Goal: Transaction & Acquisition: Subscribe to service/newsletter

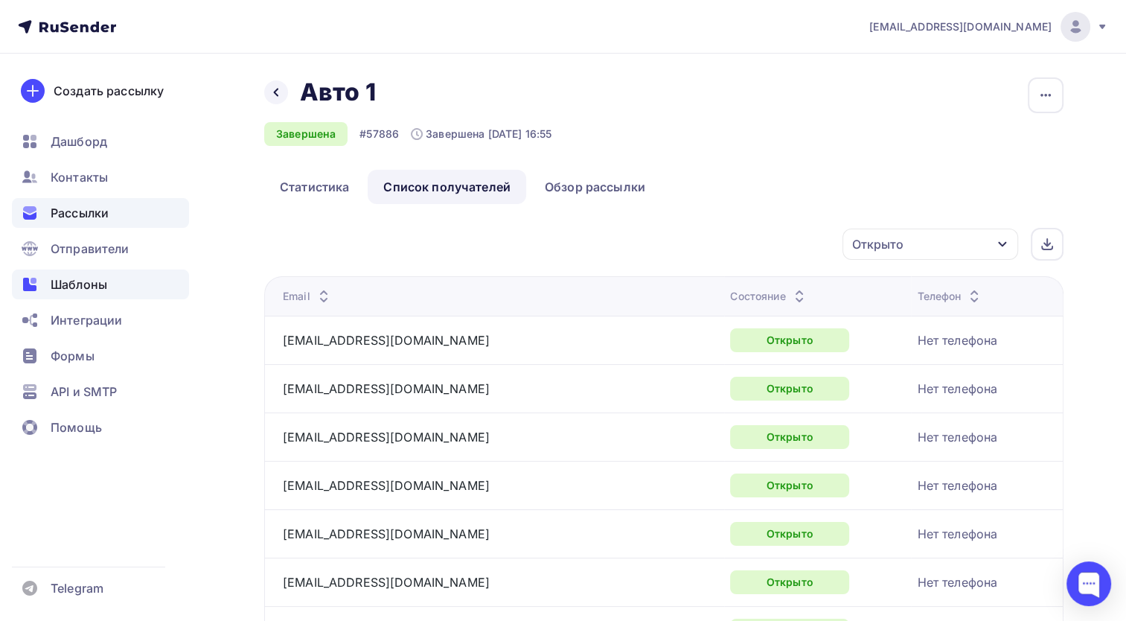
click at [109, 288] on div "Шаблоны" at bounding box center [100, 285] width 177 height 30
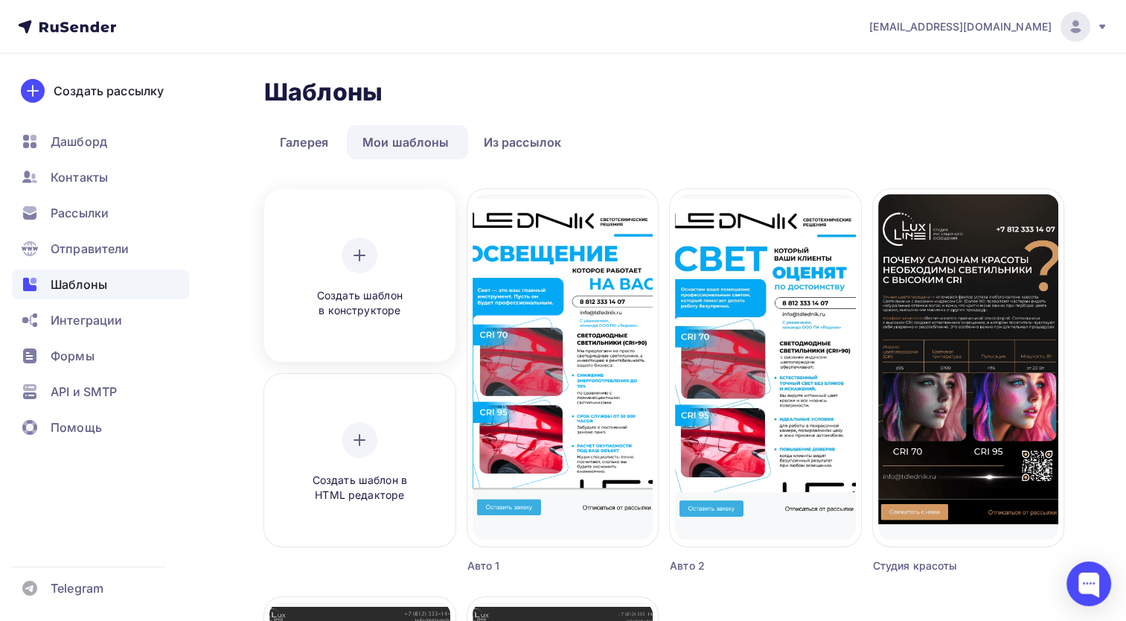
click at [351, 252] on icon at bounding box center [360, 255] width 18 height 18
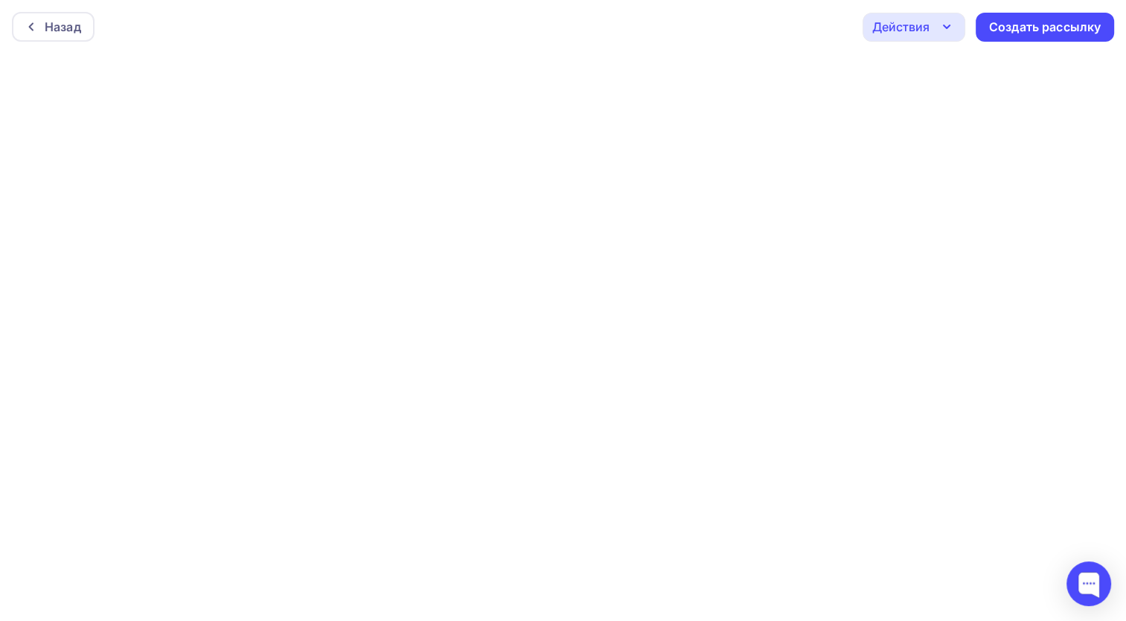
scroll to position [3, 0]
click at [1008, 28] on div "Создать рассылку" at bounding box center [1045, 27] width 112 height 17
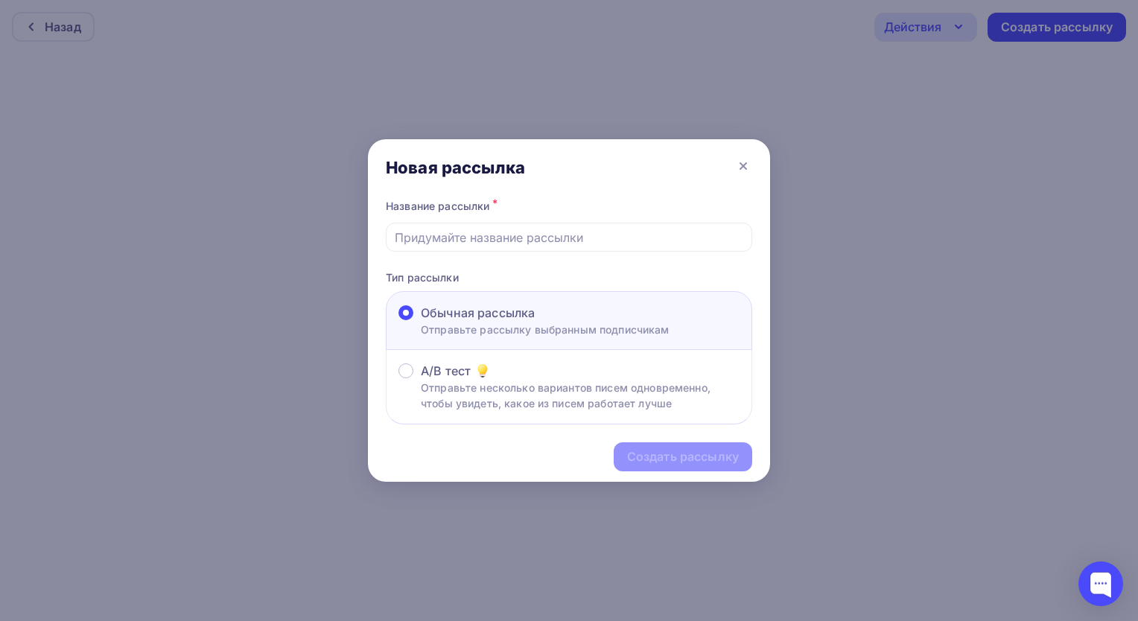
click at [556, 326] on p "Отправьте рассылку выбранным подписчикам" at bounding box center [545, 330] width 249 height 16
click at [421, 322] on input "Обычная рассылка Отправьте рассылку выбранным подписчикам" at bounding box center [421, 322] width 0 height 0
click at [694, 466] on div "Создать рассылку" at bounding box center [569, 456] width 402 height 65
click at [505, 229] on input "text" at bounding box center [569, 238] width 349 height 18
click at [478, 232] on input "text" at bounding box center [569, 238] width 349 height 18
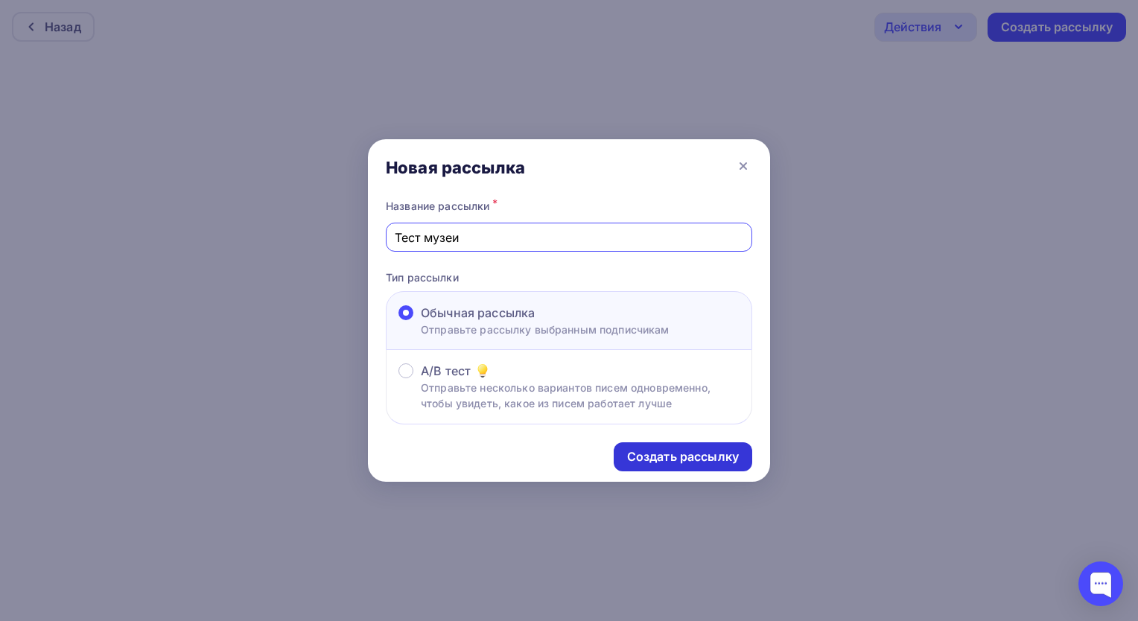
type input "Тест музеи"
click at [698, 447] on div "Создать рассылку" at bounding box center [682, 456] width 138 height 29
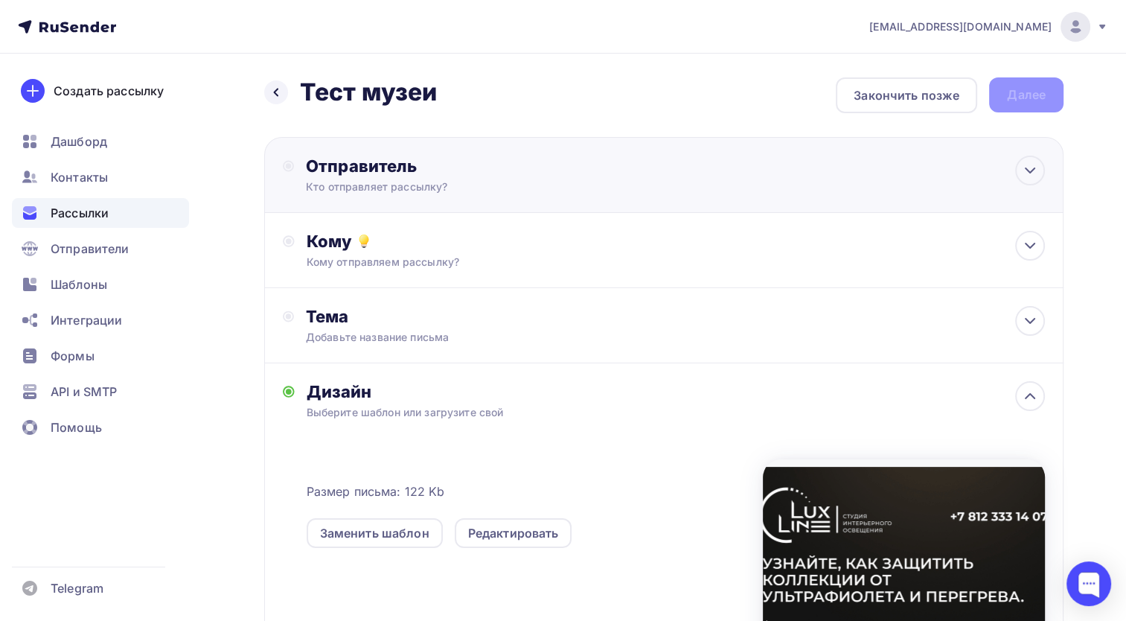
click at [478, 161] on div "Отправитель" at bounding box center [467, 166] width 322 height 21
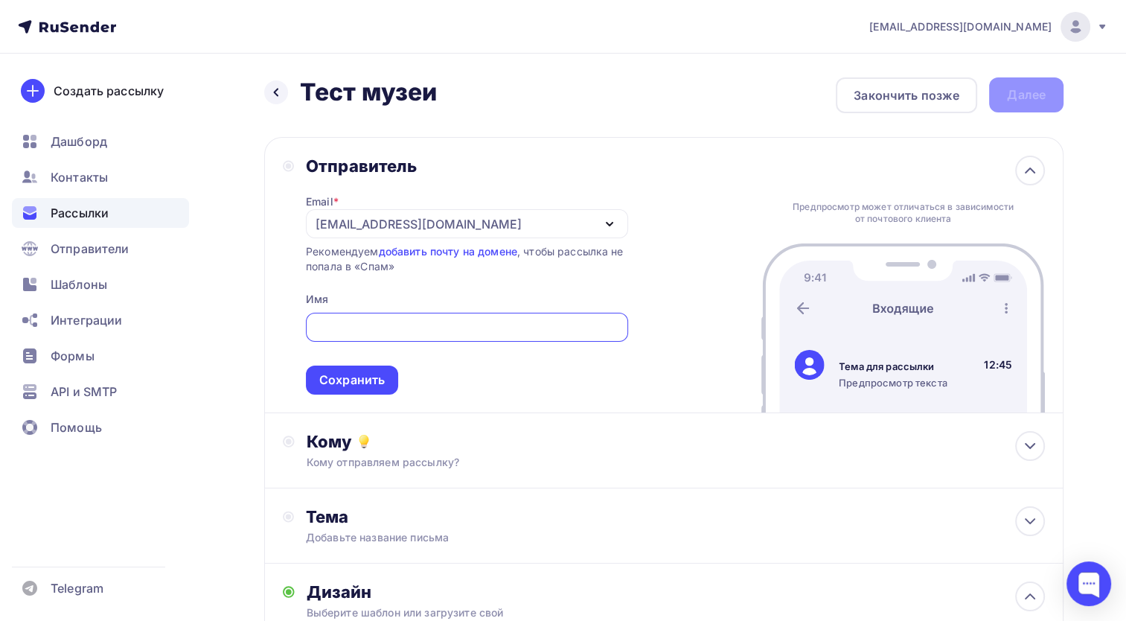
click at [372, 339] on div at bounding box center [467, 327] width 322 height 29
click at [581, 229] on div "[EMAIL_ADDRESS][DOMAIN_NAME]" at bounding box center [467, 223] width 322 height 29
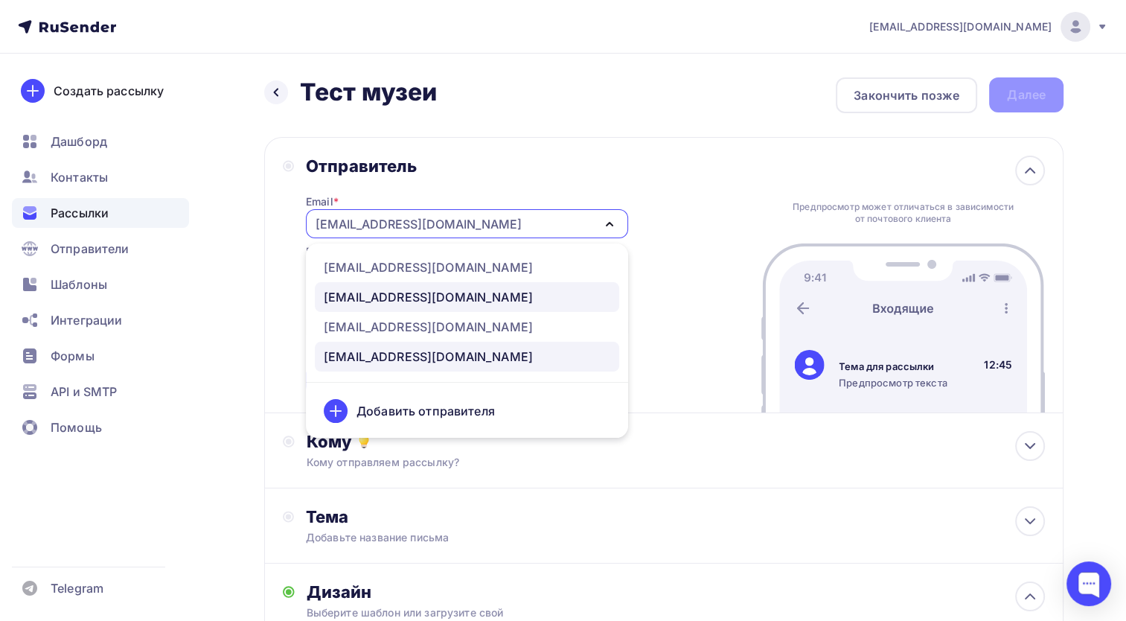
click at [420, 294] on div "sale@luxlinerus.ru" at bounding box center [428, 297] width 209 height 18
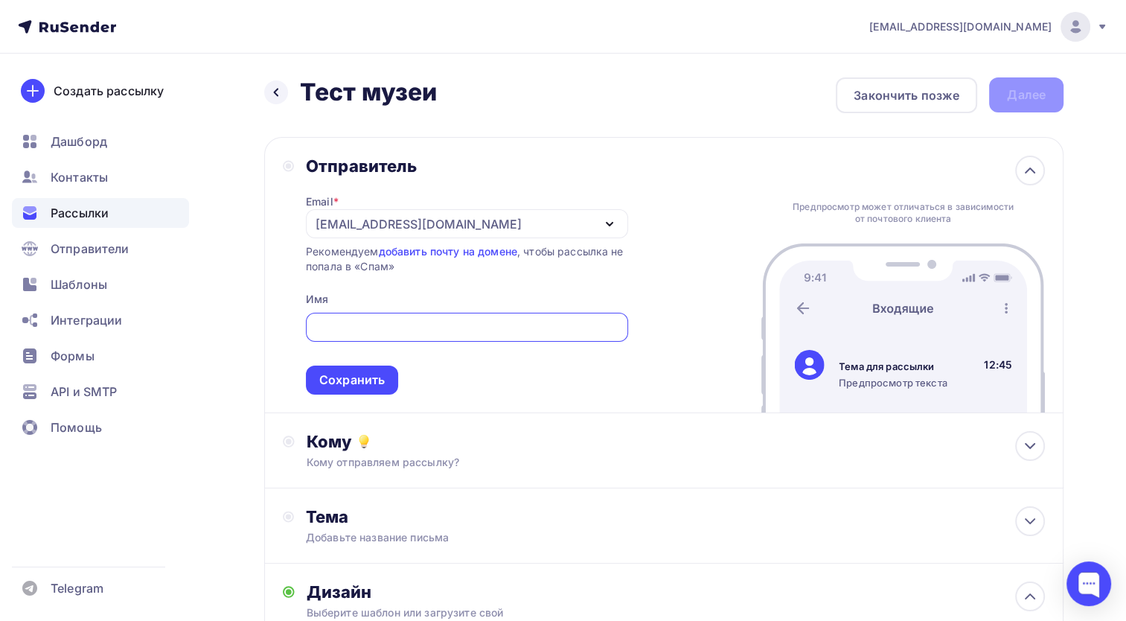
click at [387, 331] on input "text" at bounding box center [466, 328] width 305 height 18
type input "LuxLine"
click at [505, 373] on span "LuxLine Сохранить" at bounding box center [467, 351] width 322 height 88
click at [363, 377] on div "Сохранить" at bounding box center [352, 380] width 66 height 17
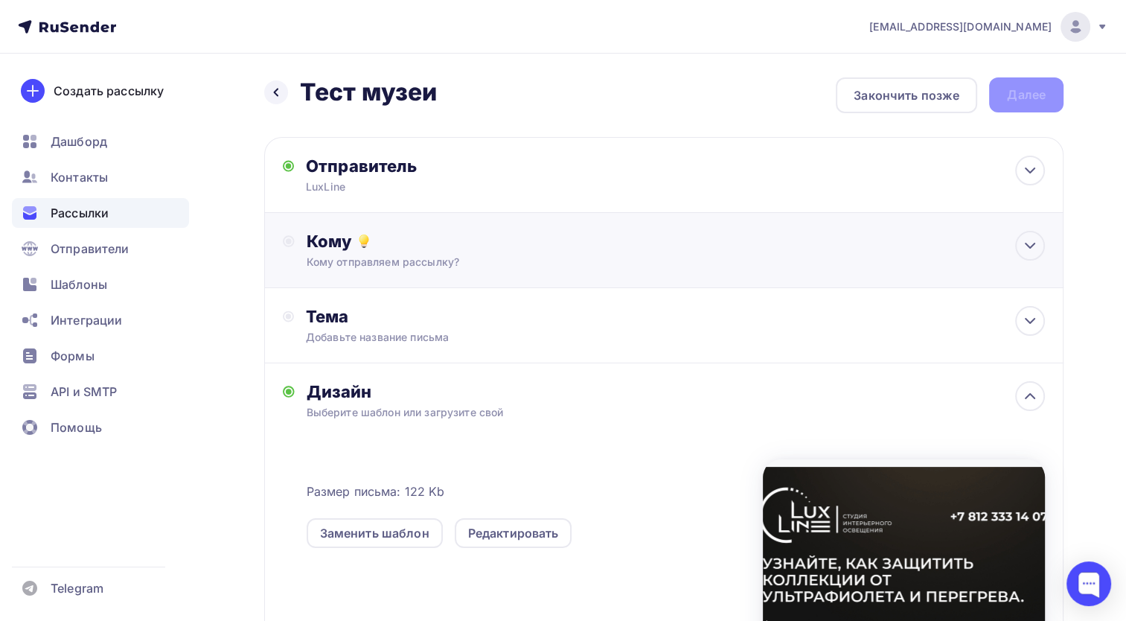
click at [505, 251] on div "Кому Кому отправляем рассылку? Списки получателей Выберите список Все списки id…" at bounding box center [676, 250] width 739 height 39
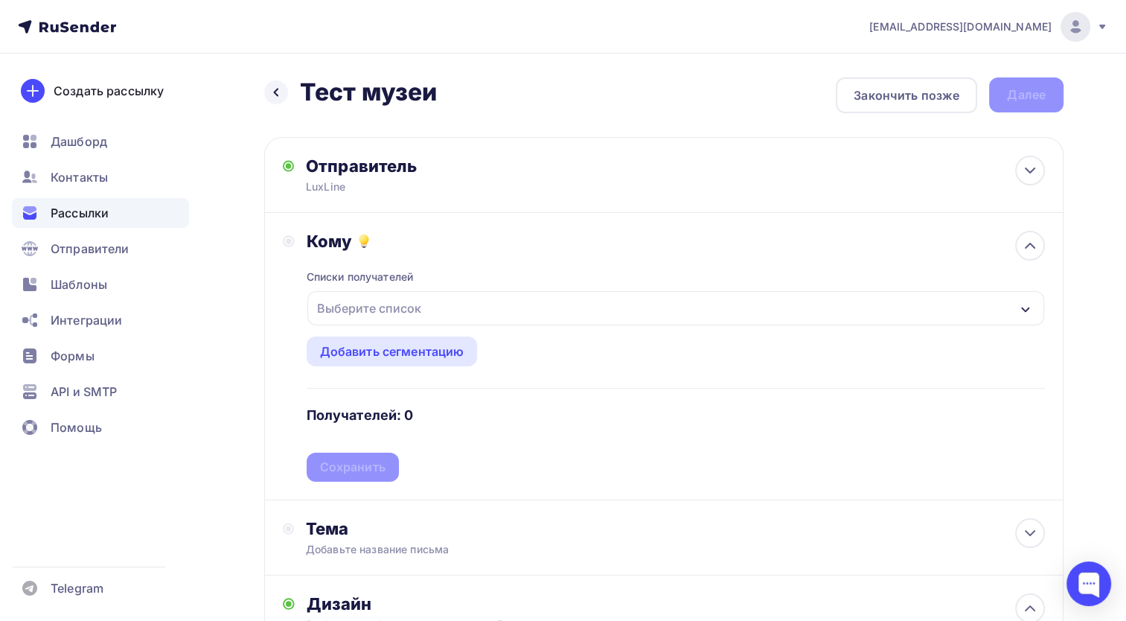
click at [441, 302] on div "Выберите список" at bounding box center [676, 308] width 738 height 34
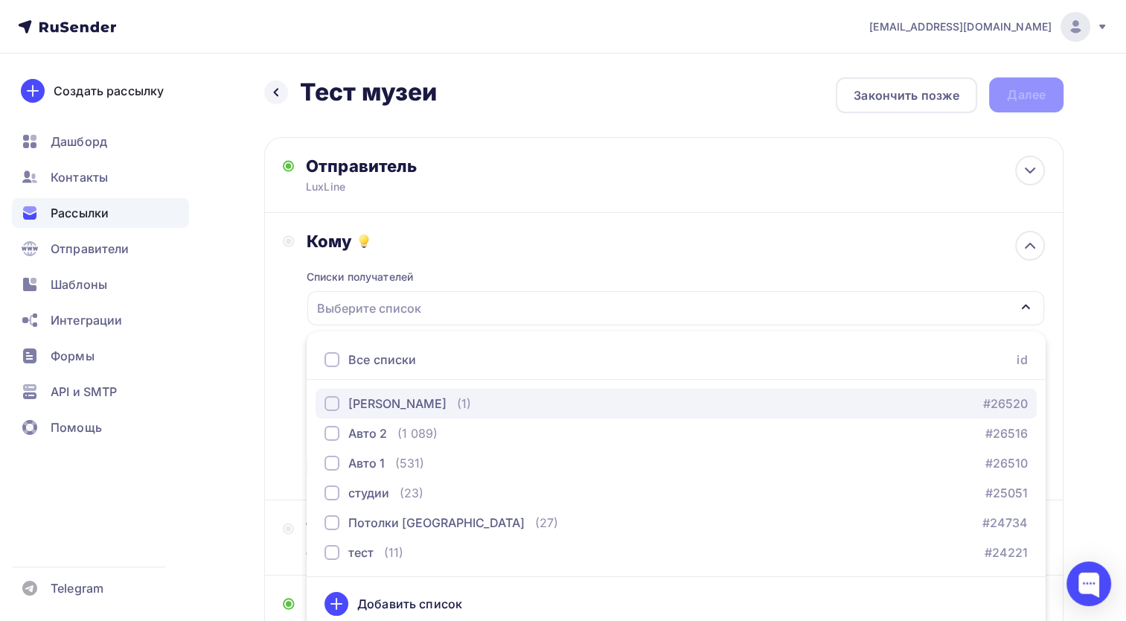
click at [334, 406] on div "button" at bounding box center [332, 403] width 15 height 15
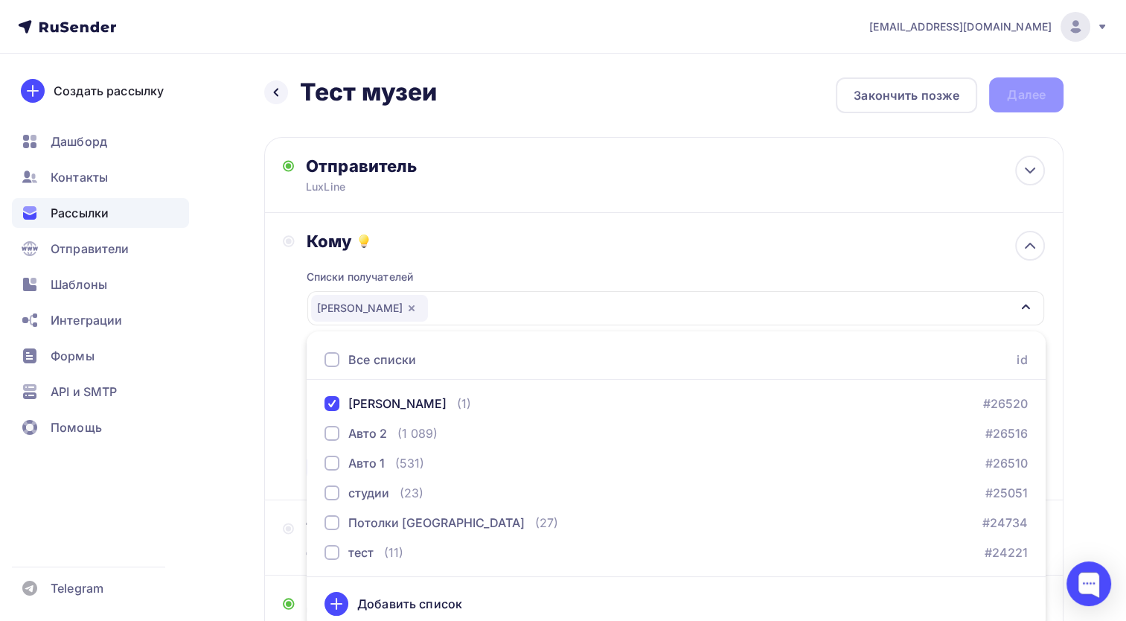
click at [504, 270] on div "Списки получателей Тест Полина Все списки id Тест Полина (1) #26520 Авто 2 (1 0…" at bounding box center [676, 367] width 739 height 230
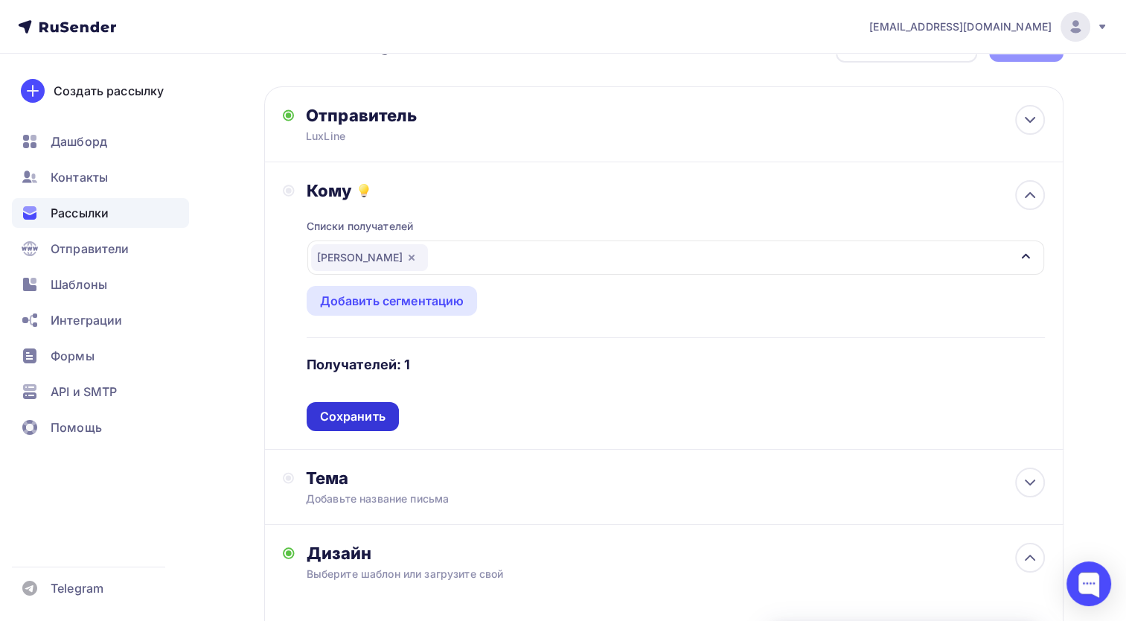
scroll to position [74, 0]
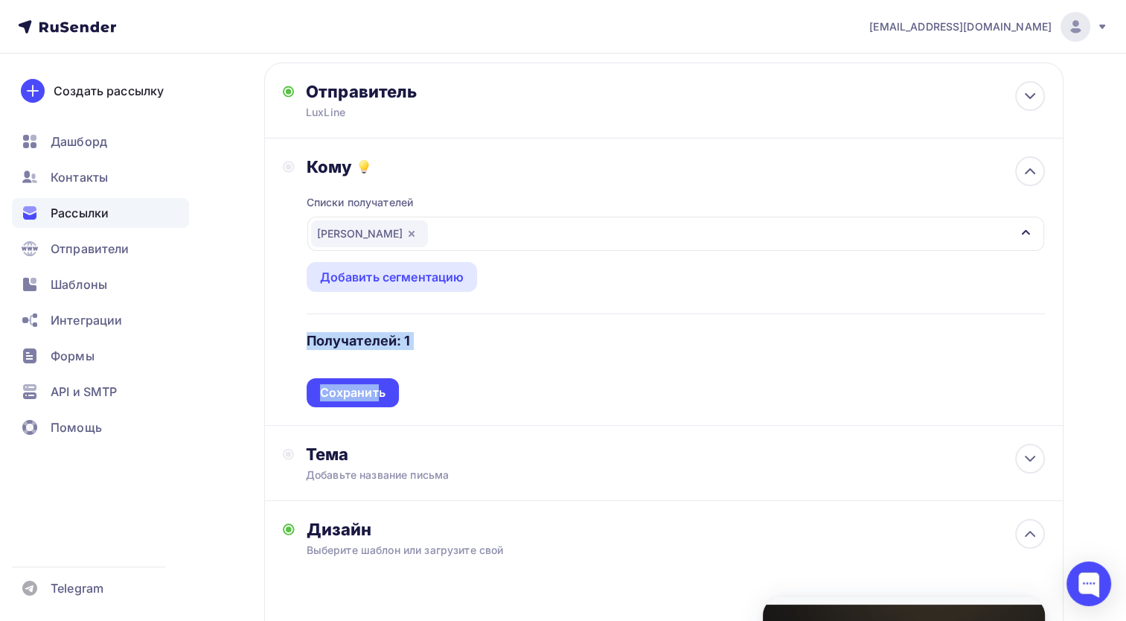
drag, startPoint x: 379, startPoint y: 387, endPoint x: 564, endPoint y: 326, distance: 195.2
click at [564, 326] on div "Списки получателей Тест Полина Все списки id Тест Полина (1) #26520 Авто 2 (1 0…" at bounding box center [676, 292] width 739 height 230
drag, startPoint x: 564, startPoint y: 326, endPoint x: 513, endPoint y: 354, distance: 58.6
click at [513, 354] on div "Списки получателей Тест Полина Все списки id Тест Полина (1) #26520 Авто 2 (1 0…" at bounding box center [676, 292] width 739 height 230
click at [415, 325] on div "Списки получателей Тест Полина Все списки id Тест Полина (1) #26520 Авто 2 (1 0…" at bounding box center [676, 292] width 739 height 230
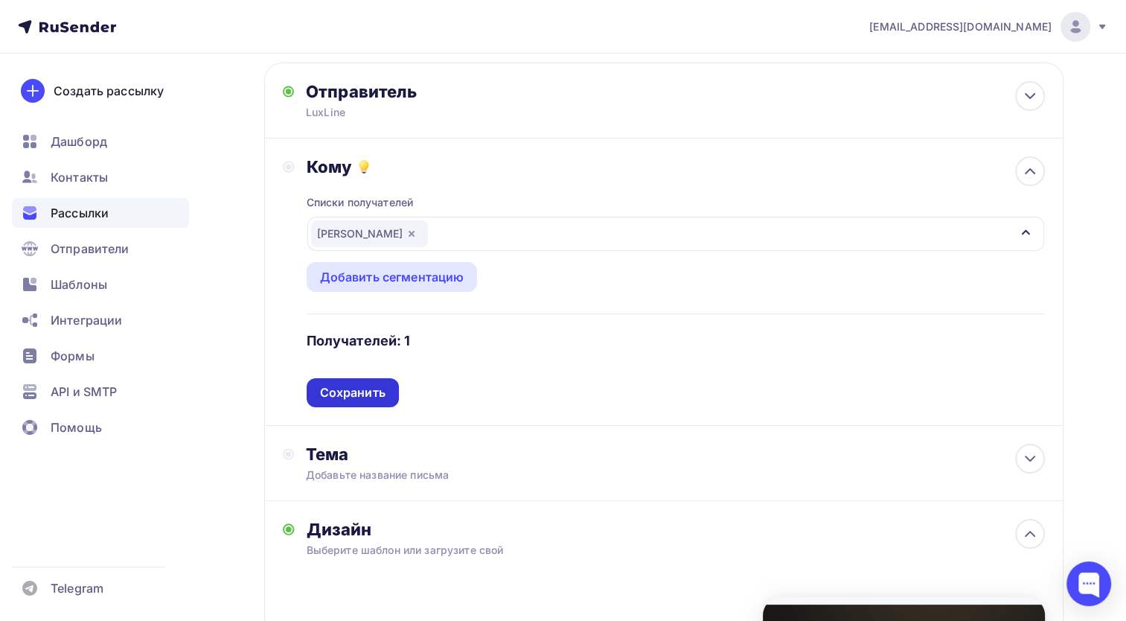
click at [372, 394] on div "Сохранить" at bounding box center [353, 392] width 66 height 17
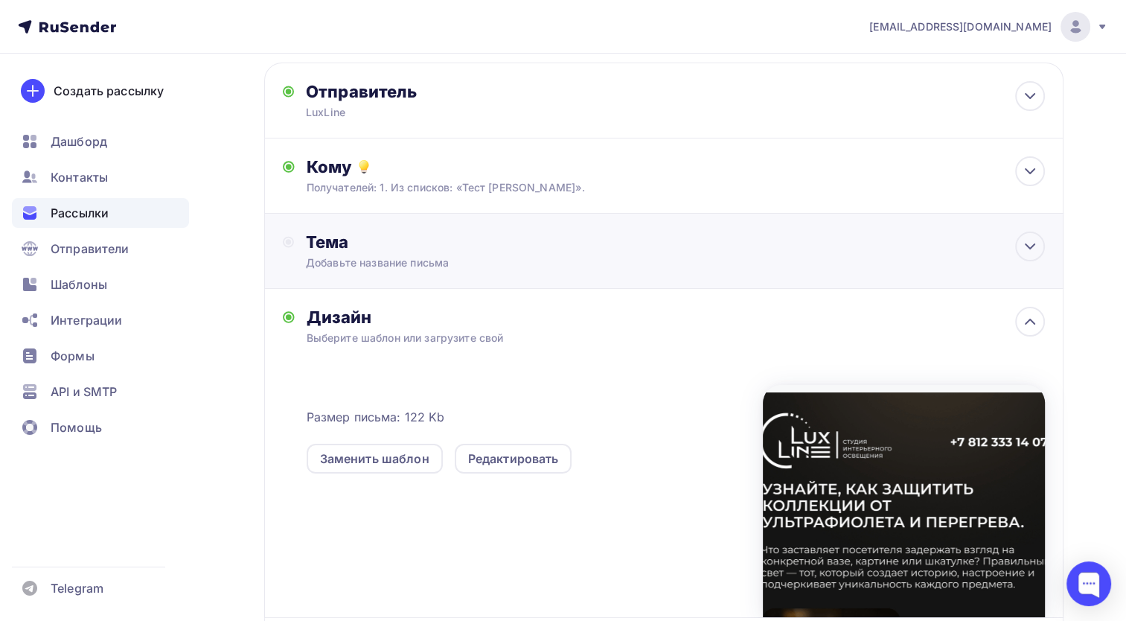
click at [441, 264] on div "Добавьте название письма" at bounding box center [438, 262] width 265 height 15
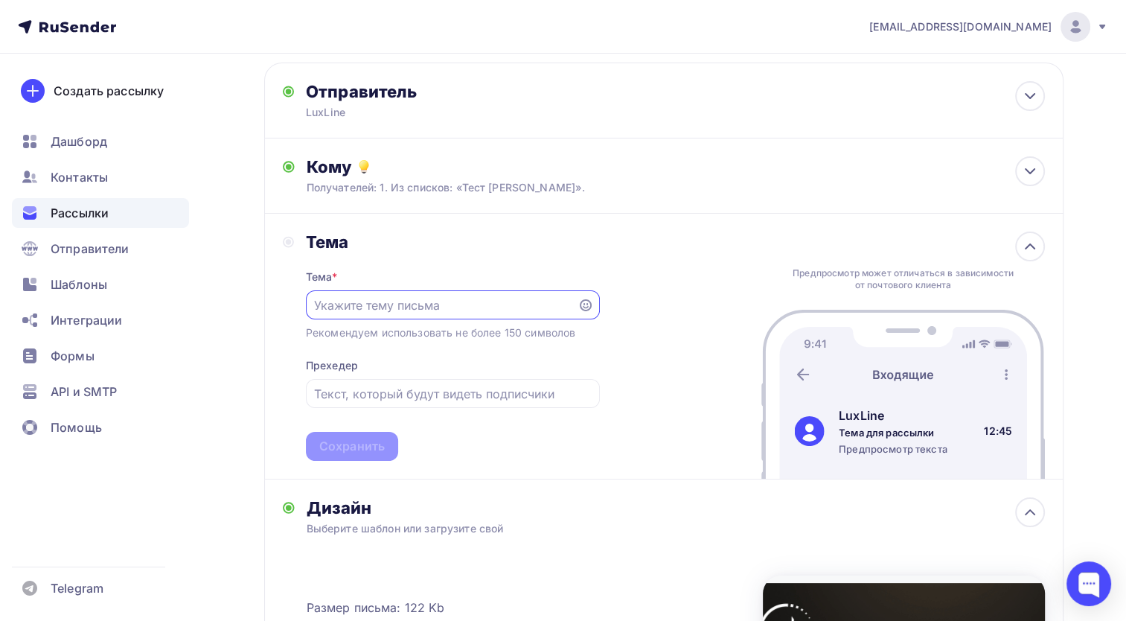
scroll to position [0, 0]
click at [430, 305] on input "text" at bounding box center [441, 306] width 255 height 18
click at [388, 305] on input "text" at bounding box center [441, 306] width 255 height 18
paste input "Превратите каждый предмет в главный героя вашей витрины"
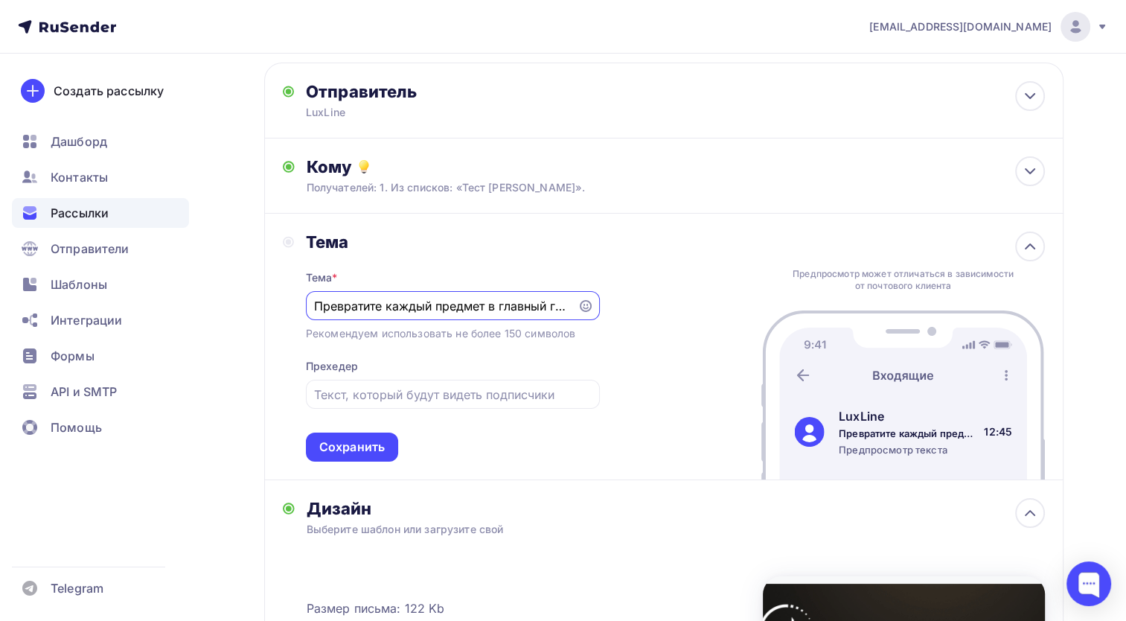
scroll to position [0, 107]
click at [609, 332] on div "Тема Тема * Превратите каждый предмет в главный героя вашей витрины Рекомендуем…" at bounding box center [664, 347] width 800 height 267
drag, startPoint x: 530, startPoint y: 305, endPoint x: 592, endPoint y: 308, distance: 61.9
click at [592, 308] on div "Превратите каждый предмет в главный героя вашей витрины" at bounding box center [453, 305] width 294 height 29
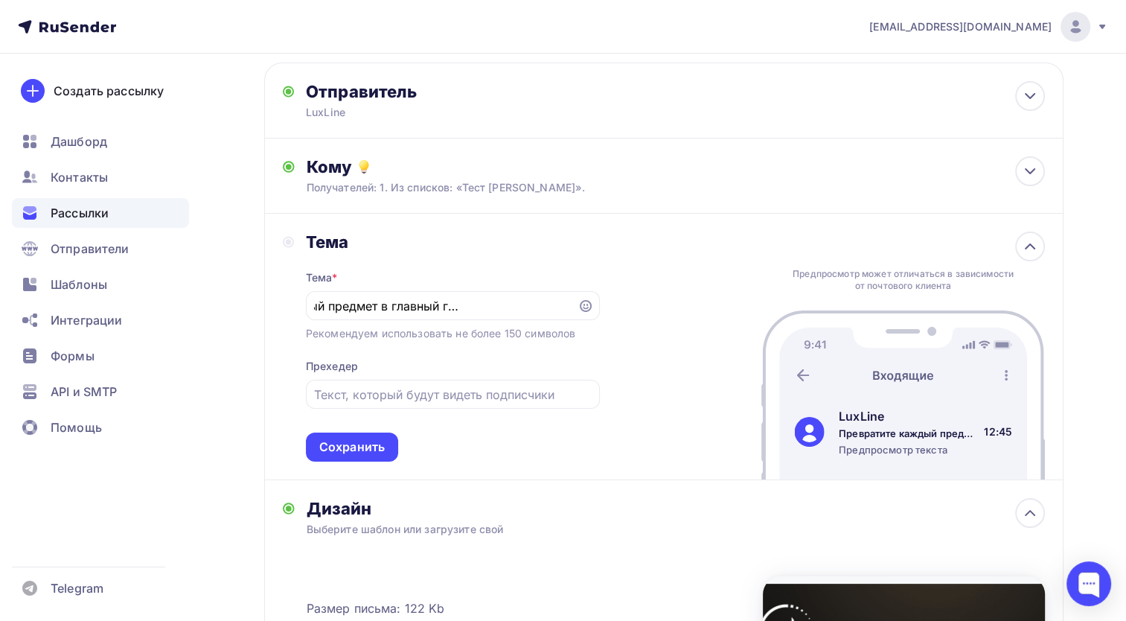
scroll to position [0, 0]
click at [632, 365] on div "Тема Тема * Превратите каждый предмет в главный героя вашей витрины Рекомендуем…" at bounding box center [664, 347] width 800 height 267
click at [533, 306] on input "Превратите каждый предмет в главный героя вашей витрины" at bounding box center [441, 306] width 255 height 18
click at [545, 310] on input "Превратите каждый предмет в главный героя вашей витрины" at bounding box center [441, 306] width 255 height 18
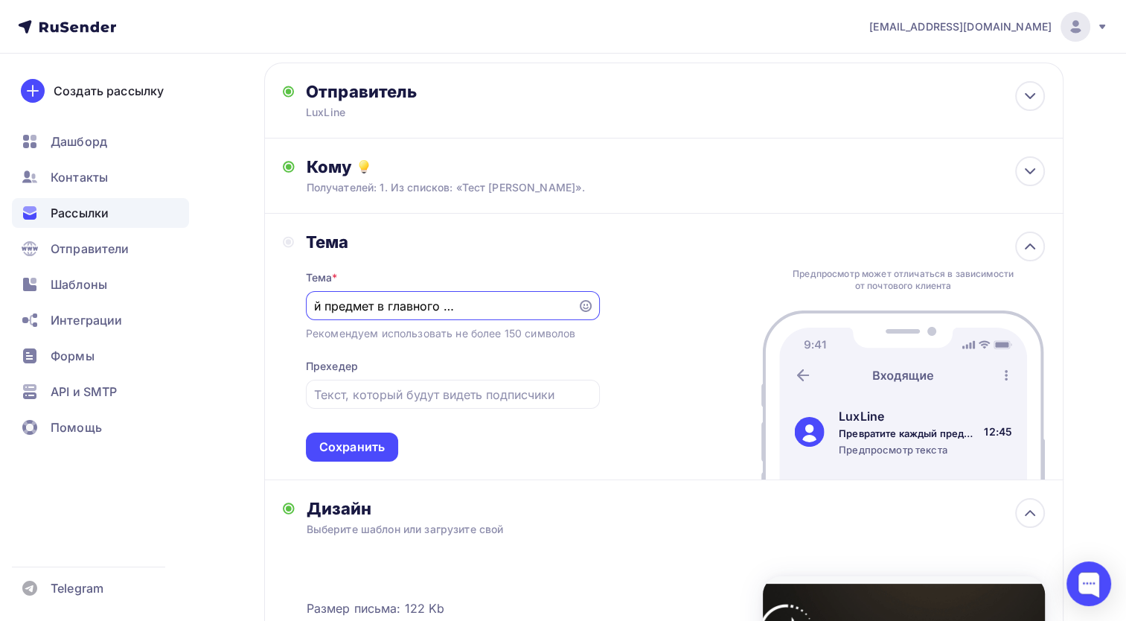
type input "Превратите каждый предмет в главного героя вашей витрины"
click at [653, 357] on div "Тема Тема * Превратите каждый предмет в главного героя вашей витрины Рекомендуе…" at bounding box center [664, 347] width 800 height 267
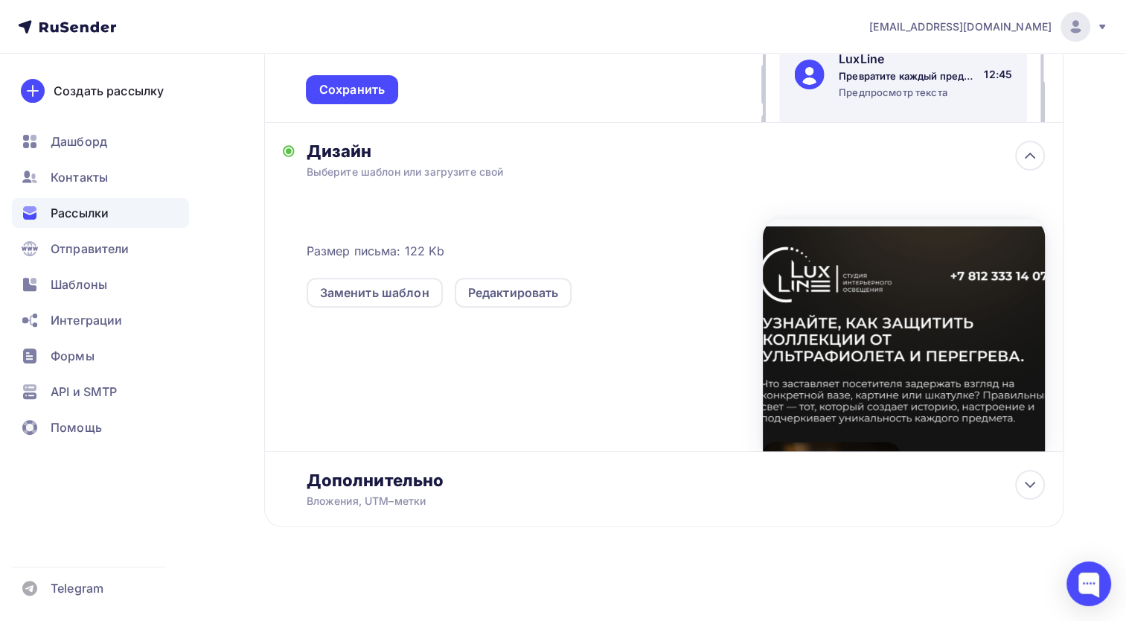
scroll to position [134, 0]
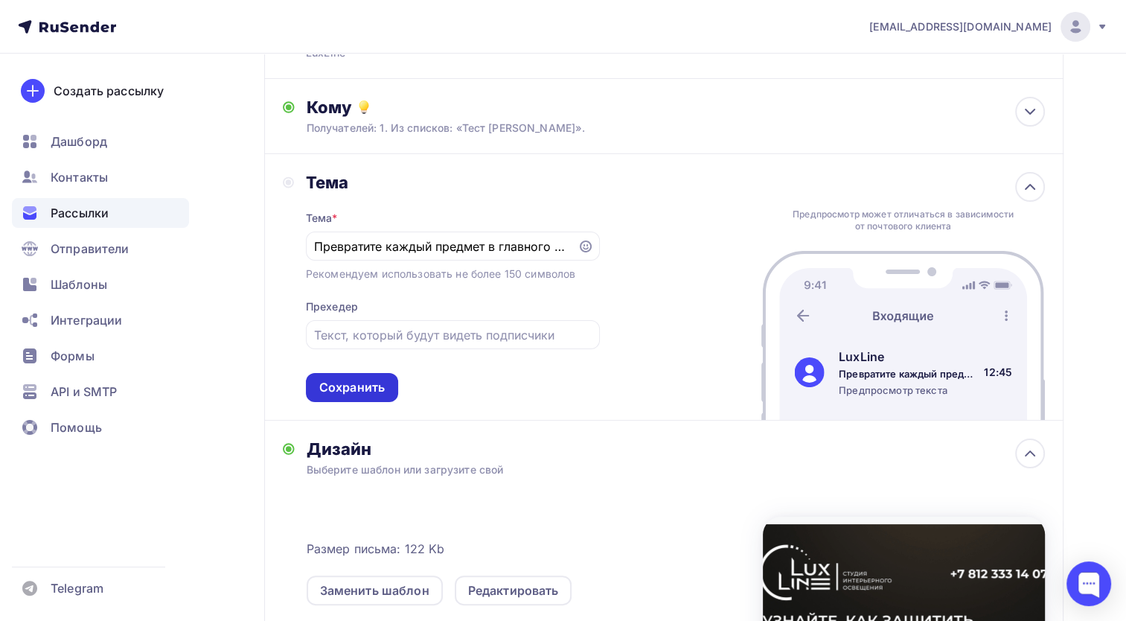
click at [321, 388] on div "Сохранить" at bounding box center [352, 387] width 66 height 17
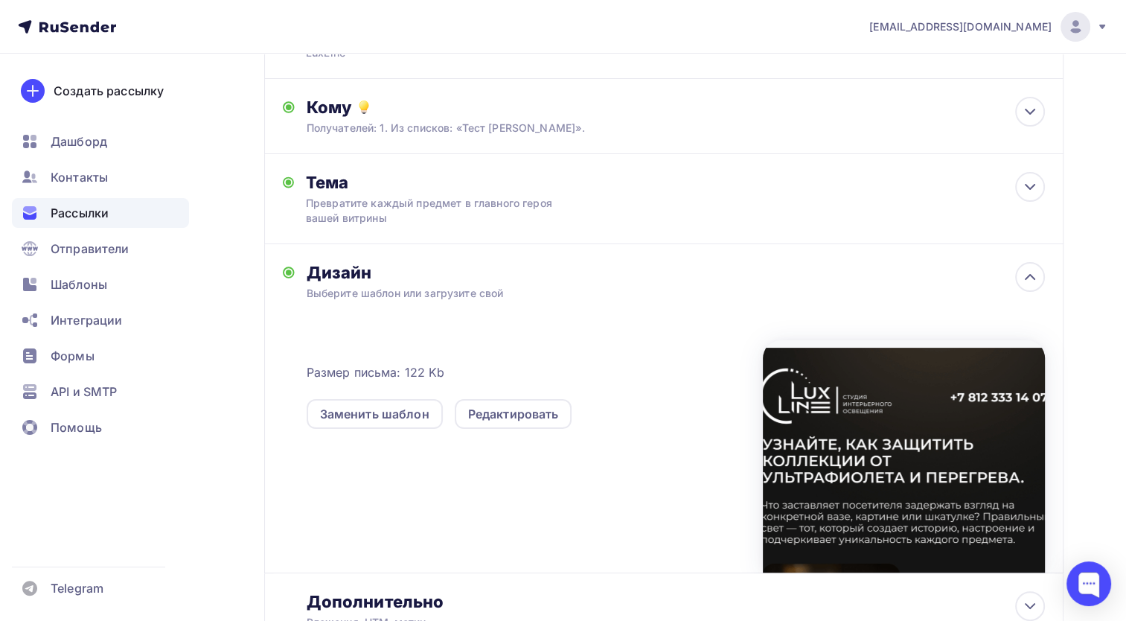
scroll to position [0, 0]
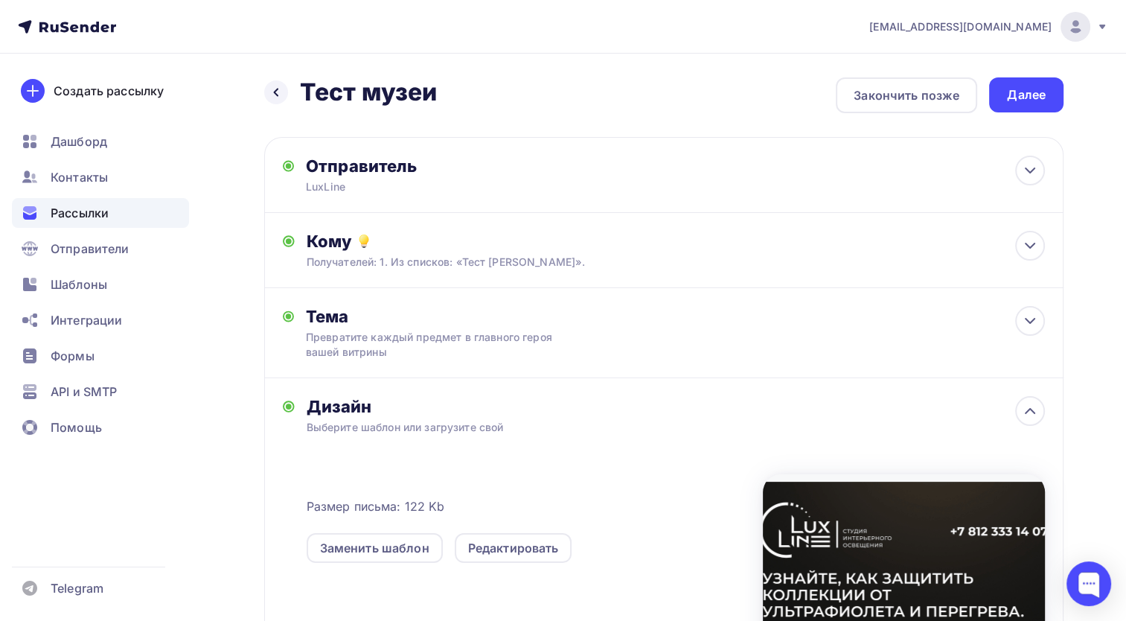
drag, startPoint x: 1023, startPoint y: 92, endPoint x: 567, endPoint y: 95, distance: 455.7
click at [569, 96] on div "Назад Тест музеи Тест музеи Закончить позже Далее" at bounding box center [664, 95] width 800 height 36
drag, startPoint x: 567, startPoint y: 95, endPoint x: 512, endPoint y: 64, distance: 63.3
click at [512, 64] on div "Назад Тест музеи Тест музеи Закончить позже Далее Отправитель LuxLine Email * s…" at bounding box center [563, 466] width 1126 height 825
click at [535, 156] on div "Отправитель" at bounding box center [467, 166] width 322 height 21
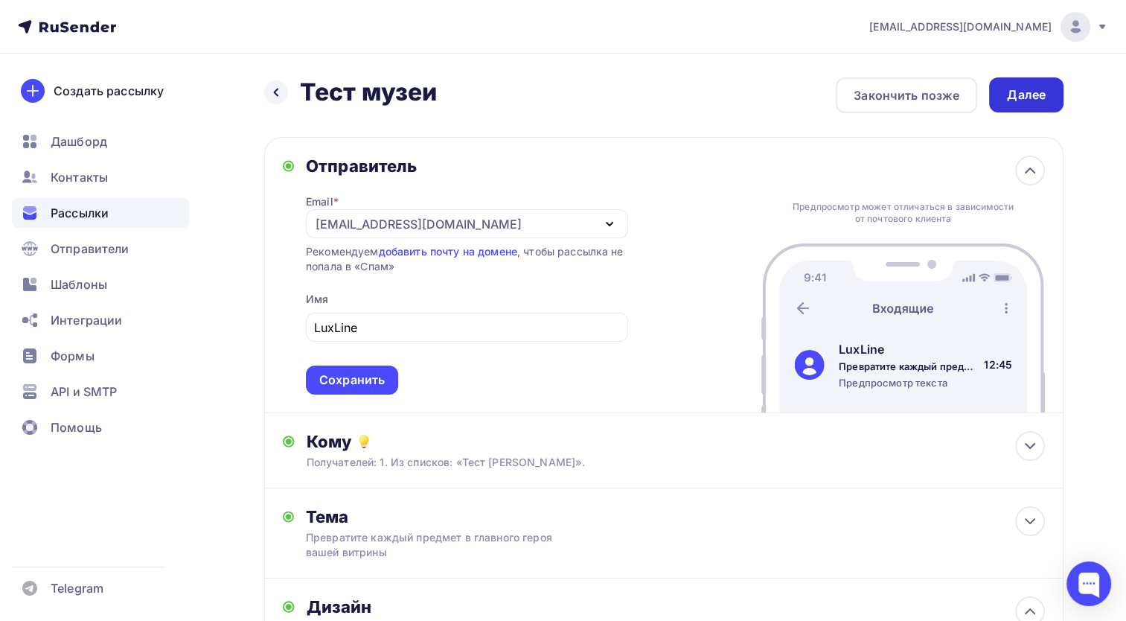
click at [1039, 92] on div "Далее" at bounding box center [1026, 94] width 39 height 17
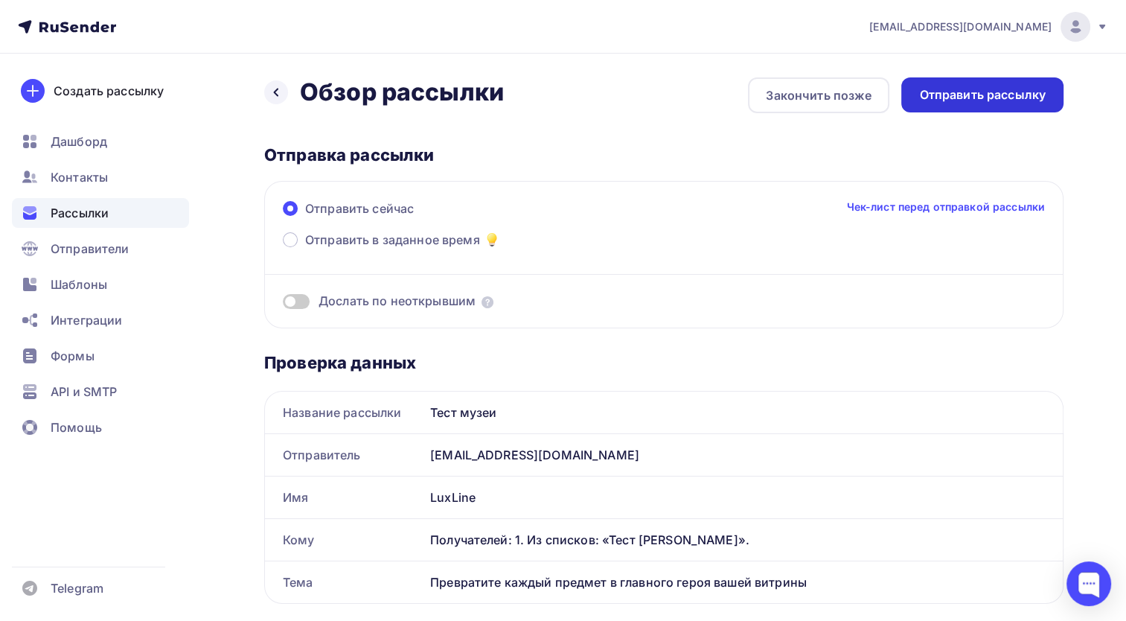
click at [1009, 101] on div "Отправить рассылку" at bounding box center [982, 94] width 127 height 17
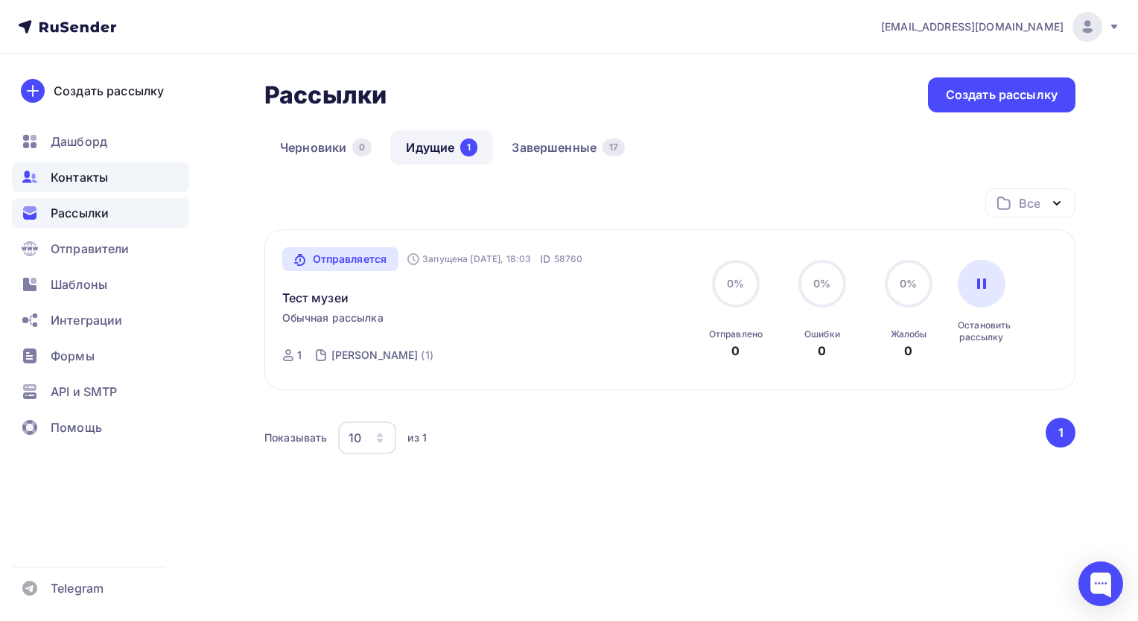
click at [120, 168] on div "Контакты" at bounding box center [100, 177] width 177 height 30
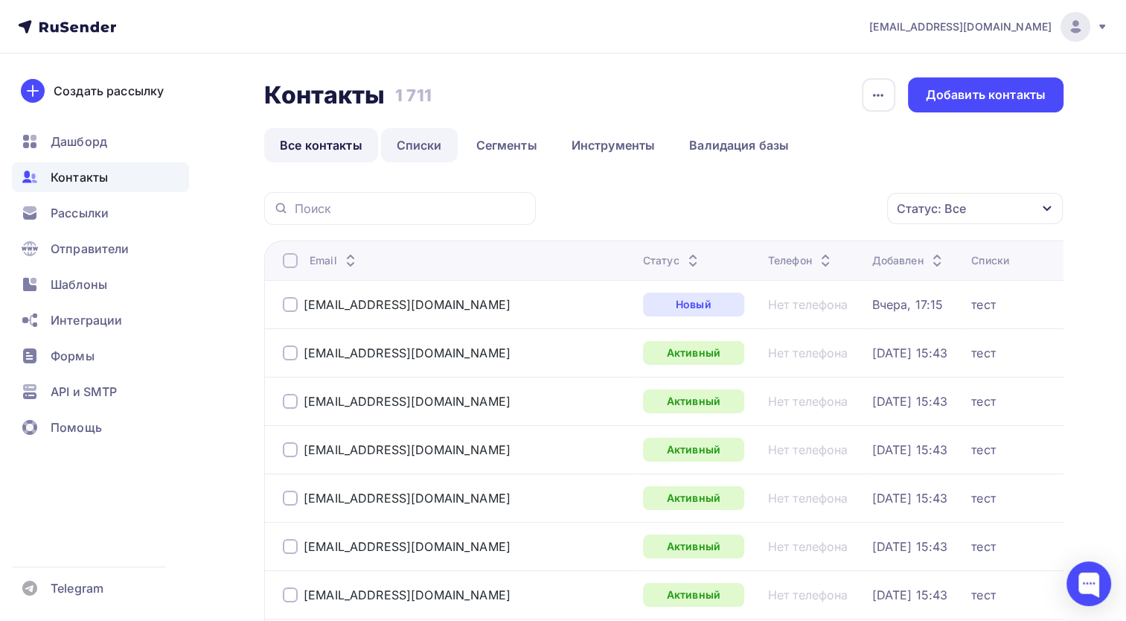
click at [444, 144] on link "Списки" at bounding box center [419, 145] width 77 height 34
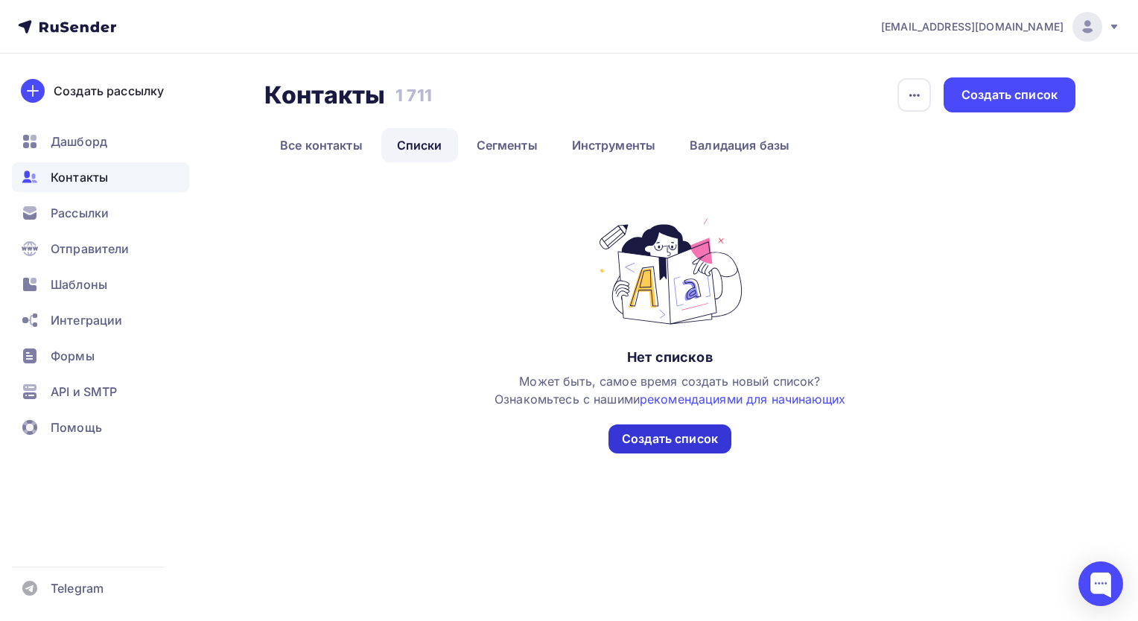
click at [682, 442] on div "Создать список" at bounding box center [670, 438] width 96 height 17
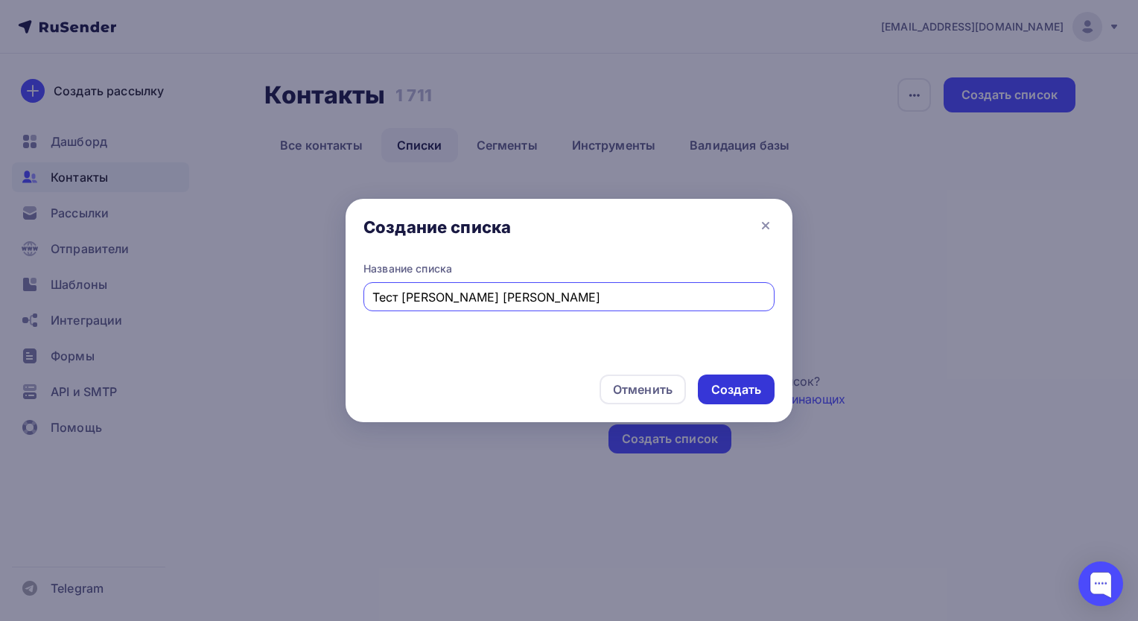
type input "Тест Полина Сергей"
click at [742, 381] on div "Создать" at bounding box center [736, 389] width 50 height 17
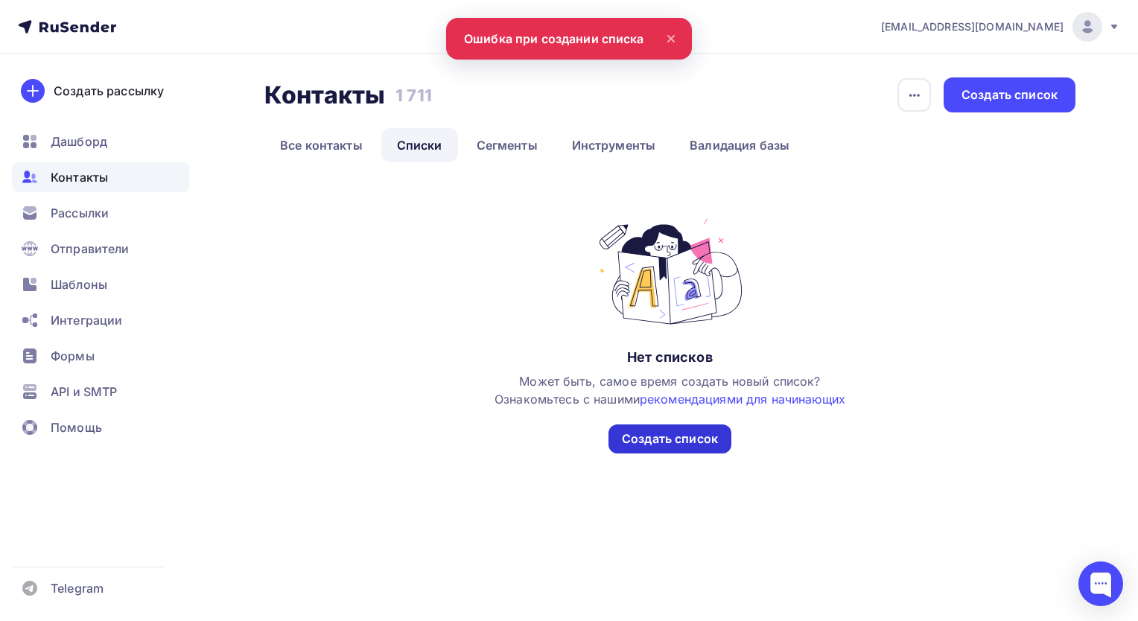
click at [680, 434] on div "Создать список" at bounding box center [670, 438] width 96 height 17
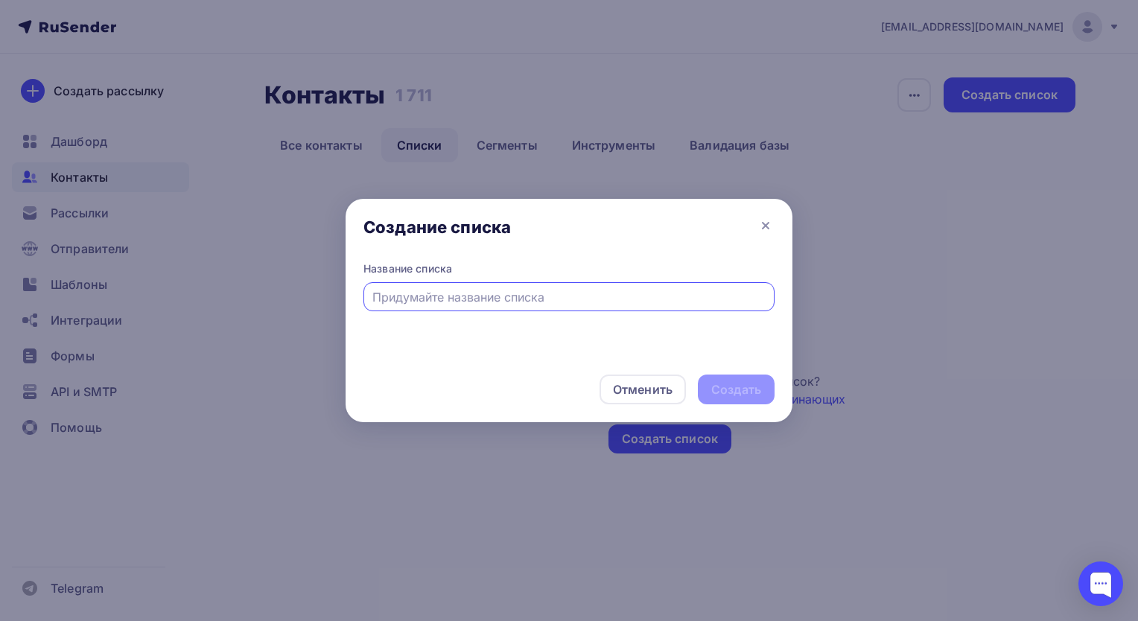
click at [569, 302] on input "text" at bounding box center [569, 297] width 394 height 18
click at [767, 221] on icon at bounding box center [765, 226] width 18 height 18
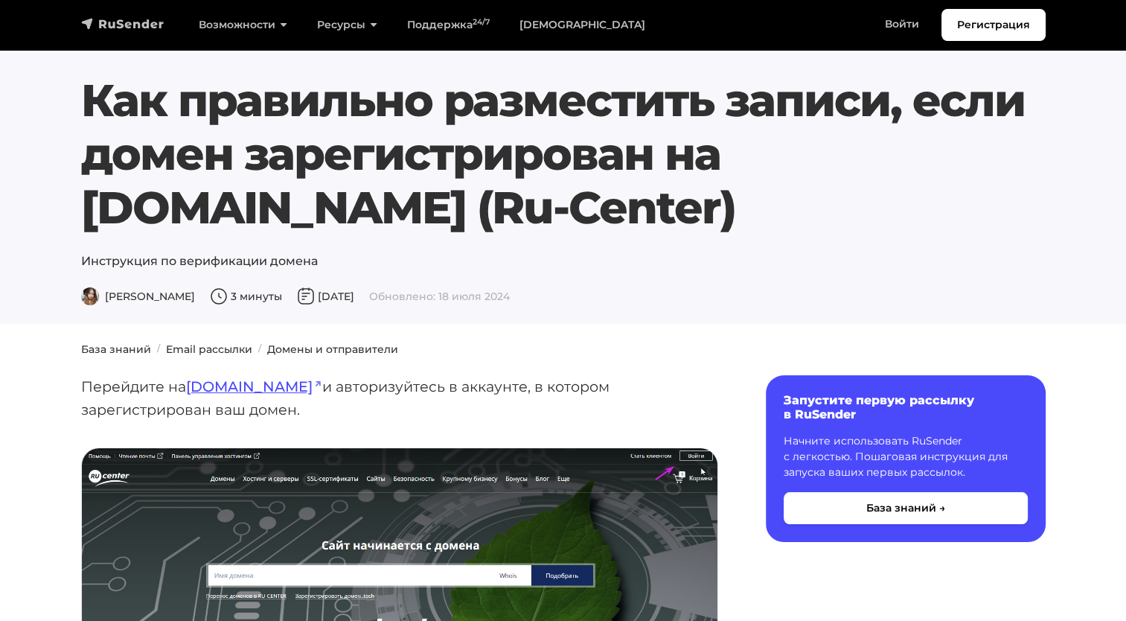
click at [134, 31] on link "navbar" at bounding box center [122, 24] width 83 height 18
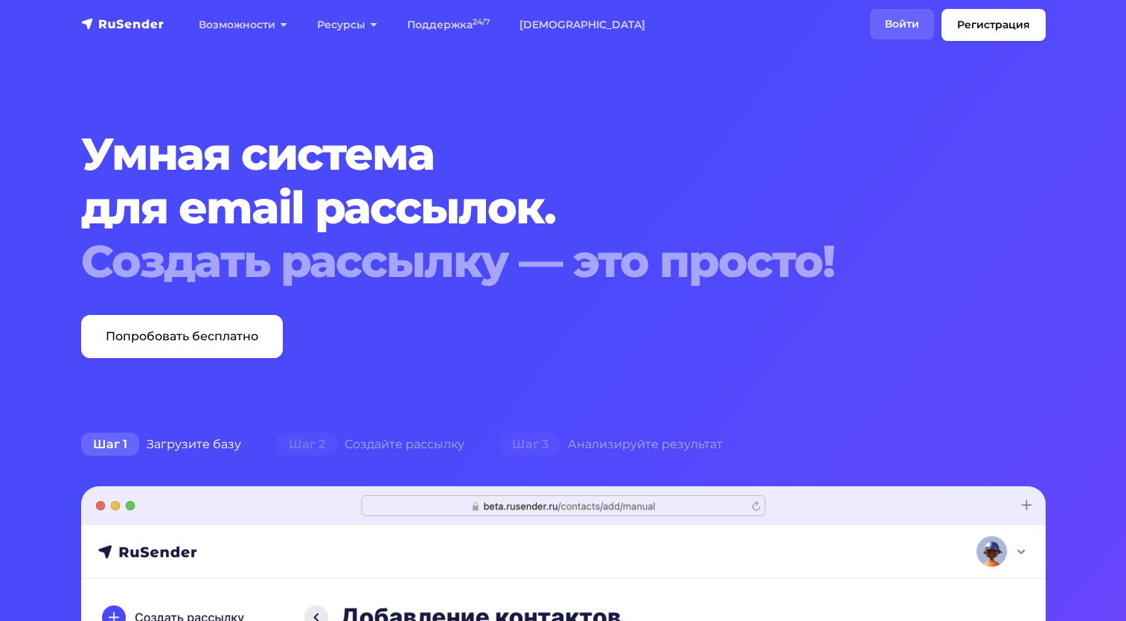
click at [899, 16] on link "Войти" at bounding box center [902, 24] width 64 height 31
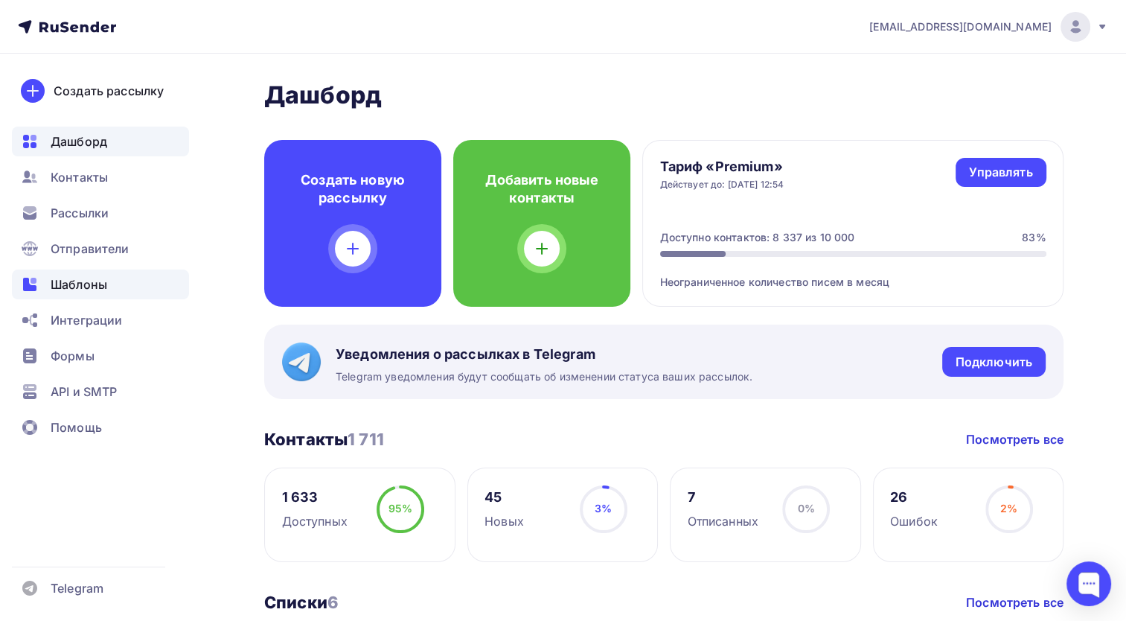
click at [93, 290] on span "Шаблоны" at bounding box center [79, 284] width 57 height 18
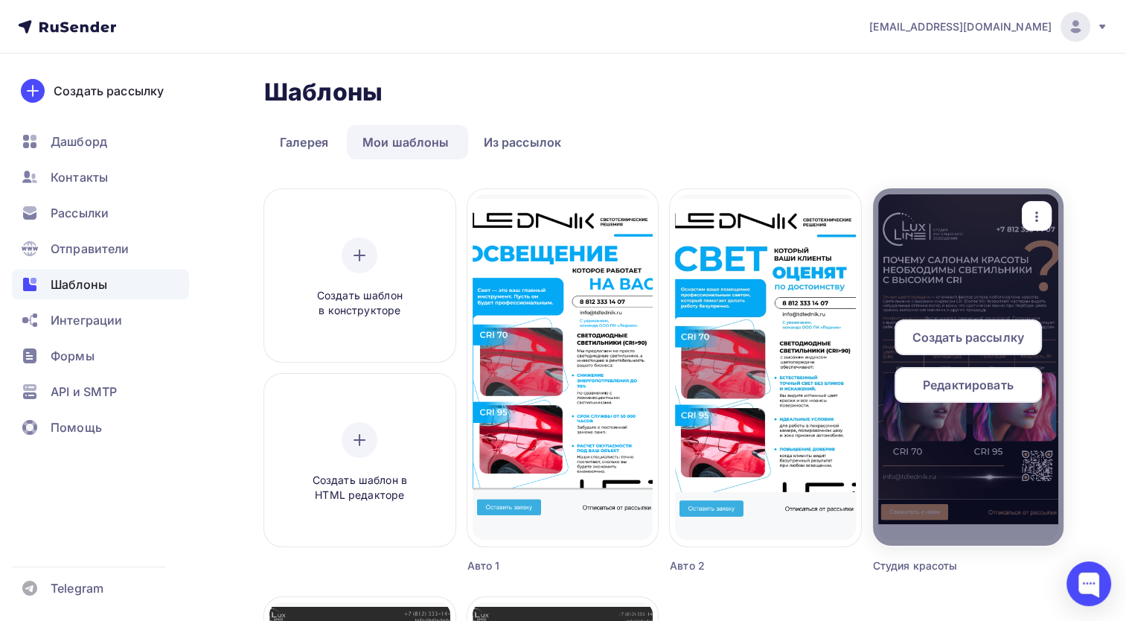
click at [985, 475] on div at bounding box center [968, 366] width 191 height 357
click at [957, 389] on span "Редактировать" at bounding box center [968, 385] width 91 height 18
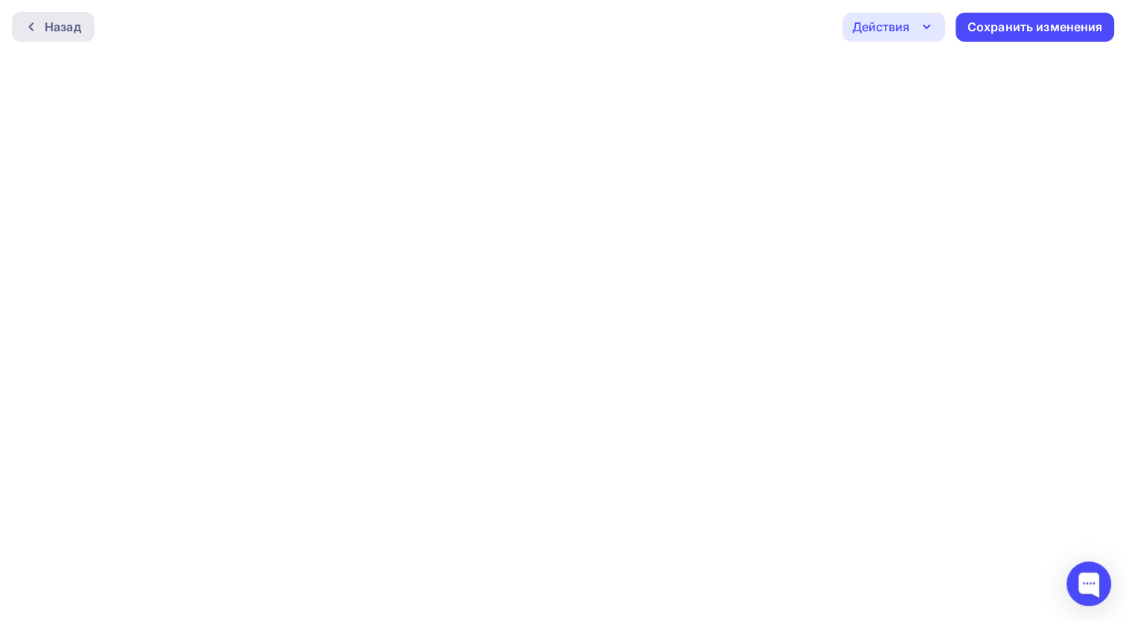
click at [68, 39] on div "Назад" at bounding box center [53, 27] width 83 height 30
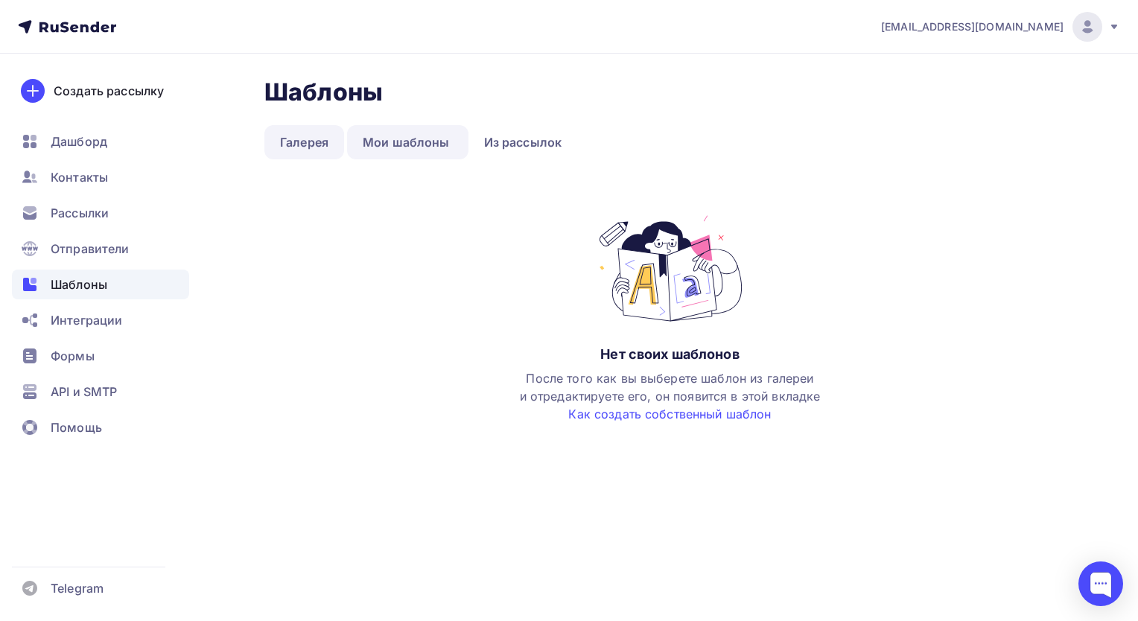
click at [274, 139] on link "Галерея" at bounding box center [304, 142] width 80 height 34
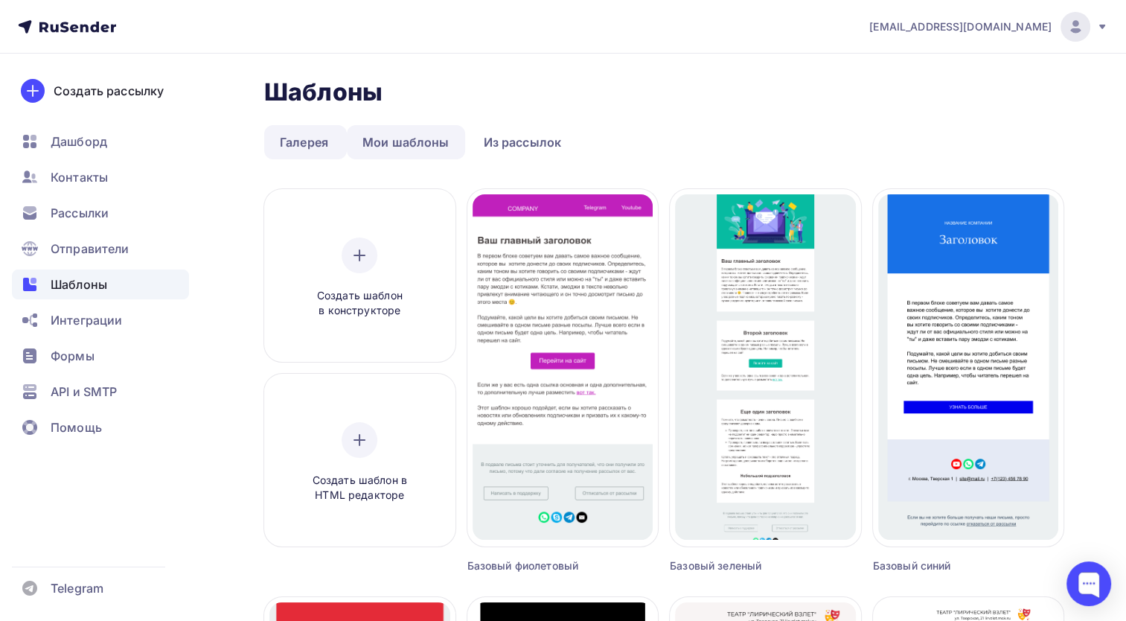
click at [390, 142] on link "Мои шаблоны" at bounding box center [406, 142] width 118 height 34
click at [420, 153] on link "Мои шаблоны" at bounding box center [406, 142] width 118 height 34
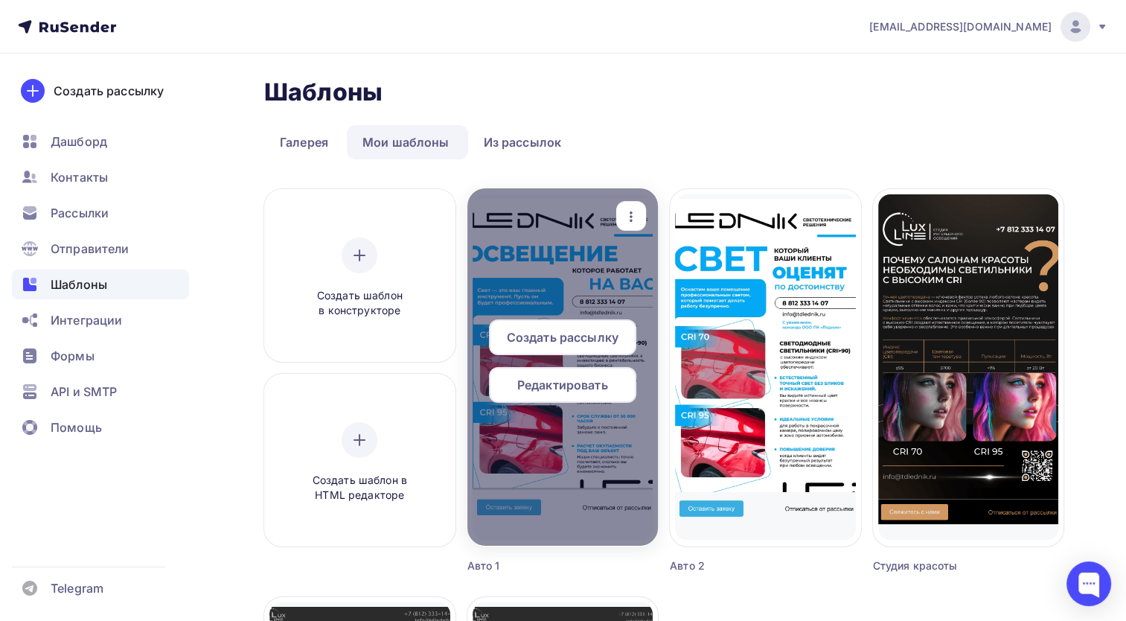
click at [557, 468] on div at bounding box center [563, 366] width 191 height 357
click at [560, 396] on div "Редактировать" at bounding box center [562, 385] width 147 height 36
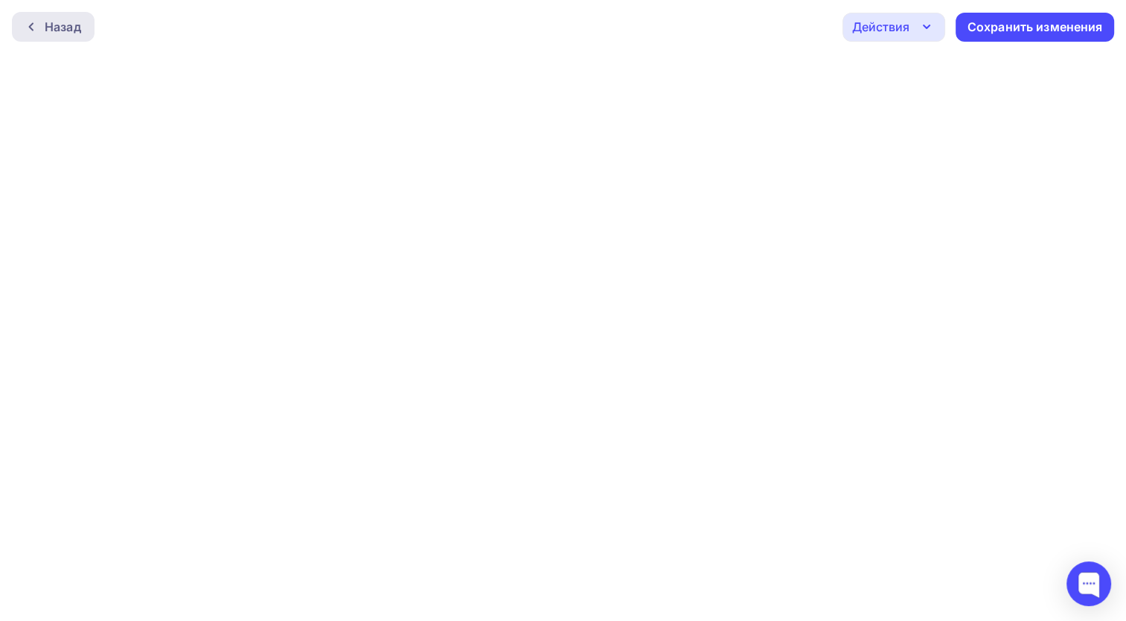
click at [68, 22] on div "Назад" at bounding box center [63, 27] width 36 height 18
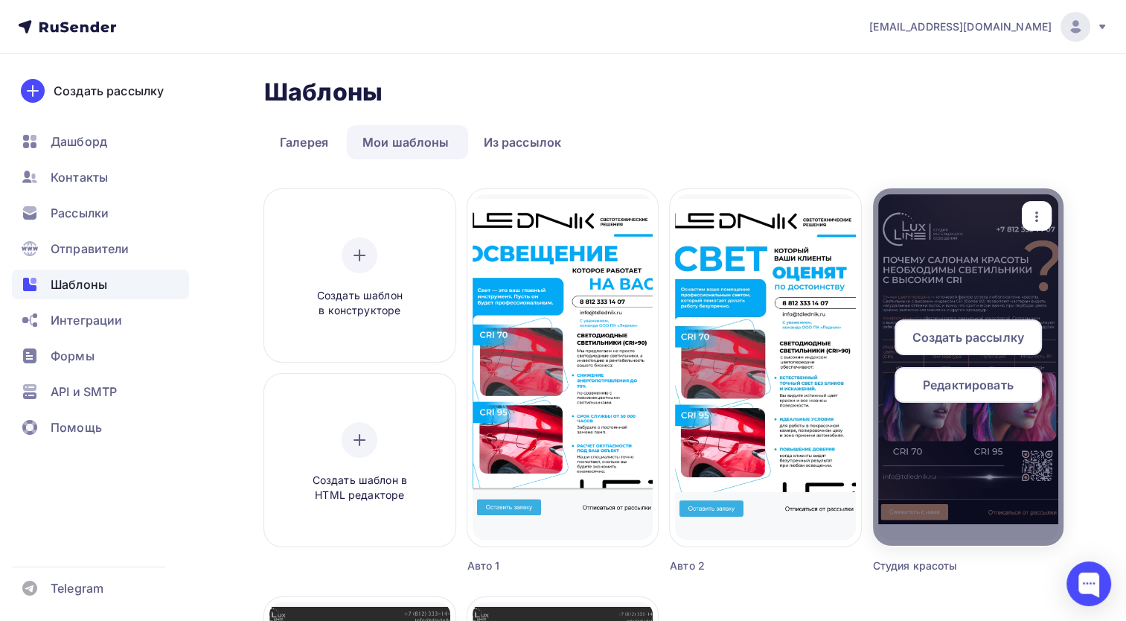
click at [995, 389] on span "Редактировать" at bounding box center [968, 385] width 91 height 18
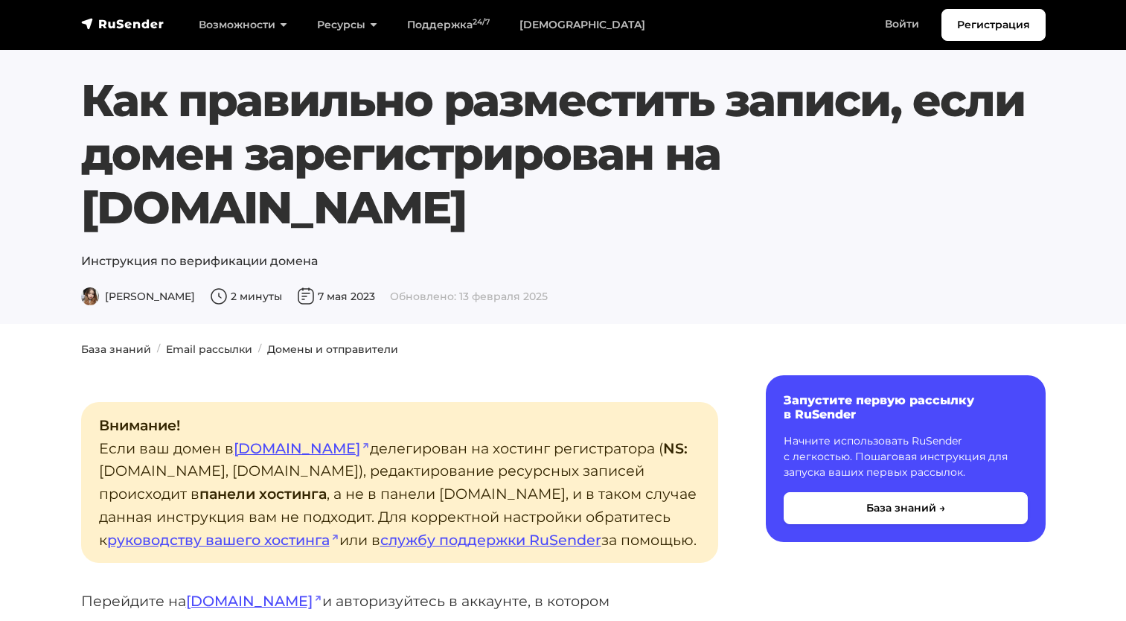
scroll to position [2091, 0]
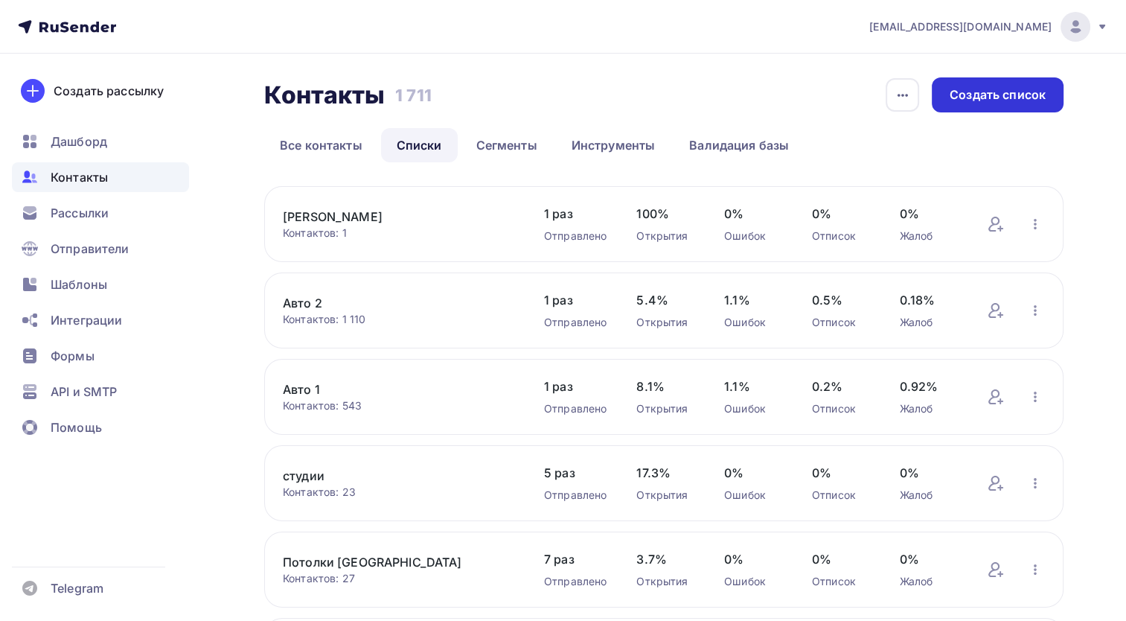
click at [1004, 96] on div "Создать список" at bounding box center [998, 94] width 96 height 17
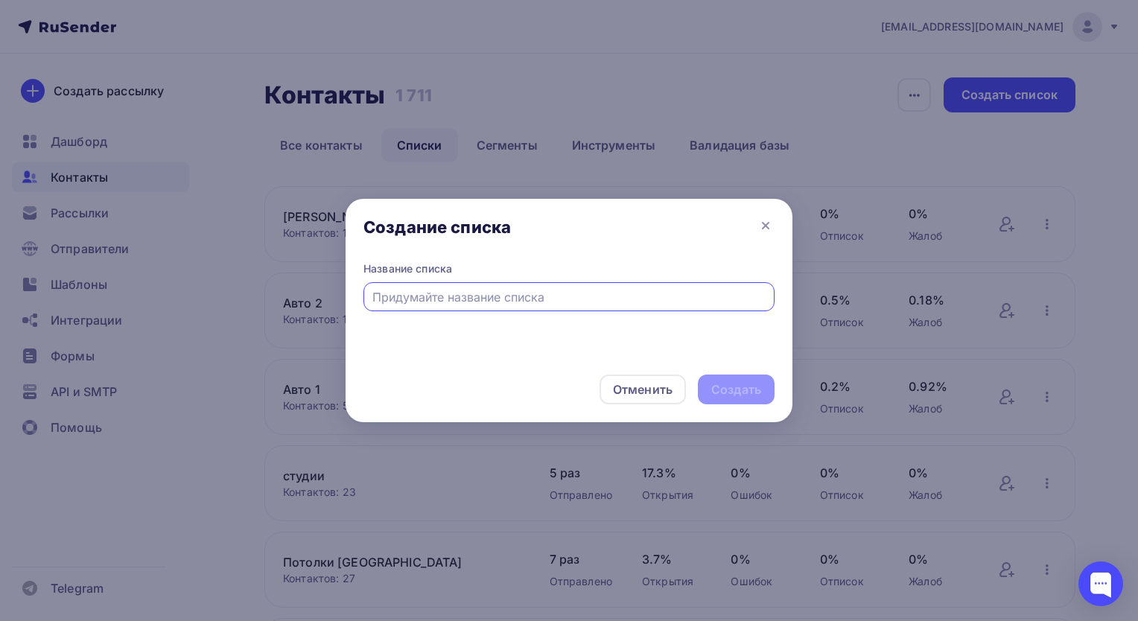
click at [585, 284] on div at bounding box center [568, 296] width 411 height 29
click at [572, 292] on input "text" at bounding box center [569, 297] width 394 height 18
type input "Тест [PERSON_NAME] [PERSON_NAME]"
click at [717, 398] on div "Создать" at bounding box center [736, 389] width 50 height 17
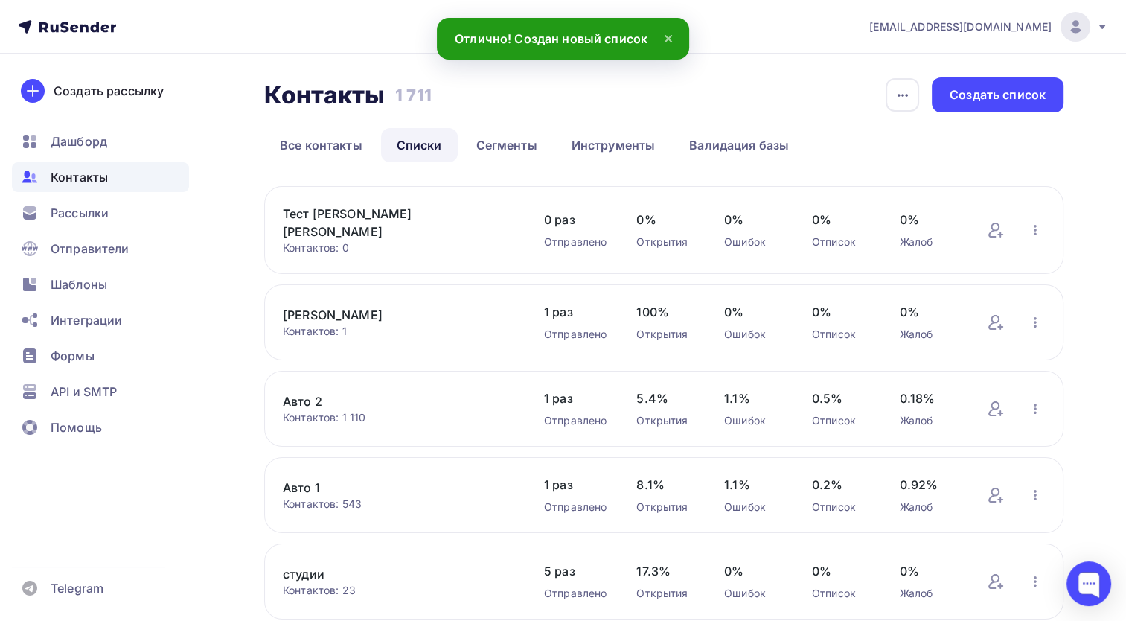
click at [357, 219] on link "Тест [PERSON_NAME] [PERSON_NAME]" at bounding box center [399, 223] width 232 height 36
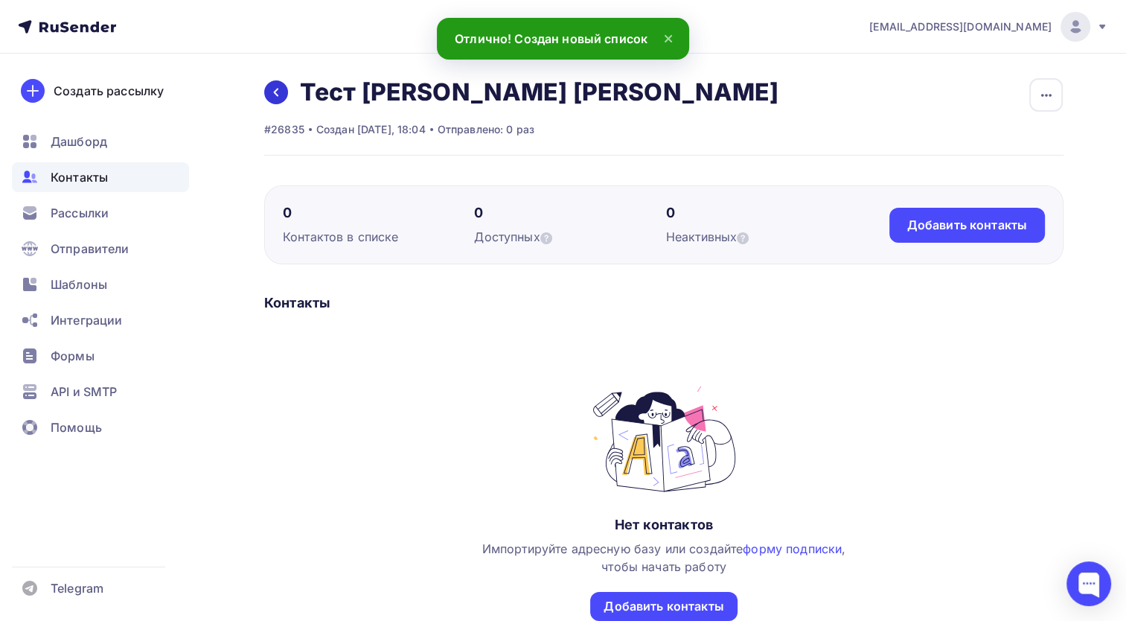
click at [279, 88] on icon at bounding box center [276, 92] width 12 height 12
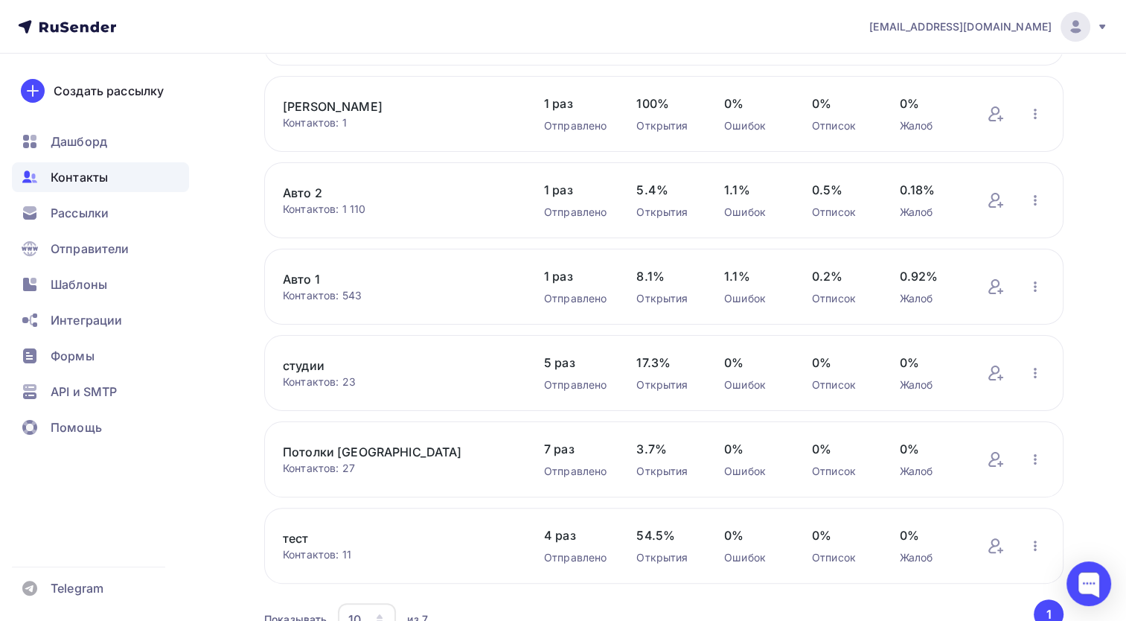
scroll to position [272, 0]
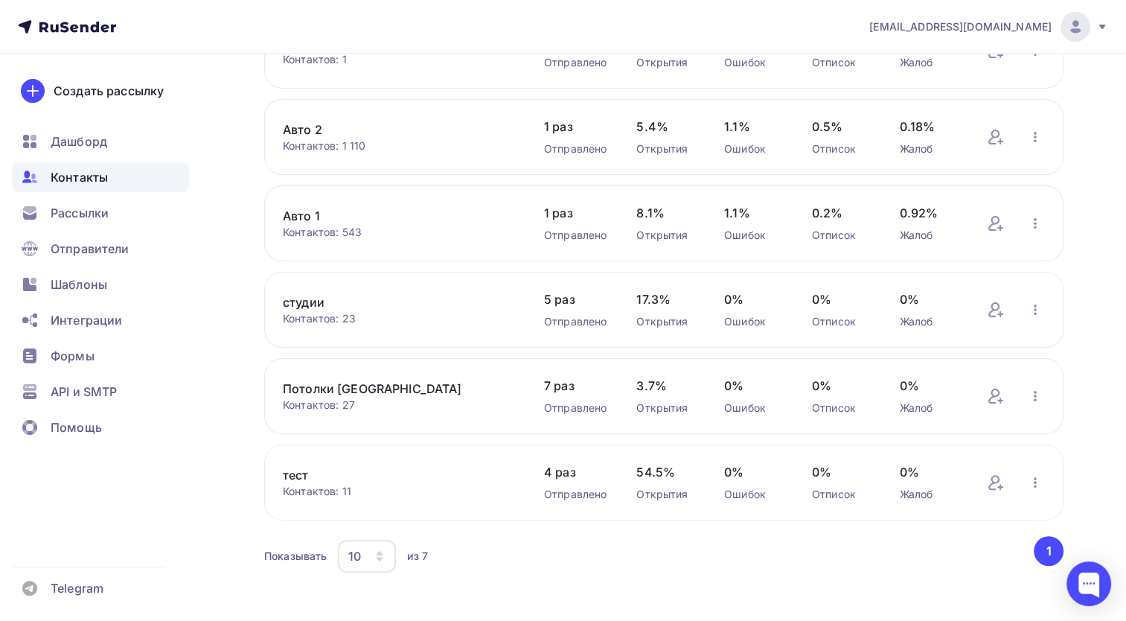
click at [299, 466] on link "тест" at bounding box center [399, 475] width 232 height 18
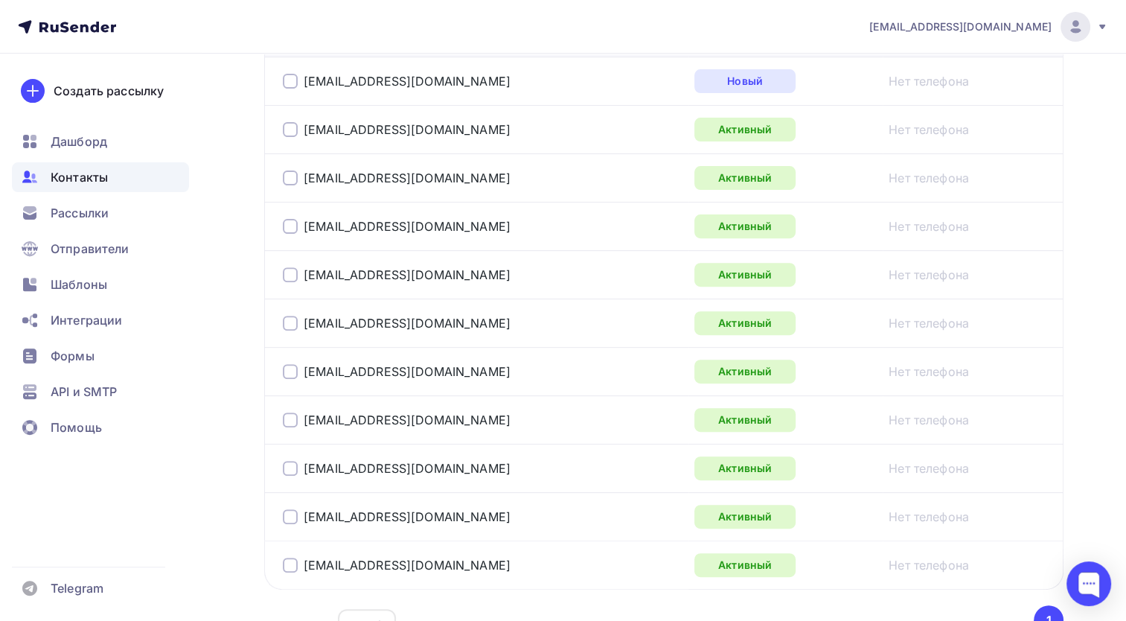
scroll to position [493, 0]
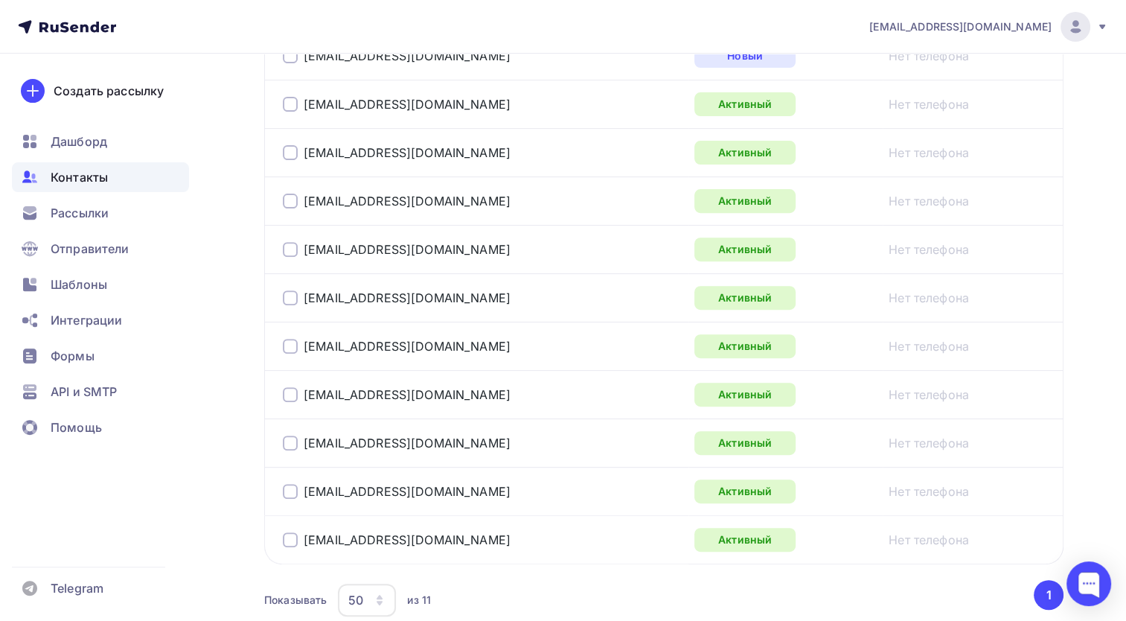
click at [292, 441] on div at bounding box center [290, 443] width 15 height 15
click at [288, 532] on div at bounding box center [290, 539] width 15 height 15
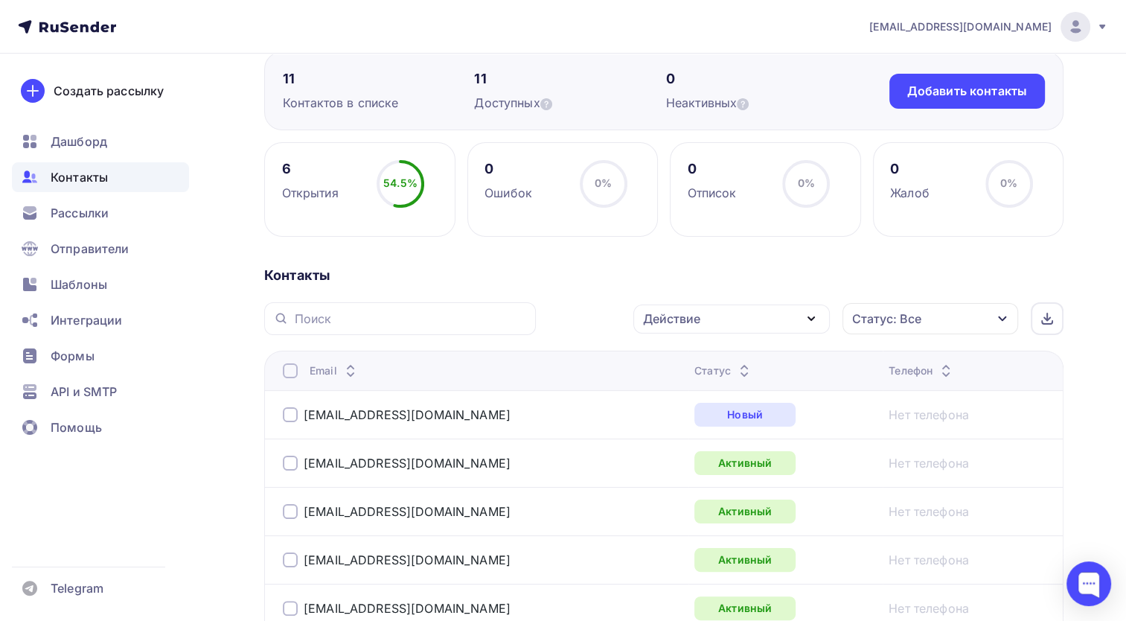
scroll to position [121, 0]
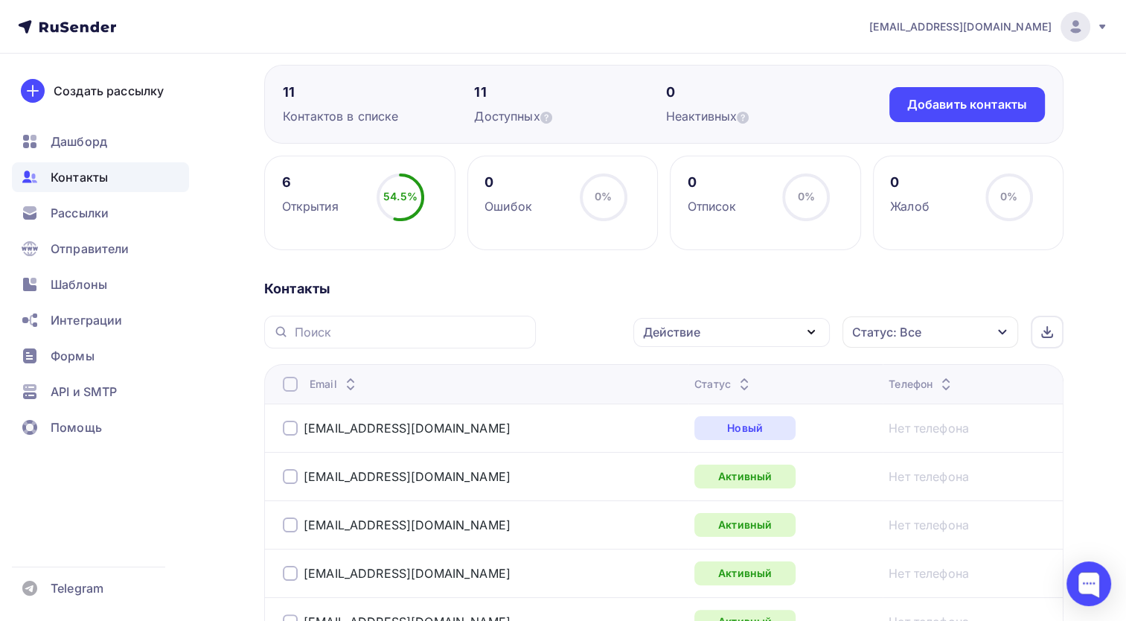
click at [765, 328] on div "Действие" at bounding box center [732, 332] width 197 height 29
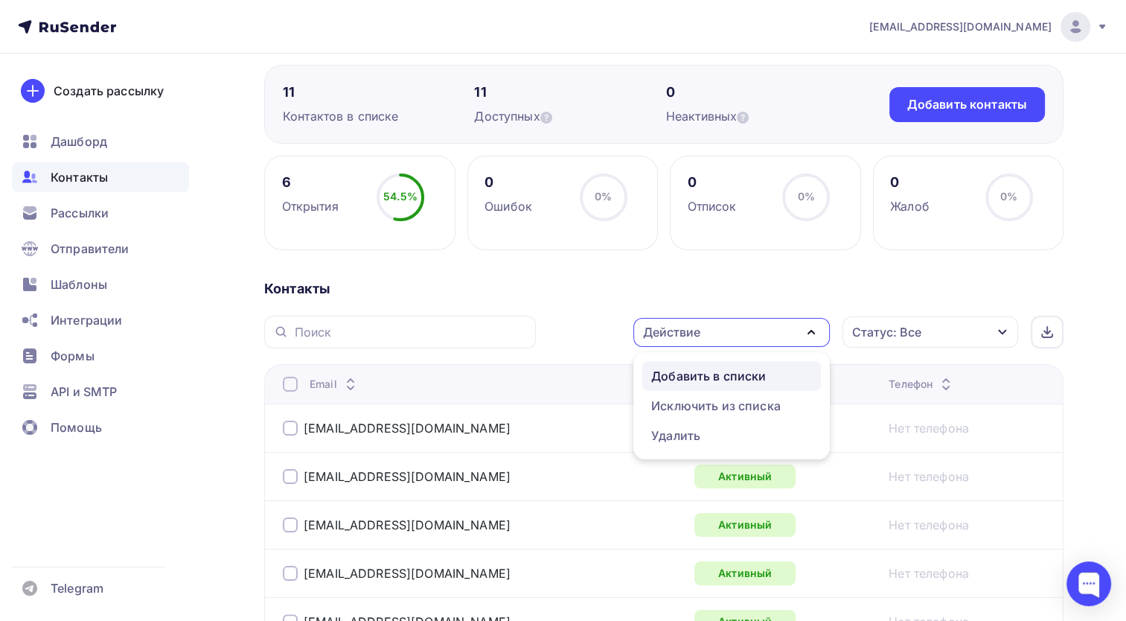
click at [781, 379] on div "Добавить в списки" at bounding box center [731, 376] width 161 height 18
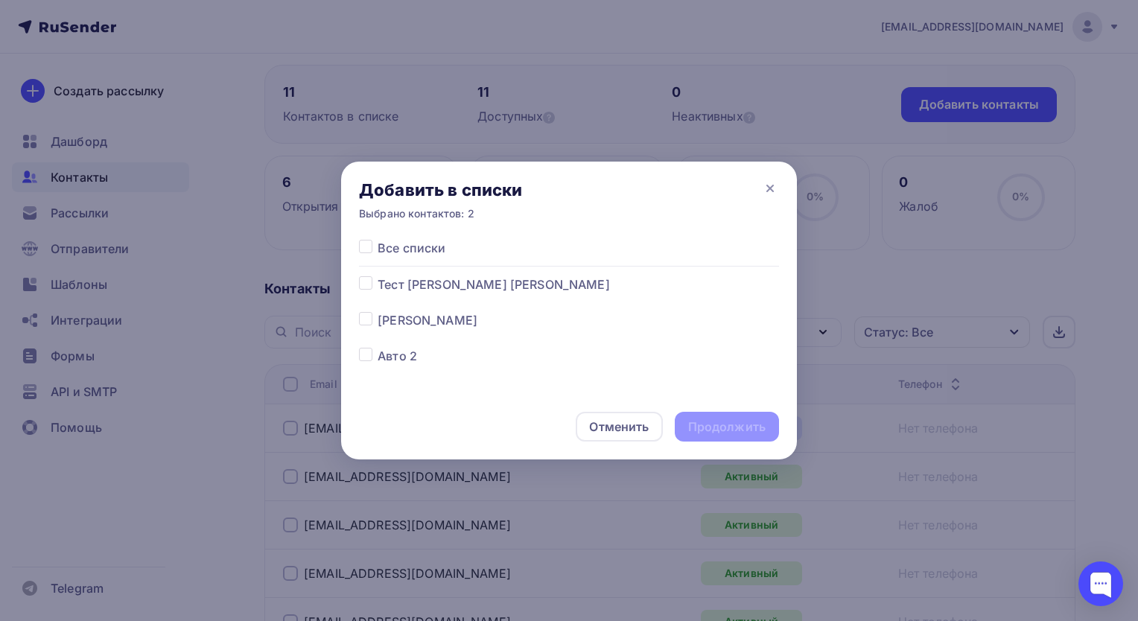
click at [437, 292] on span "Тест [PERSON_NAME] [PERSON_NAME]" at bounding box center [493, 284] width 232 height 18
click at [377, 275] on label at bounding box center [377, 275] width 0 height 0
click at [369, 281] on input "checkbox" at bounding box center [365, 281] width 13 height 13
checkbox input "true"
click at [714, 431] on div "Продолжить" at bounding box center [726, 426] width 77 height 17
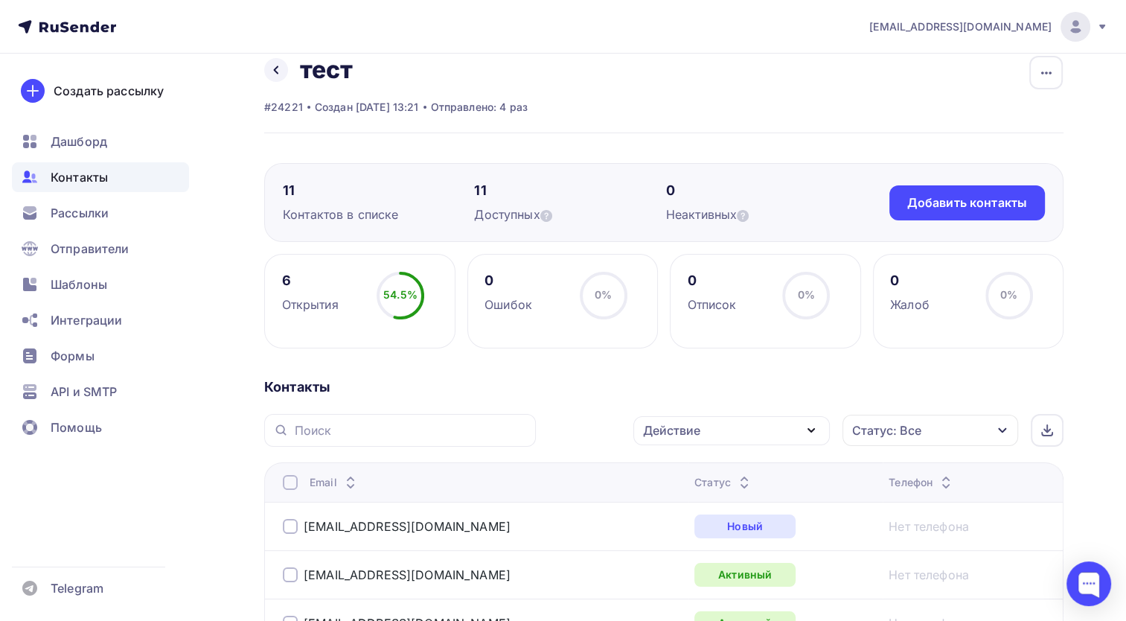
scroll to position [0, 0]
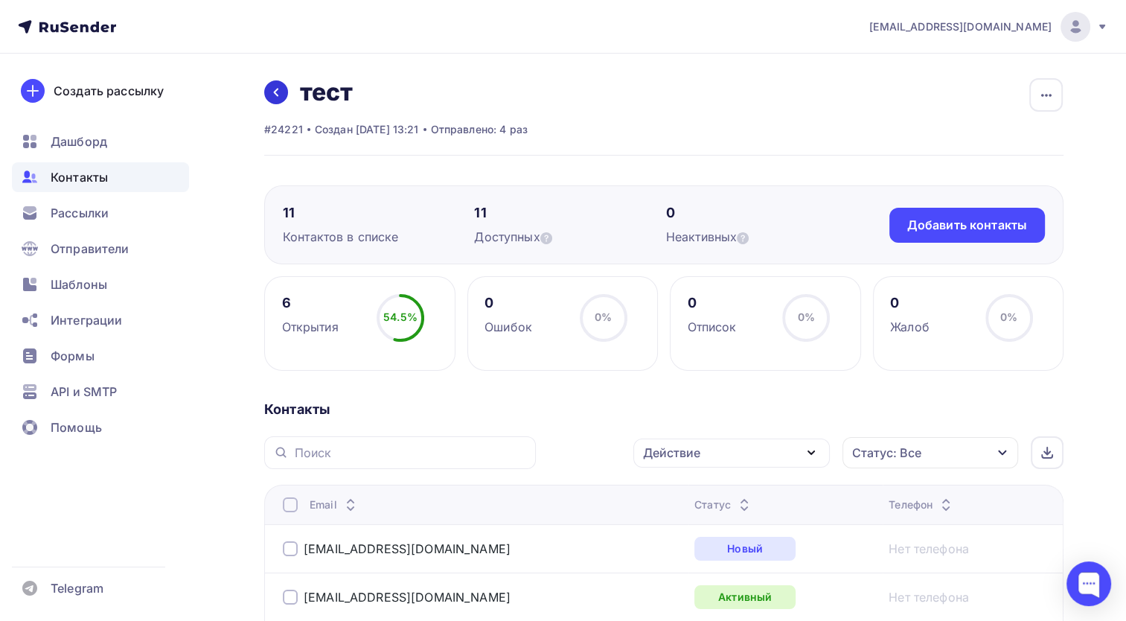
click at [273, 97] on icon at bounding box center [276, 92] width 12 height 12
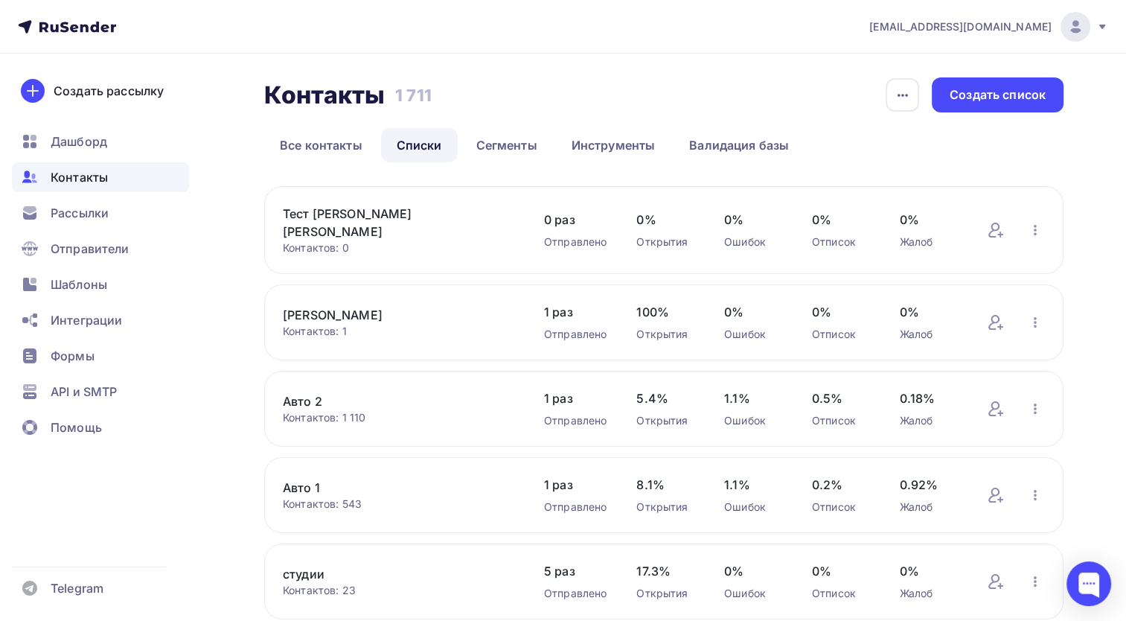
drag, startPoint x: 366, startPoint y: 217, endPoint x: 293, endPoint y: 237, distance: 76.2
click at [293, 237] on div "Тест Полина Сергей Контактов: 0" at bounding box center [399, 230] width 232 height 51
drag, startPoint x: 293, startPoint y: 237, endPoint x: 261, endPoint y: 165, distance: 78.0
click at [261, 165] on div "Контакты Контакты 1 711 1 711 История импорта Создать список Все контакты Списк…" at bounding box center [563, 481] width 1126 height 854
click at [879, 141] on ul "Все контакты Списки Сегменты Инструменты Валидация базы" at bounding box center [664, 145] width 800 height 34
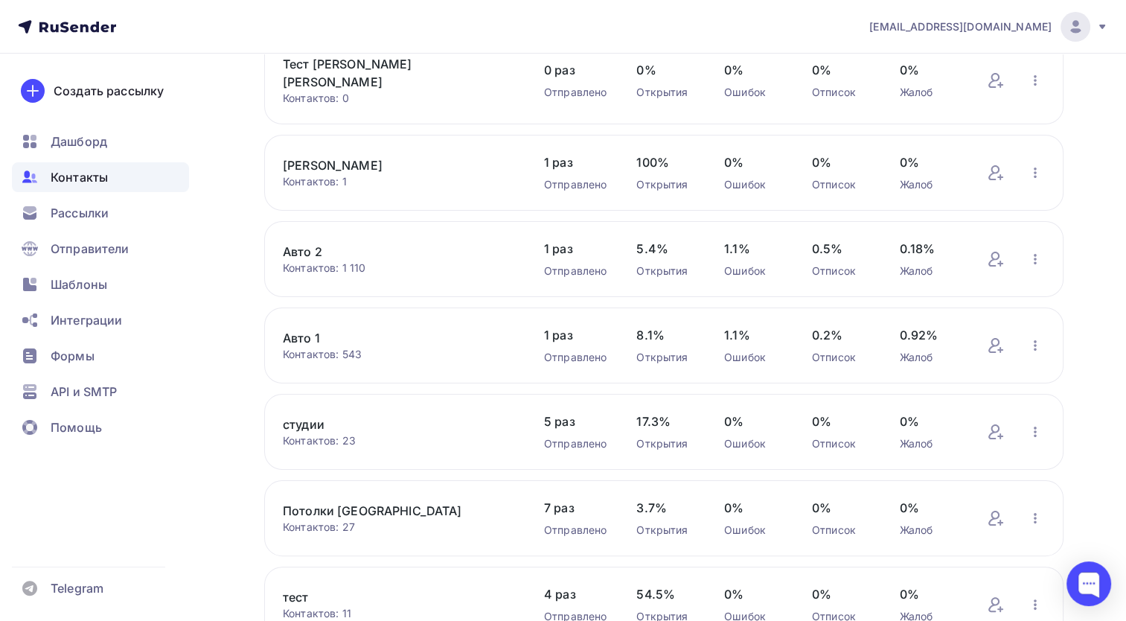
scroll to position [272, 0]
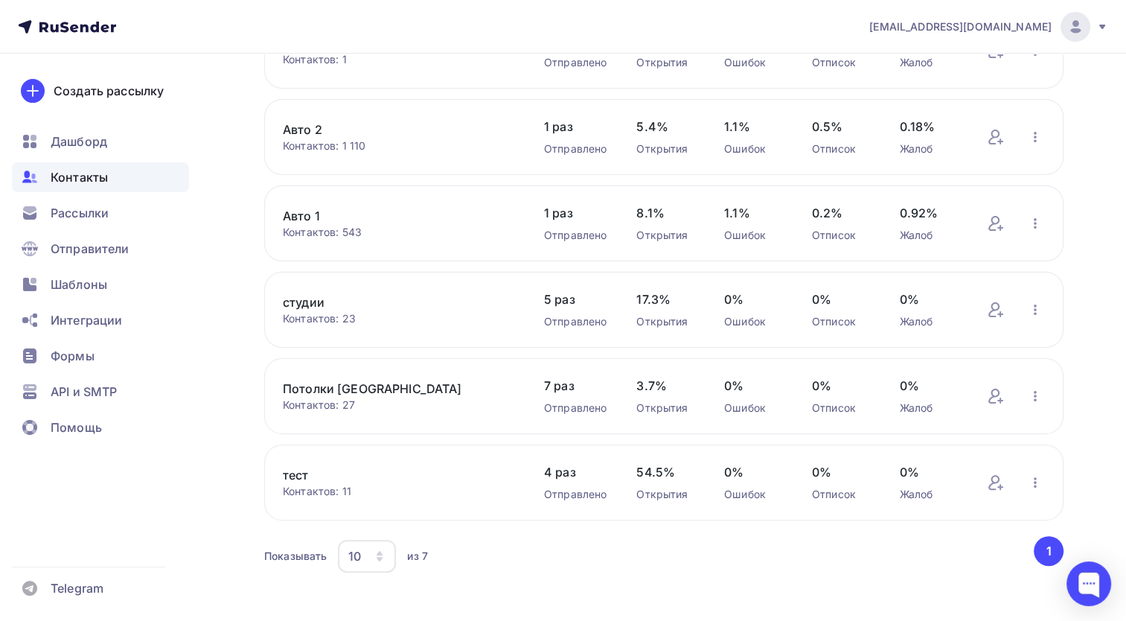
click at [98, 169] on span "Контакты" at bounding box center [79, 177] width 57 height 18
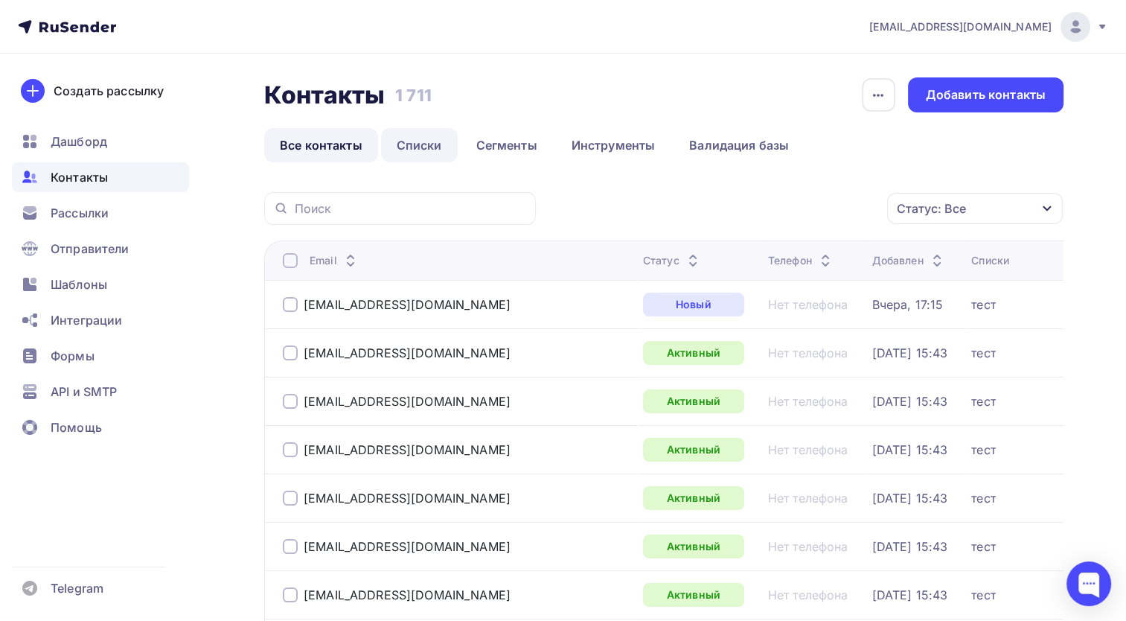
click at [413, 160] on link "Списки" at bounding box center [419, 145] width 77 height 34
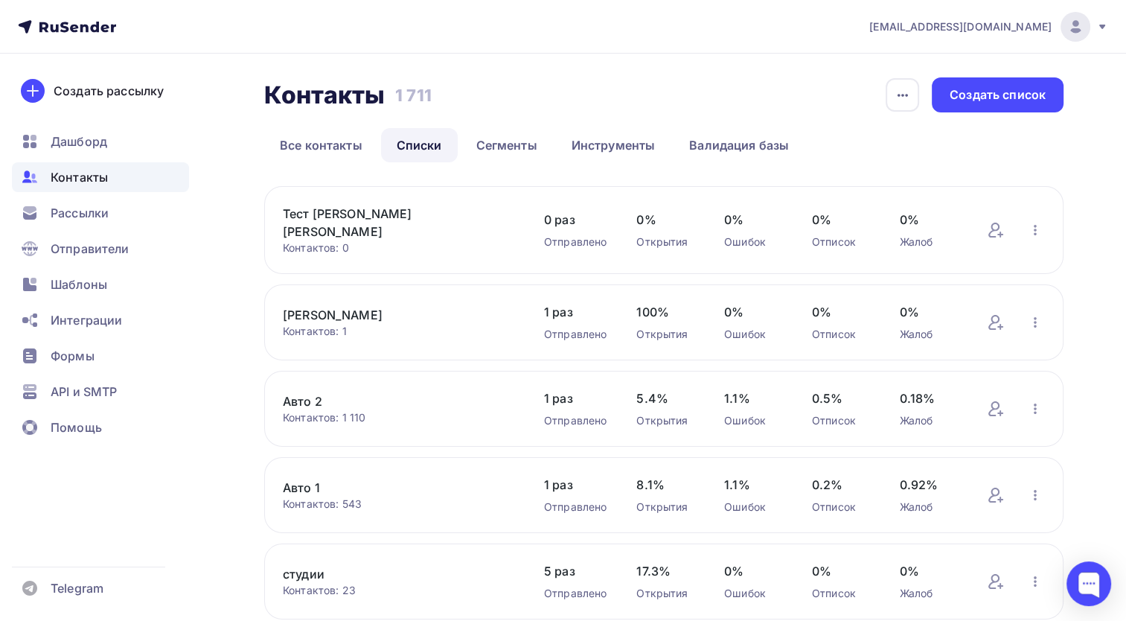
click at [369, 226] on div "Тест Полина Сергей Контактов: 0" at bounding box center [399, 230] width 232 height 51
drag, startPoint x: 369, startPoint y: 226, endPoint x: 365, endPoint y: 219, distance: 8.1
click at [365, 219] on link "Тест Полина Сергей" at bounding box center [399, 223] width 232 height 36
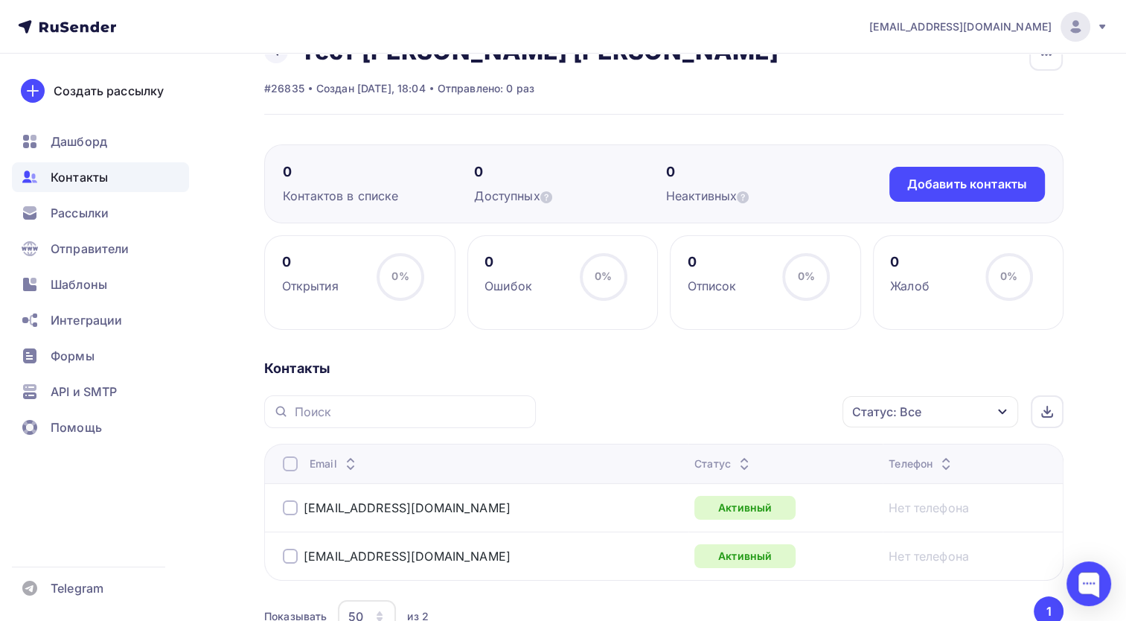
scroll to position [74, 0]
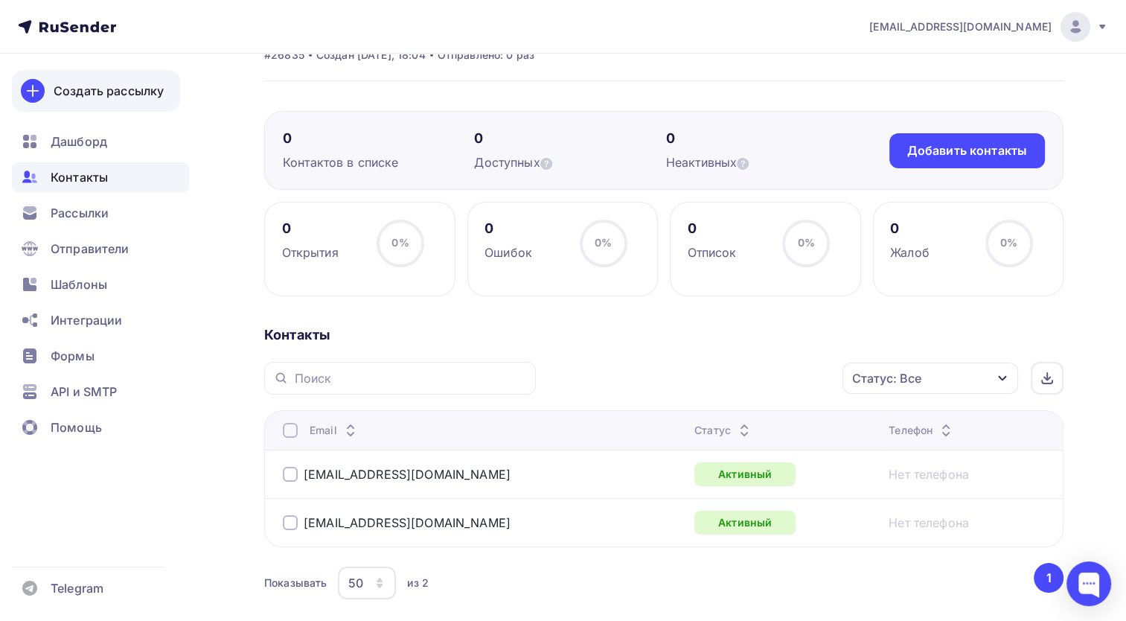
click at [102, 103] on link "Создать рассылку" at bounding box center [96, 91] width 168 height 42
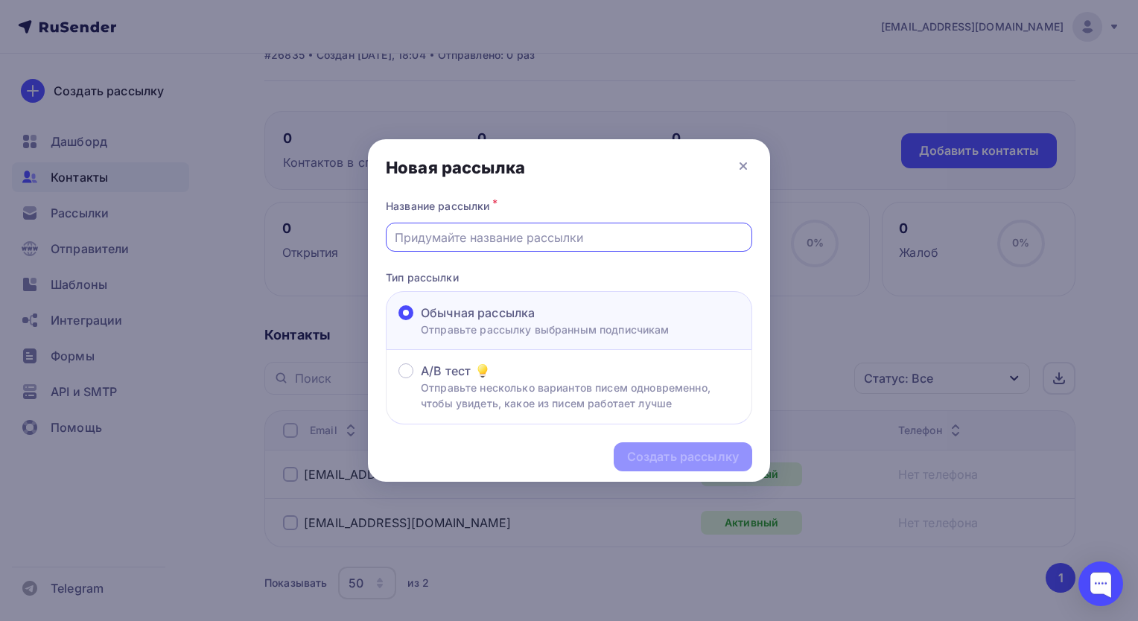
click at [530, 237] on input "text" at bounding box center [569, 238] width 349 height 18
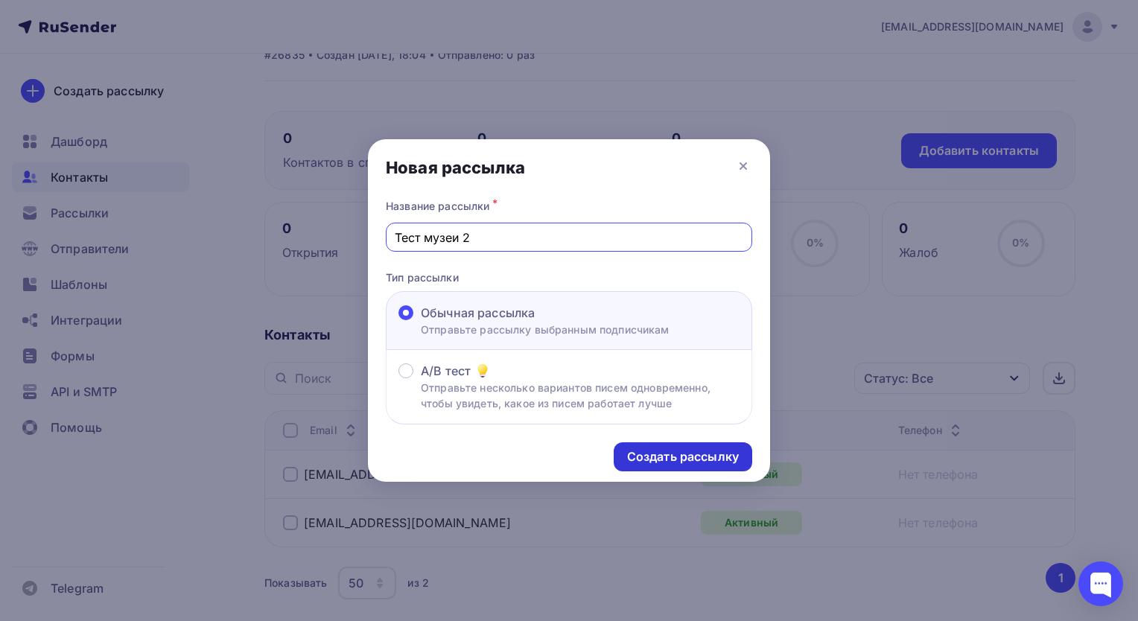
type input "Тест музеи 2"
click at [662, 456] on div "Создать рассылку" at bounding box center [683, 456] width 112 height 17
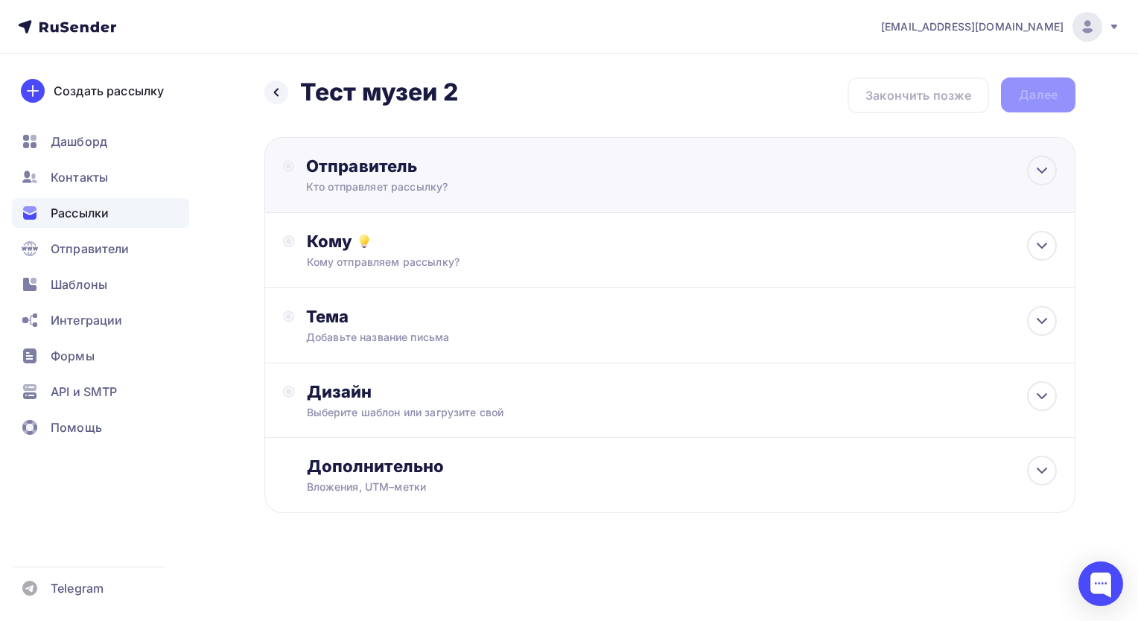
click at [368, 174] on div "Отправитель" at bounding box center [467, 166] width 322 height 21
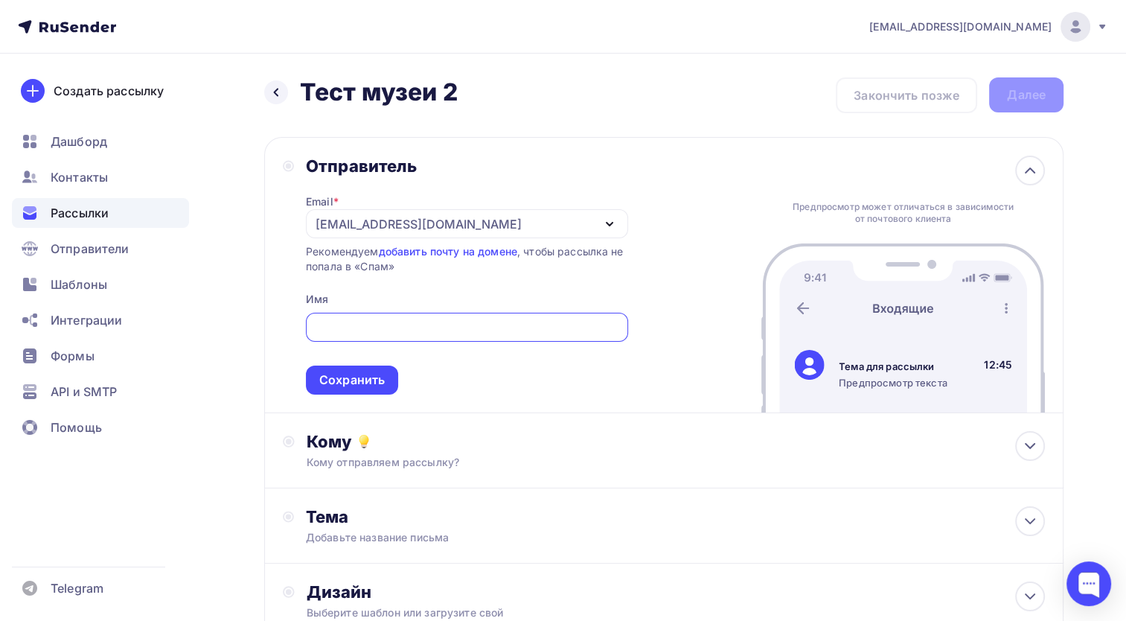
click at [429, 216] on div "sergeyvalkovy@gmail.com" at bounding box center [419, 224] width 206 height 18
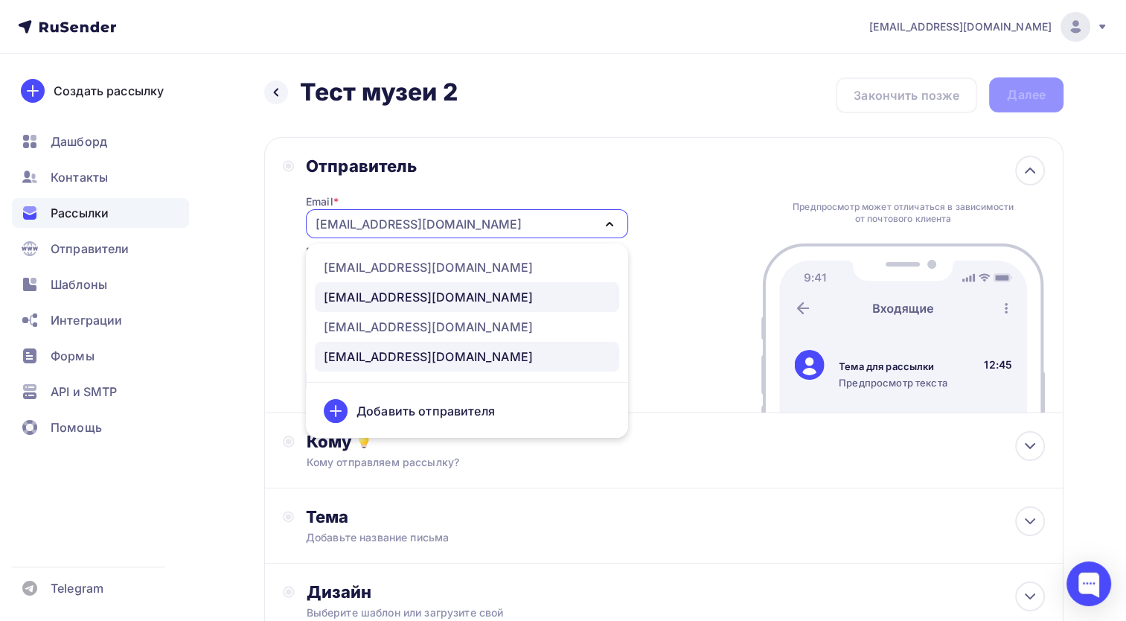
click at [444, 293] on div "sale@luxlinerus.ru" at bounding box center [467, 297] width 287 height 18
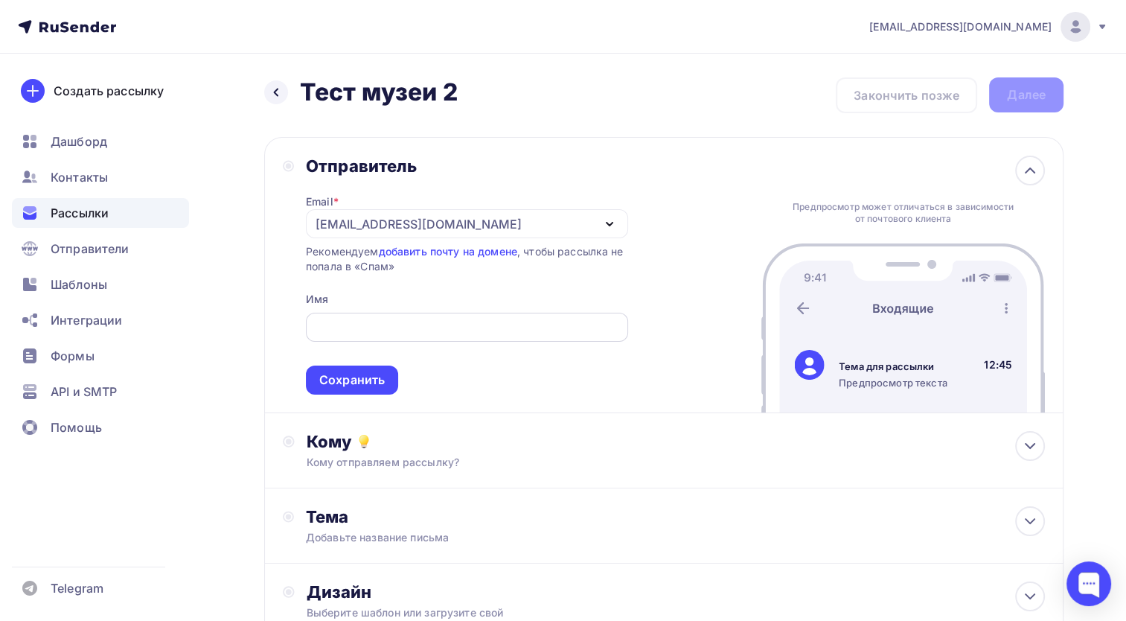
click at [459, 336] on div at bounding box center [467, 327] width 322 height 29
click at [459, 329] on input "text" at bounding box center [466, 328] width 305 height 18
type input "LuxLine"
click at [372, 377] on div "Сохранить" at bounding box center [352, 380] width 66 height 17
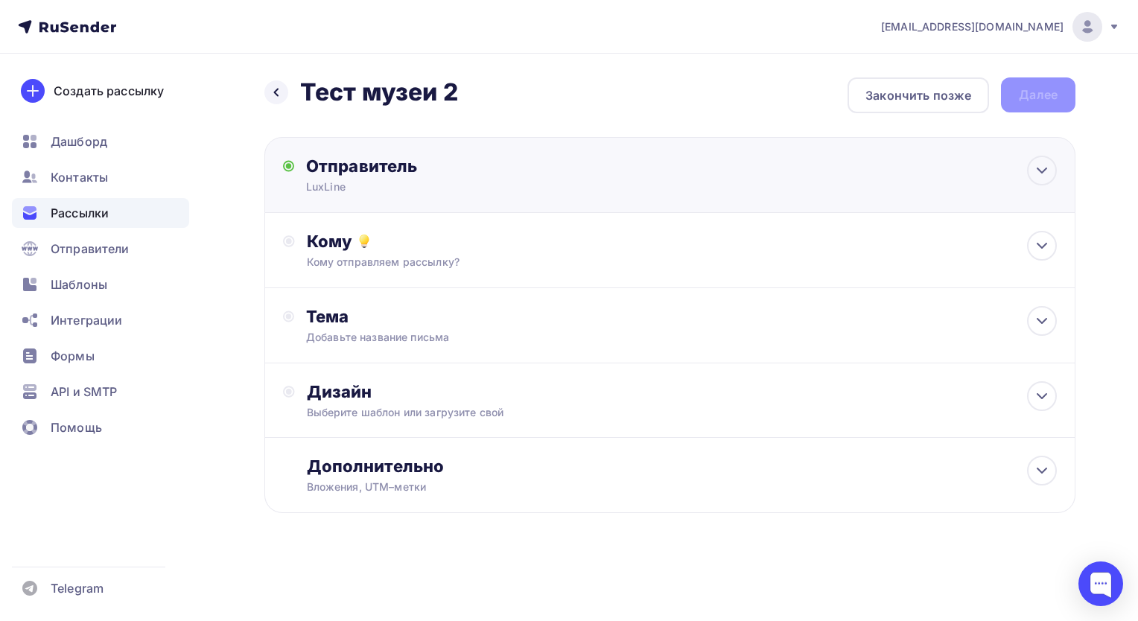
click at [523, 193] on div "LuxLine" at bounding box center [451, 186] width 290 height 15
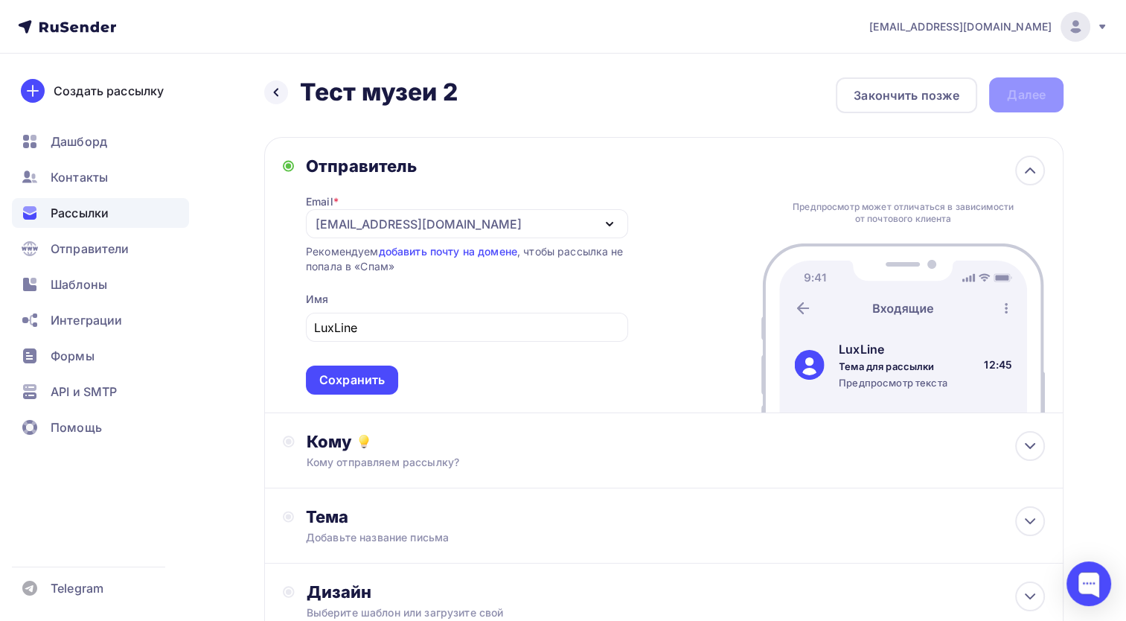
click at [1088, 175] on div "Назад Тест музеи 2 Тест музеи 2 Закончить позже Далее Отправитель Email * sale@…" at bounding box center [563, 432] width 1126 height 756
click at [1024, 174] on icon at bounding box center [1030, 171] width 18 height 18
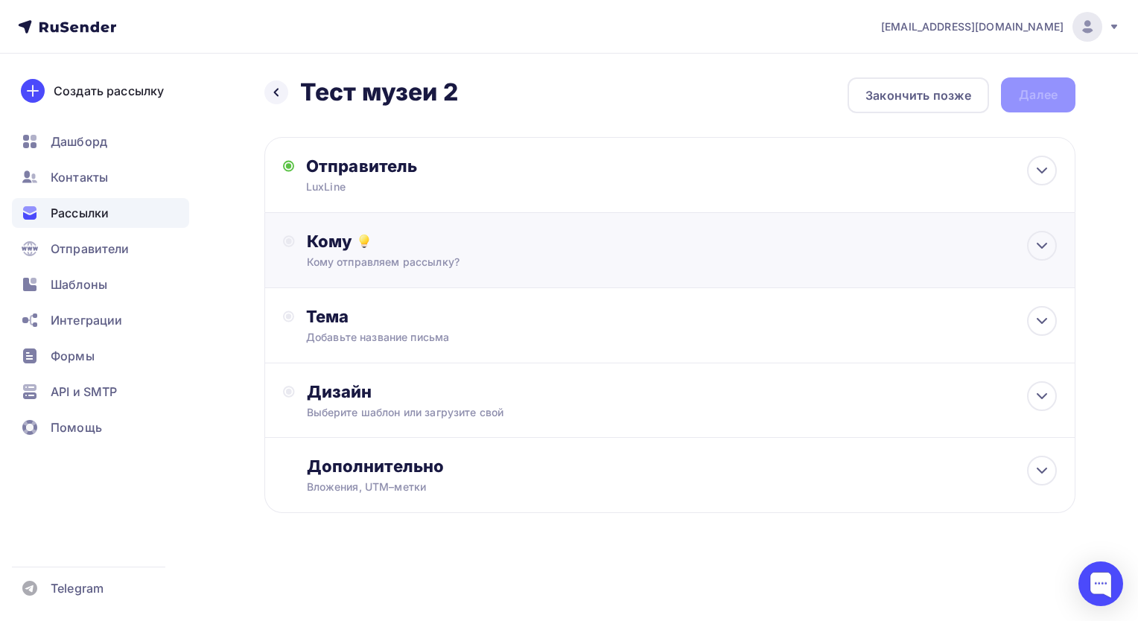
click at [638, 260] on div "Кому отправляем рассылку?" at bounding box center [644, 262] width 675 height 15
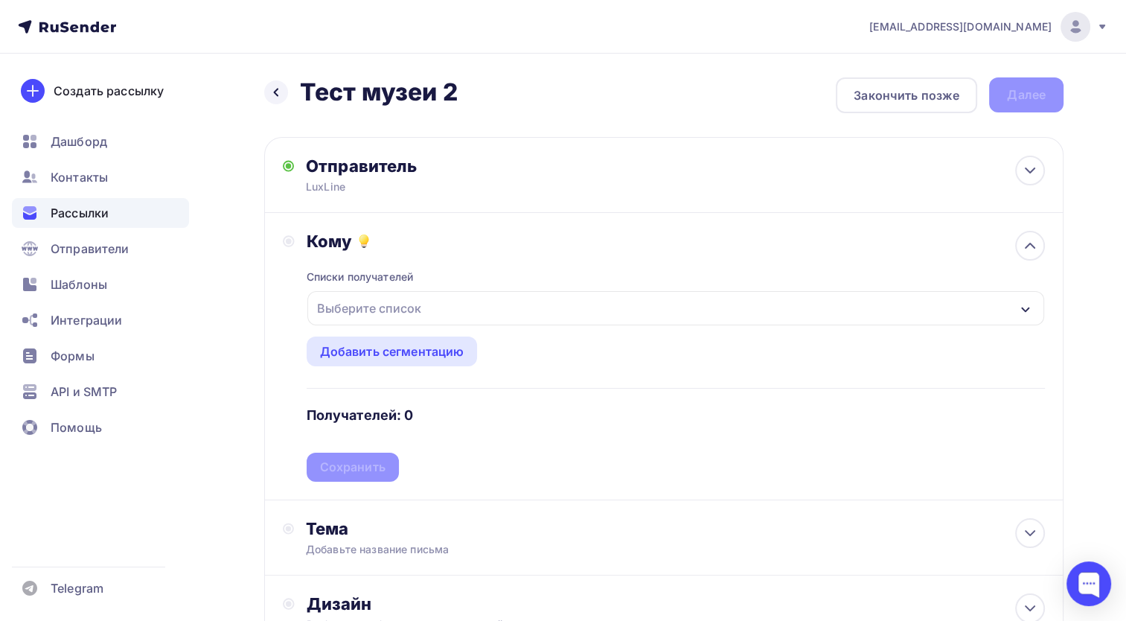
click at [504, 278] on div "Списки получателей Выберите список Все списки id Тест Полина Сергей (2) #26835 …" at bounding box center [676, 367] width 739 height 230
click at [503, 305] on div "Выберите список" at bounding box center [676, 308] width 738 height 34
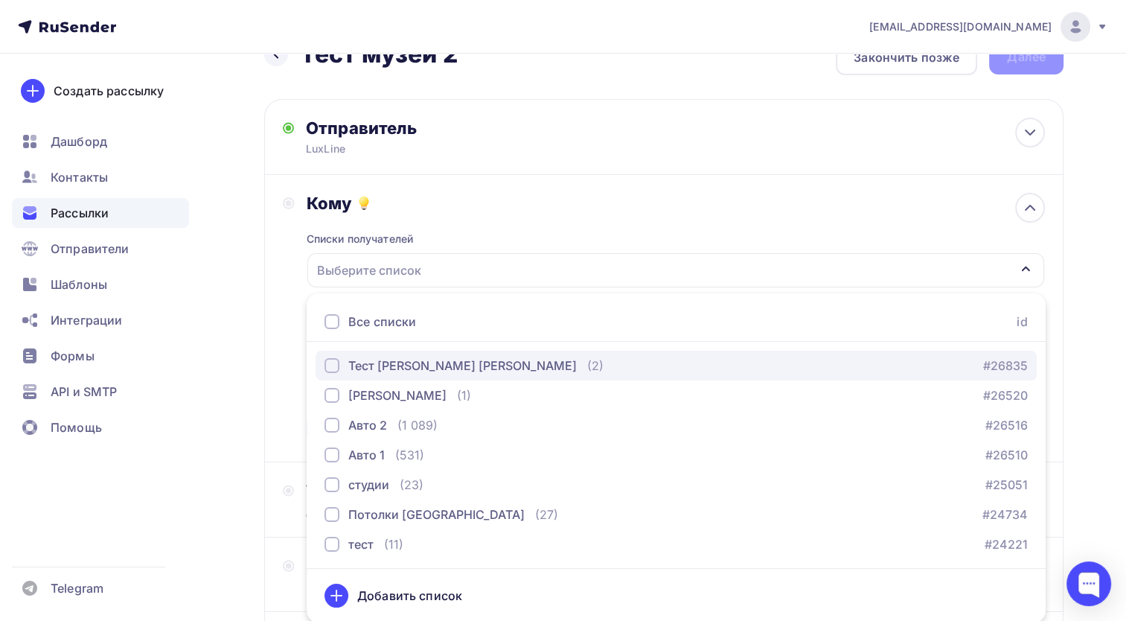
click at [389, 359] on div "Тест Полина Сергей" at bounding box center [462, 366] width 229 height 18
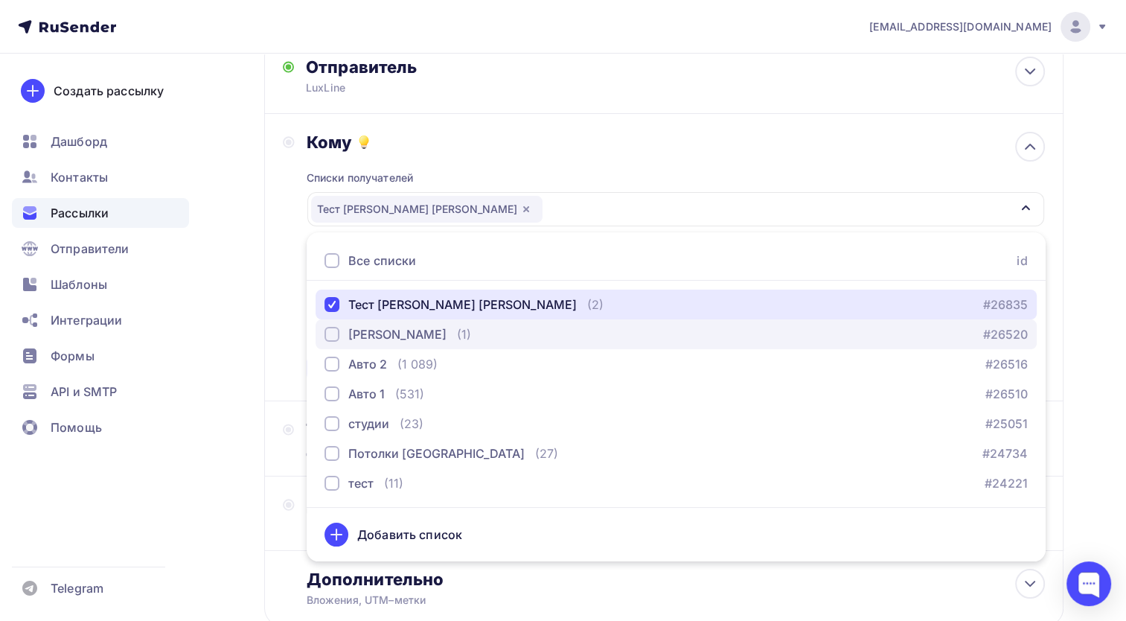
scroll to position [187, 0]
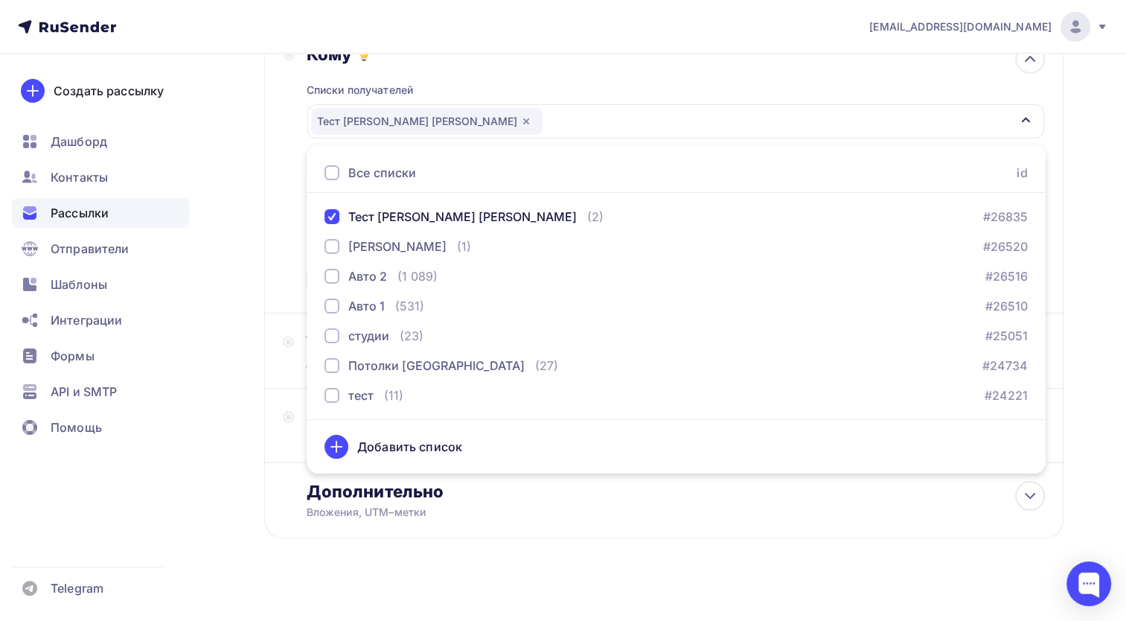
click at [1122, 220] on div "Назад Тест музеи 2 Тест музеи 2 Закончить позже Далее Отправитель LuxLine Email…" at bounding box center [563, 251] width 1126 height 768
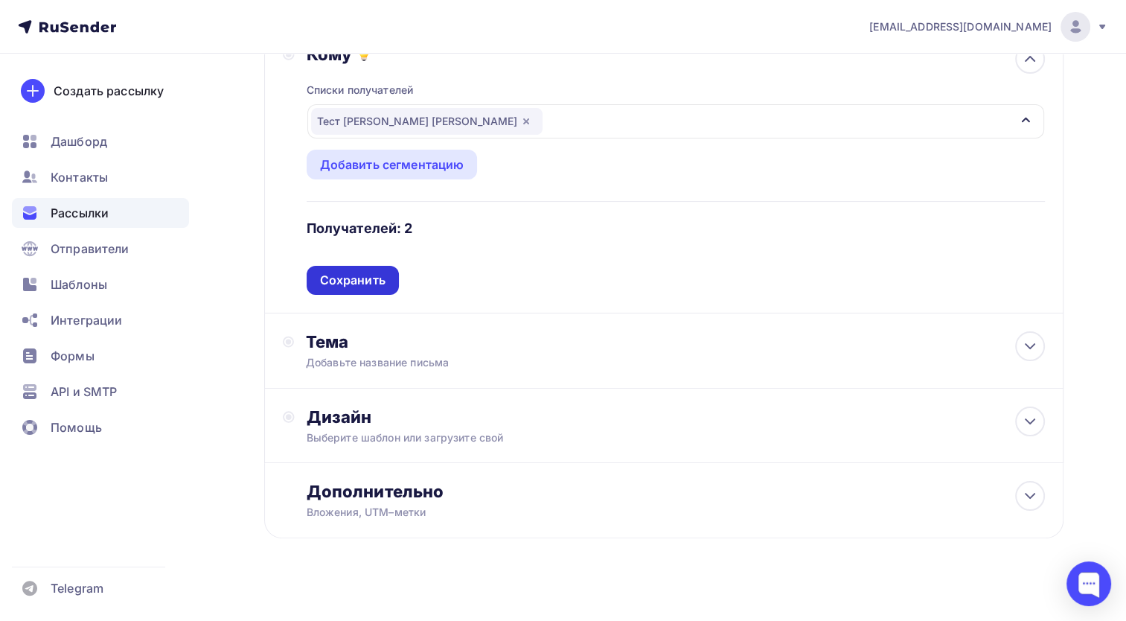
click at [337, 276] on div "Сохранить" at bounding box center [353, 280] width 66 height 17
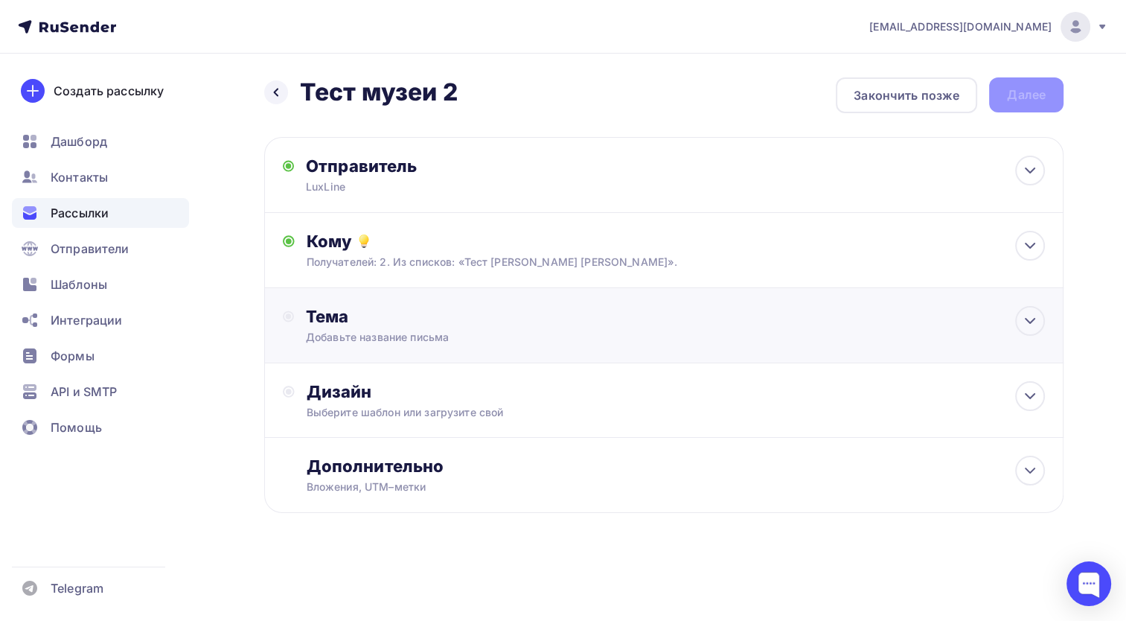
scroll to position [0, 0]
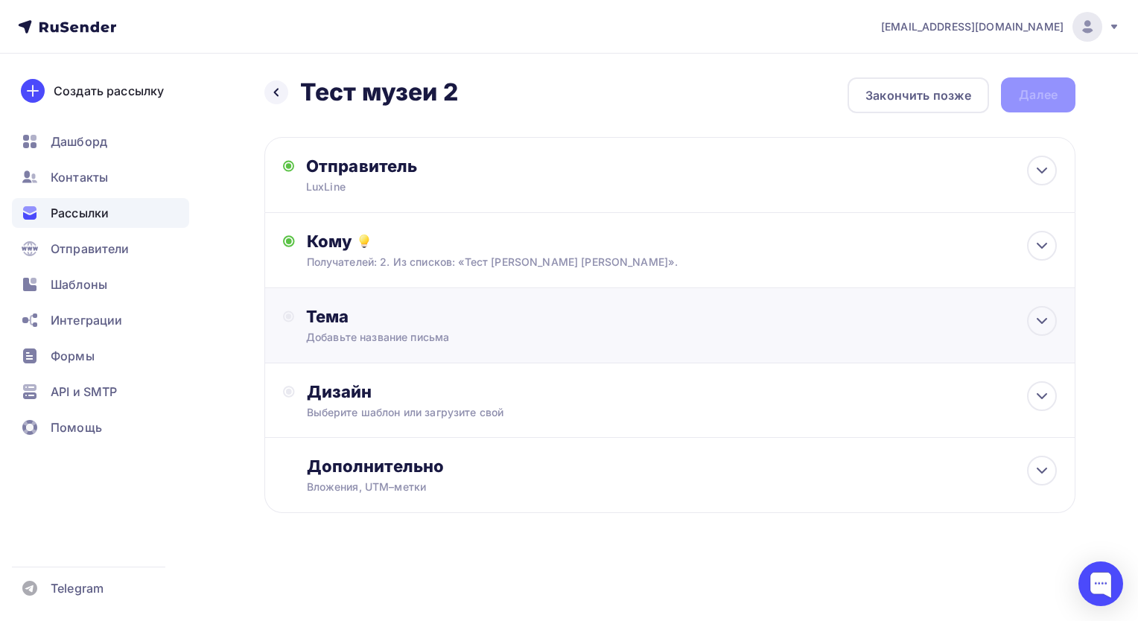
click at [476, 330] on div "Добавьте название письма" at bounding box center [438, 337] width 265 height 15
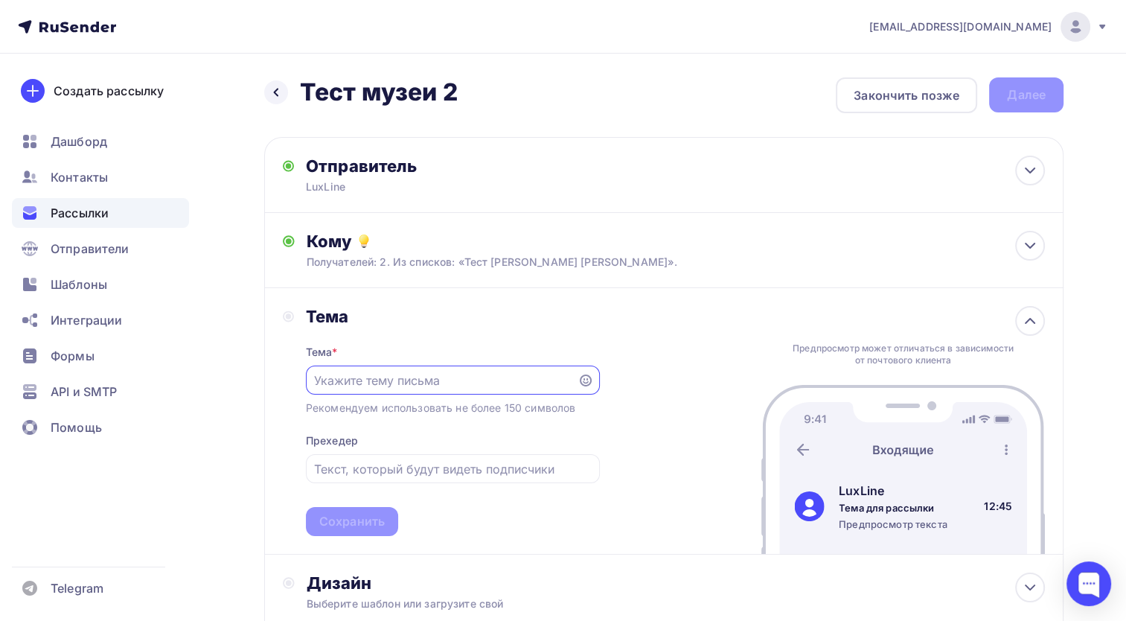
click at [474, 391] on div at bounding box center [453, 380] width 294 height 29
paste input "Превратите каждый предмет в главный героя вашей витрины"
drag, startPoint x: 434, startPoint y: 381, endPoint x: 422, endPoint y: 377, distance: 12.7
click at [422, 377] on input "Превратите каждый предмет в главный героя вашей витрины/" at bounding box center [441, 381] width 255 height 18
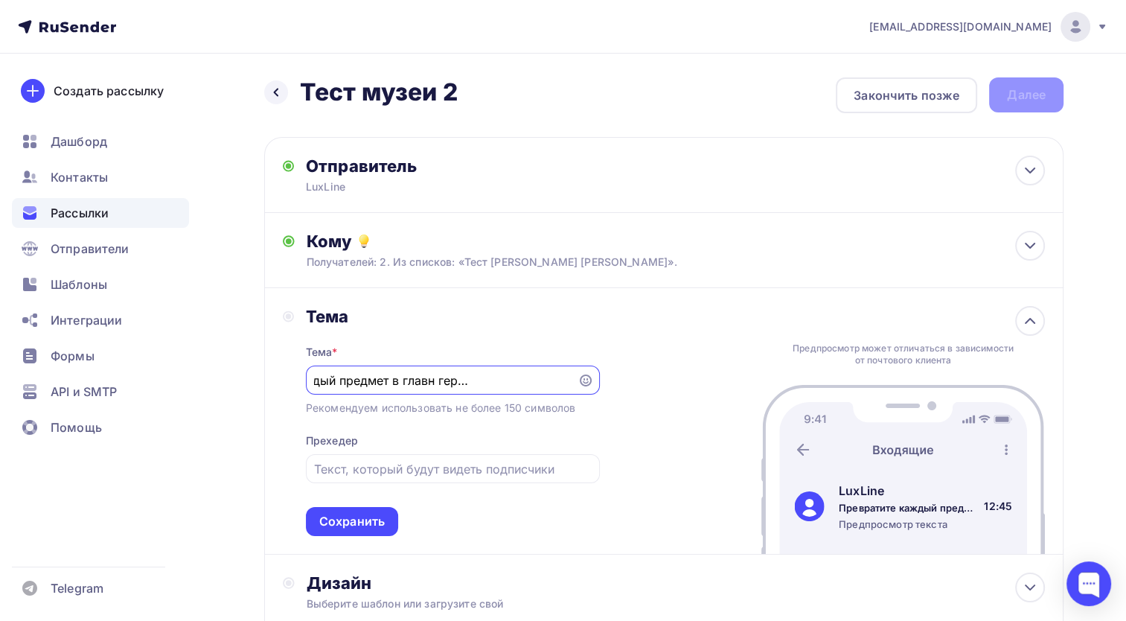
scroll to position [0, 97]
click at [520, 470] on input "text" at bounding box center [452, 469] width 277 height 18
click at [576, 461] on input "text" at bounding box center [452, 469] width 277 height 18
drag, startPoint x: 504, startPoint y: 390, endPoint x: 554, endPoint y: 390, distance: 49.9
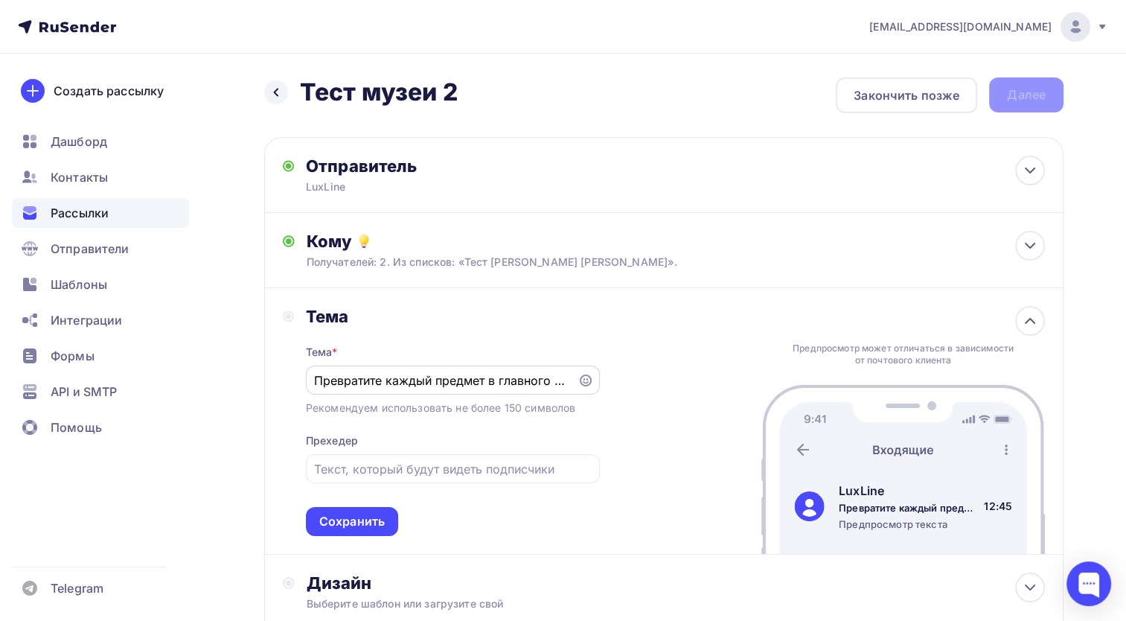
click at [555, 391] on div "Превратите каждый предмет в главного героя вашей витрины/" at bounding box center [453, 380] width 294 height 29
drag, startPoint x: 538, startPoint y: 382, endPoint x: 608, endPoint y: 383, distance: 69.2
click at [608, 383] on div "Тема Тема * Превратите каждый предмет в главного героя вашей витрины/ Рекоменду…" at bounding box center [664, 421] width 800 height 267
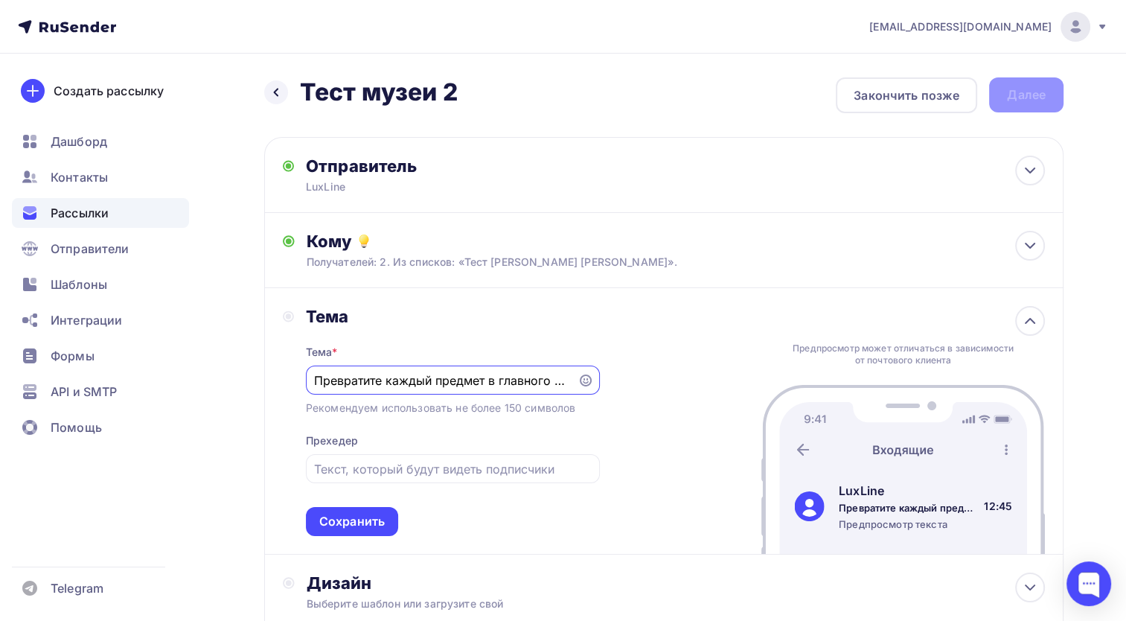
drag, startPoint x: 575, startPoint y: 374, endPoint x: 575, endPoint y: 383, distance: 9.0
click at [575, 383] on div "Превратите каждый предмет в главного героя вашей витрины/" at bounding box center [453, 380] width 294 height 29
drag, startPoint x: 566, startPoint y: 376, endPoint x: 619, endPoint y: 401, distance: 58.3
click at [619, 401] on div "Тема Тема * Превратите каждый предмет в главного героя вашей витрины/ Рекоменду…" at bounding box center [664, 421] width 800 height 267
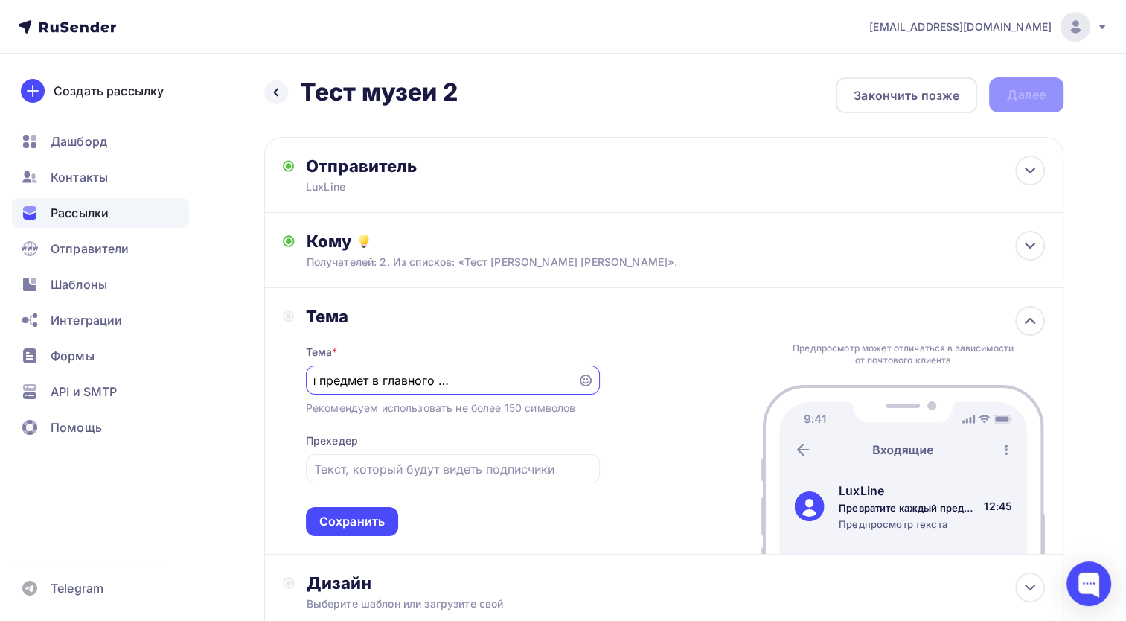
drag, startPoint x: 514, startPoint y: 373, endPoint x: 598, endPoint y: 372, distance: 84.1
click at [598, 372] on div "Превратите каждый предмет в главного героя вашей витрины/" at bounding box center [453, 380] width 294 height 29
click at [569, 374] on div "Превратите каждый предмет в главного героя вашей витрины/" at bounding box center [453, 380] width 294 height 29
click at [474, 389] on div "Превратите каждый предмет в главного героя вашей витрины/" at bounding box center [453, 380] width 294 height 29
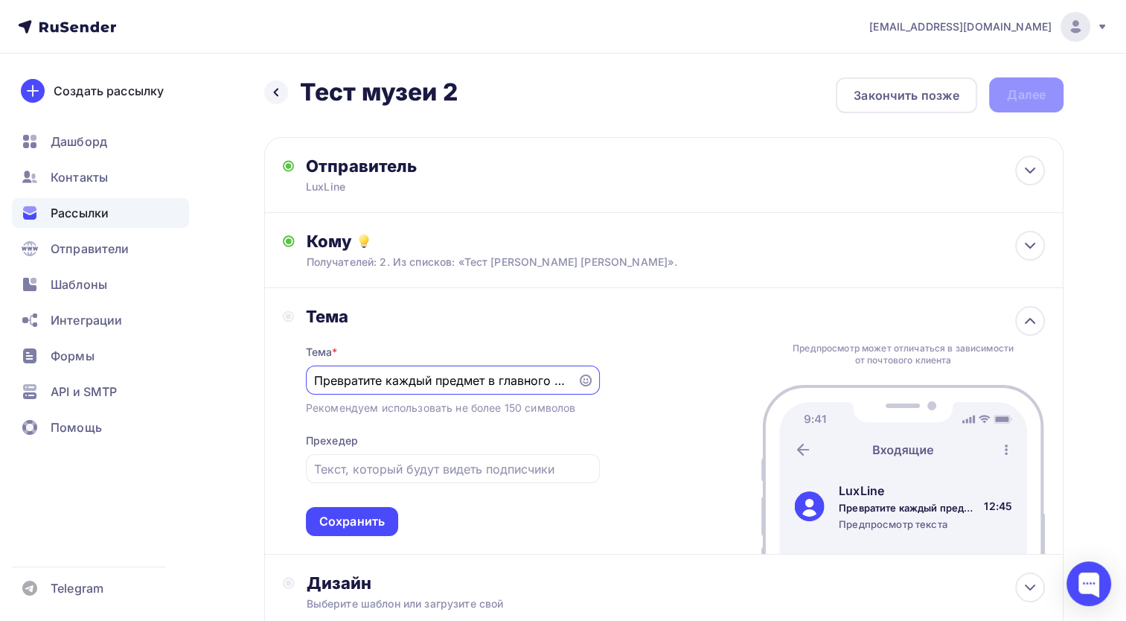
scroll to position [0, 116]
drag, startPoint x: 471, startPoint y: 383, endPoint x: 658, endPoint y: 381, distance: 186.9
click at [658, 381] on div "Тема Тема * Превратите каждый предмет в главного героя вашей витрины/ Рекоменду…" at bounding box center [664, 421] width 800 height 267
type input "Превратите каждый предмет в главного героя вашей витрины."
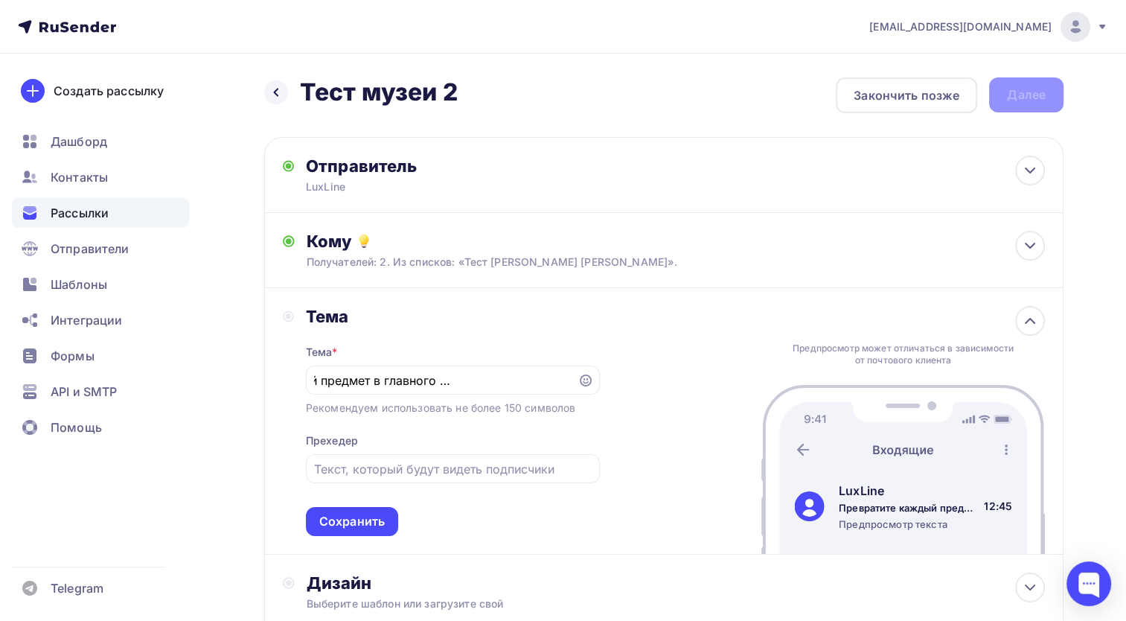
click at [647, 427] on div "Тема Тема * Превратите каждый предмет в главного героя вашей витрины. Рекоменду…" at bounding box center [664, 421] width 800 height 267
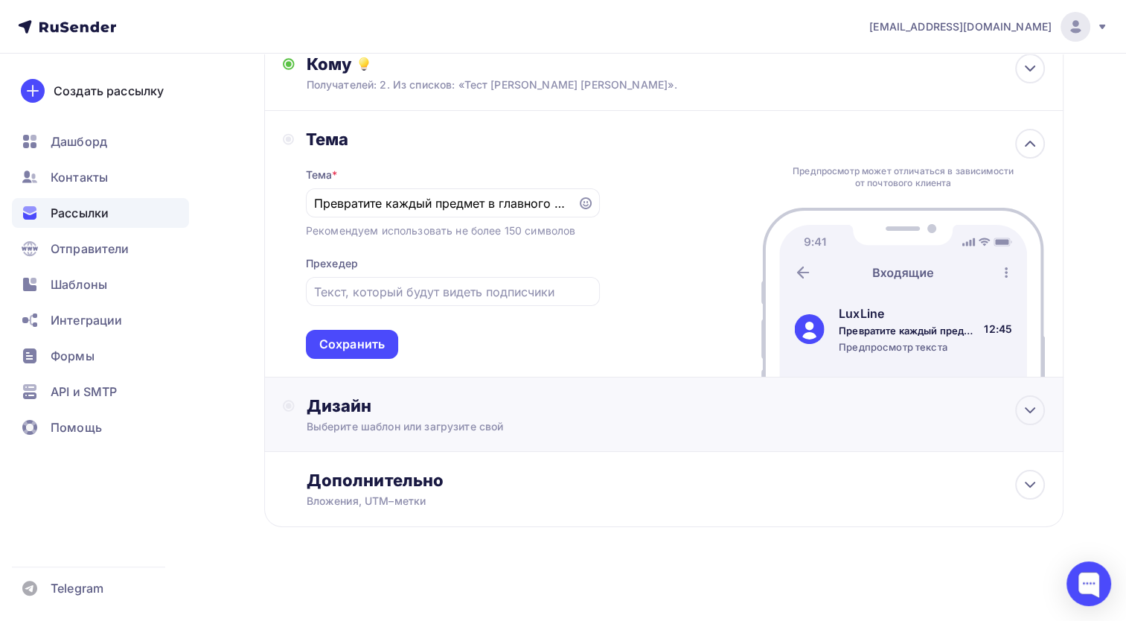
click at [474, 419] on div "Выберите шаблон или загрузите свой" at bounding box center [639, 426] width 665 height 15
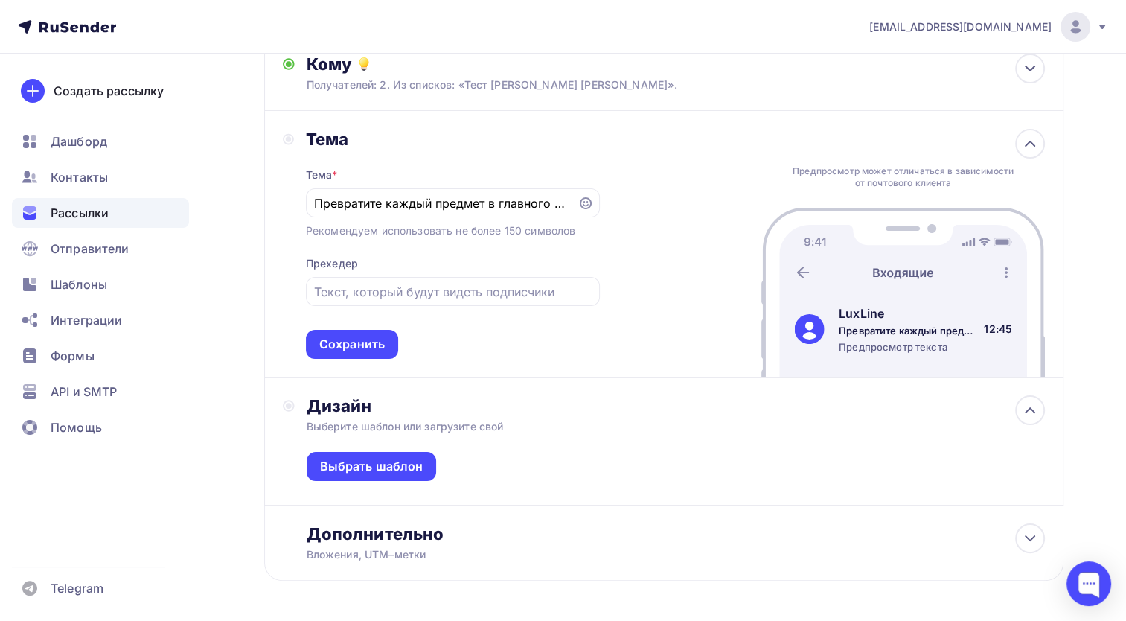
click at [507, 311] on div "Тема * Превратите каждый предмет в главного героя вашей витрины. Рекомендуем ис…" at bounding box center [453, 254] width 294 height 209
click at [1032, 130] on div at bounding box center [1031, 144] width 30 height 30
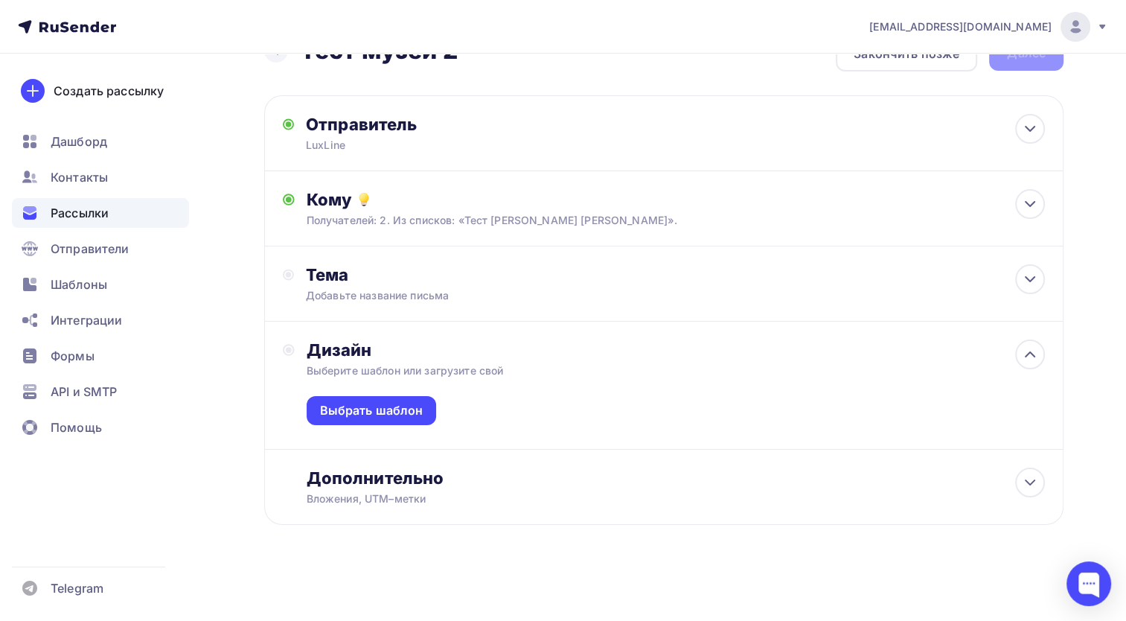
scroll to position [39, 0]
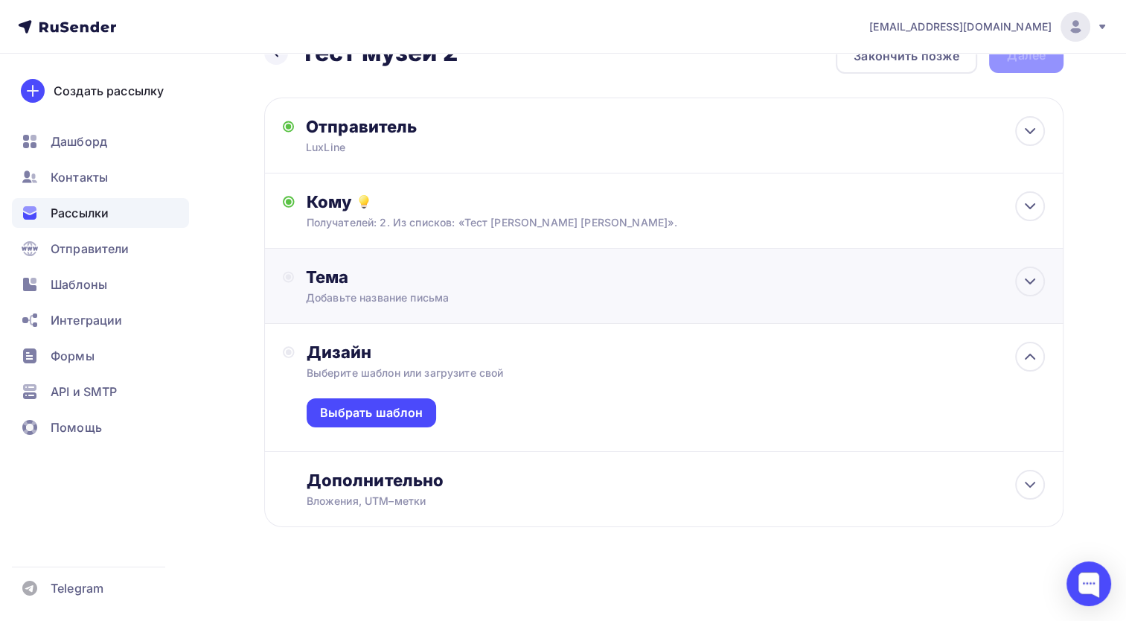
click at [509, 293] on div "Добавьте название письма" at bounding box center [438, 297] width 265 height 15
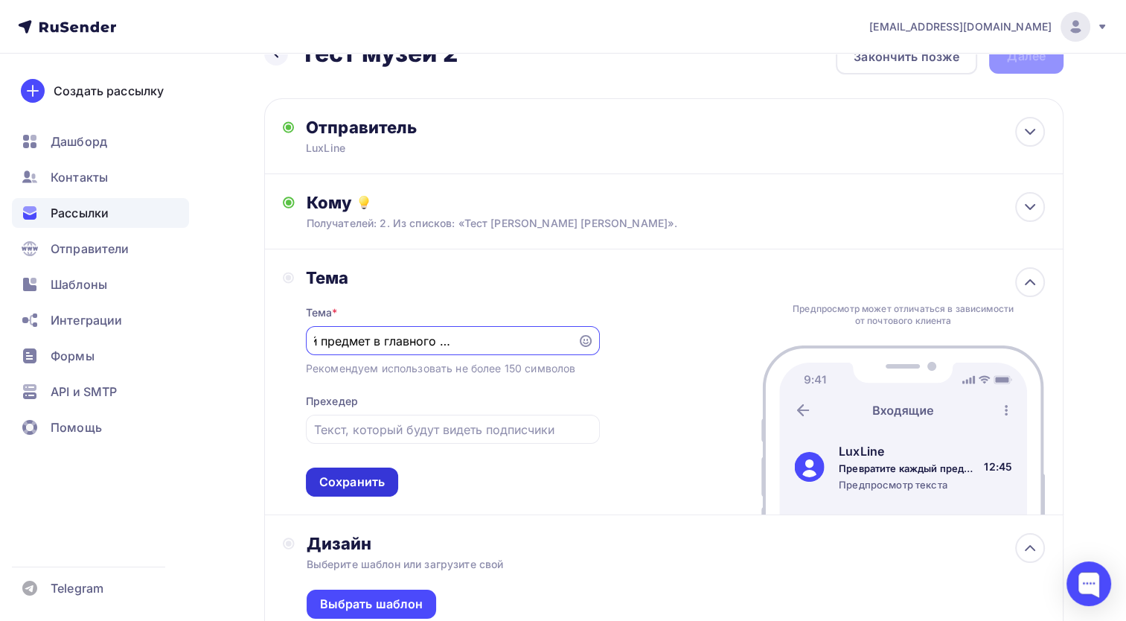
scroll to position [0, 0]
click at [357, 485] on div "Сохранить" at bounding box center [352, 482] width 66 height 17
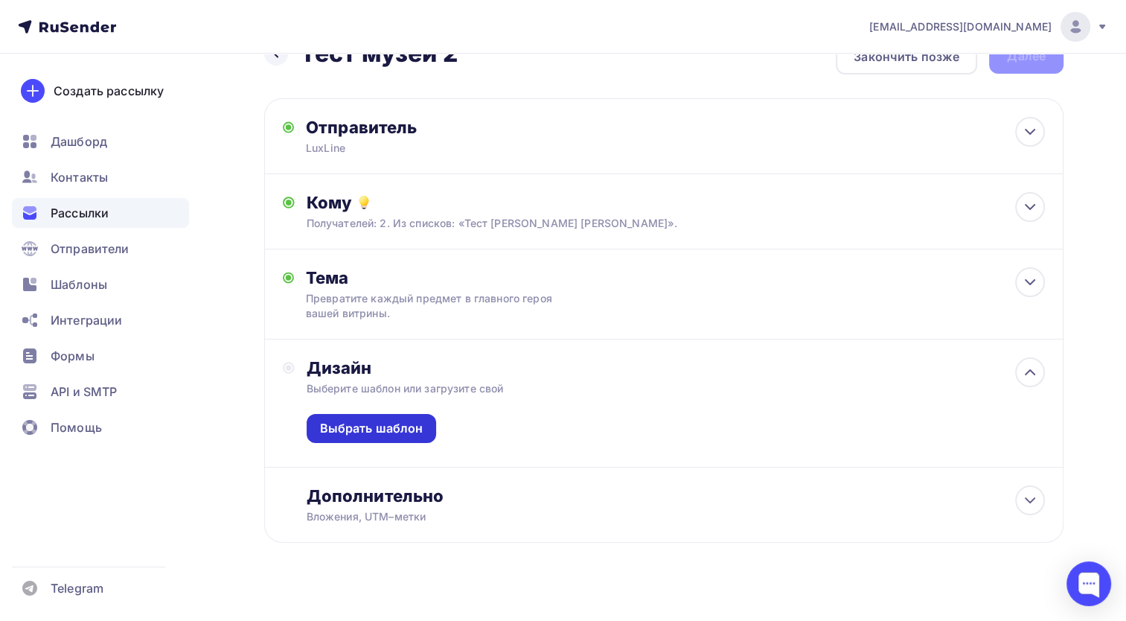
click at [396, 436] on div "Выбрать шаблон" at bounding box center [372, 428] width 130 height 29
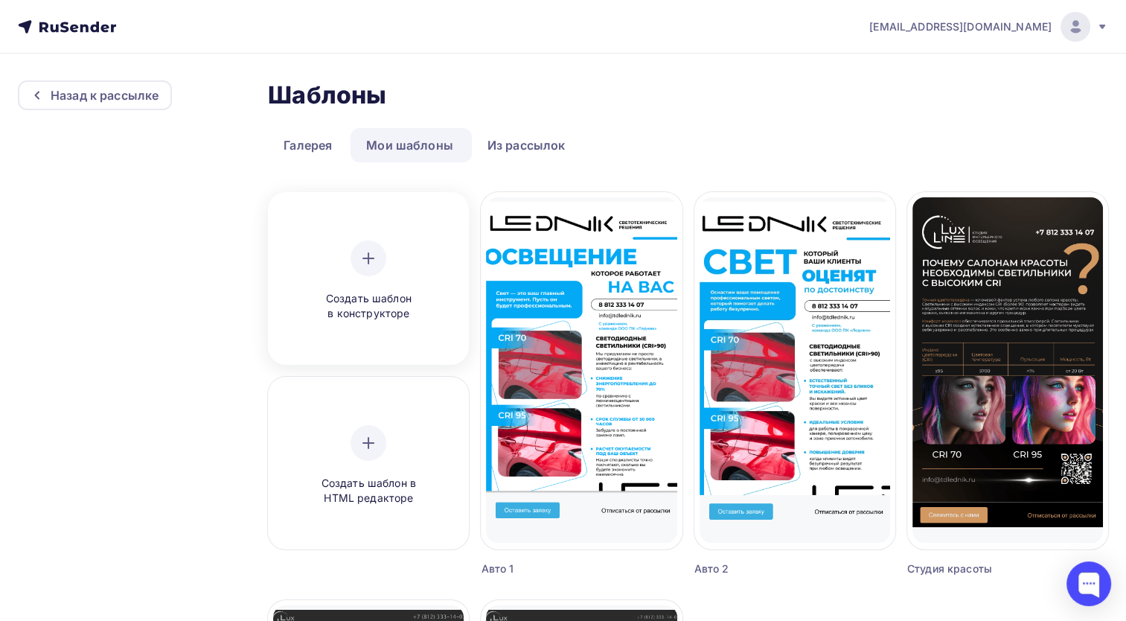
click at [395, 262] on div "Создать шаблон в конструкторе" at bounding box center [368, 280] width 141 height 81
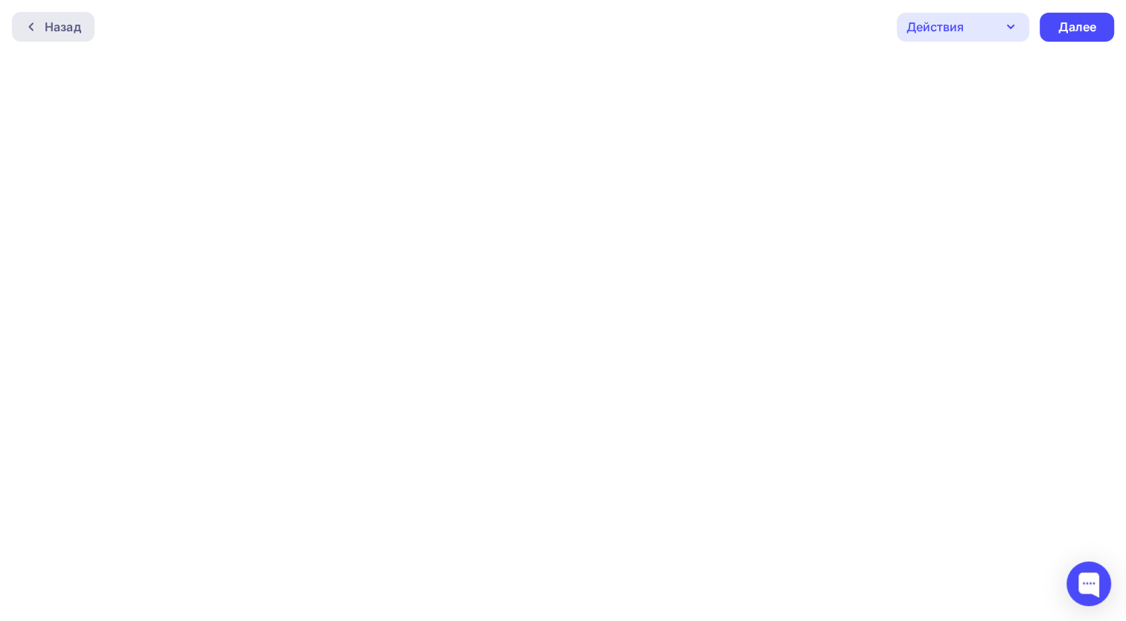
click at [45, 28] on div "Назад" at bounding box center [63, 27] width 36 height 18
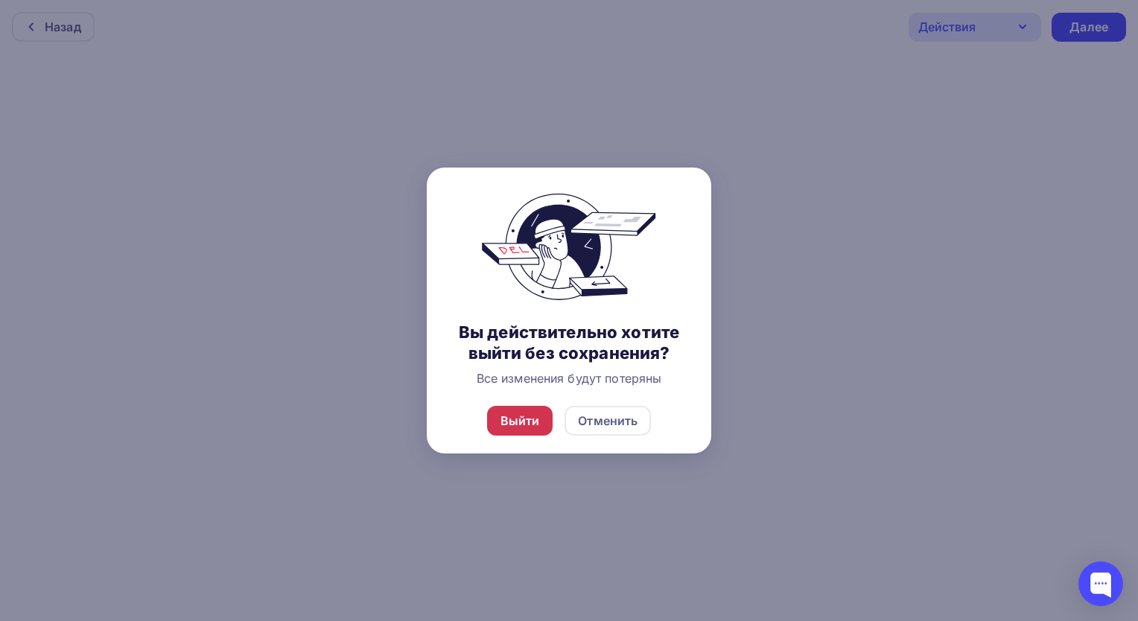
click at [520, 406] on div "Выйти" at bounding box center [520, 421] width 66 height 30
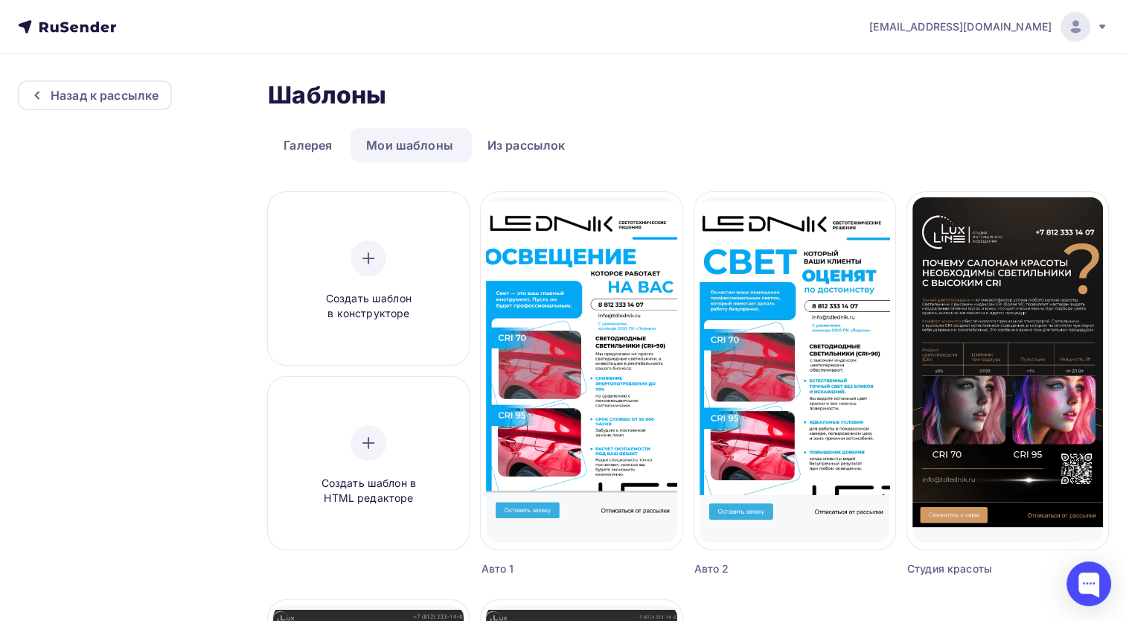
scroll to position [372, 0]
click at [327, 141] on link "Галерея" at bounding box center [308, 145] width 80 height 34
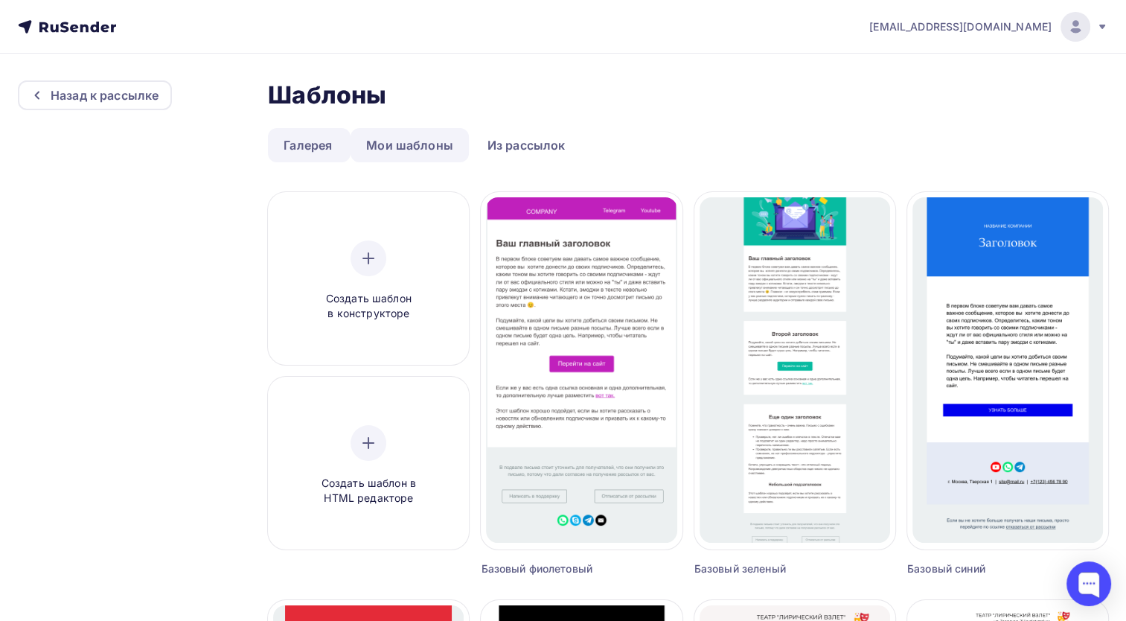
click at [389, 138] on link "Мои шаблоны" at bounding box center [410, 145] width 118 height 34
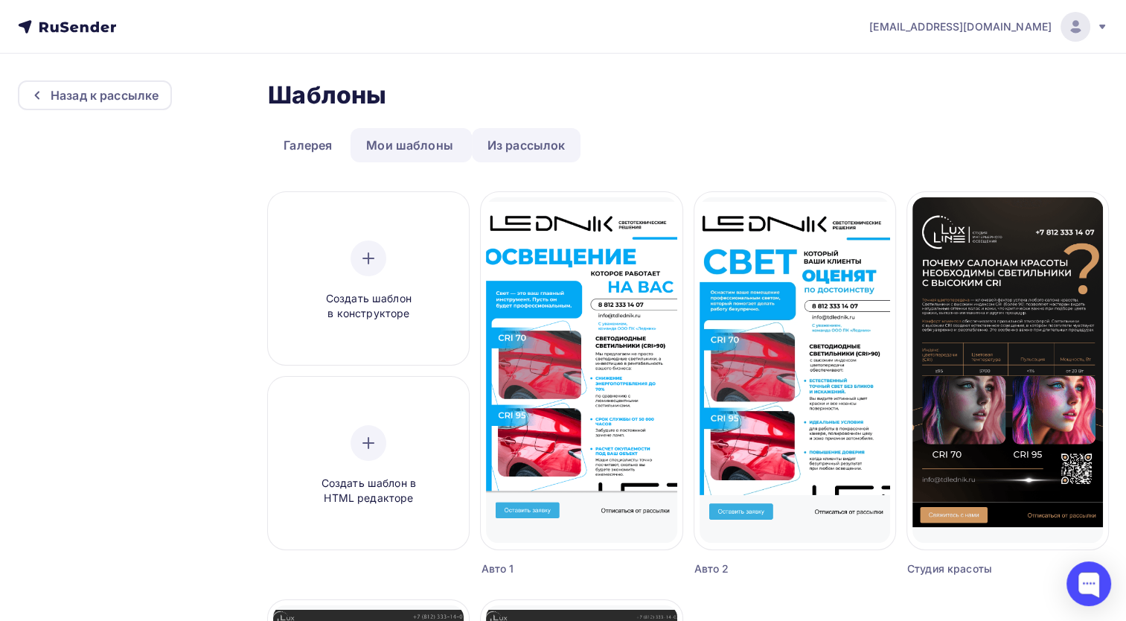
click at [530, 141] on link "Из рассылок" at bounding box center [526, 145] width 109 height 34
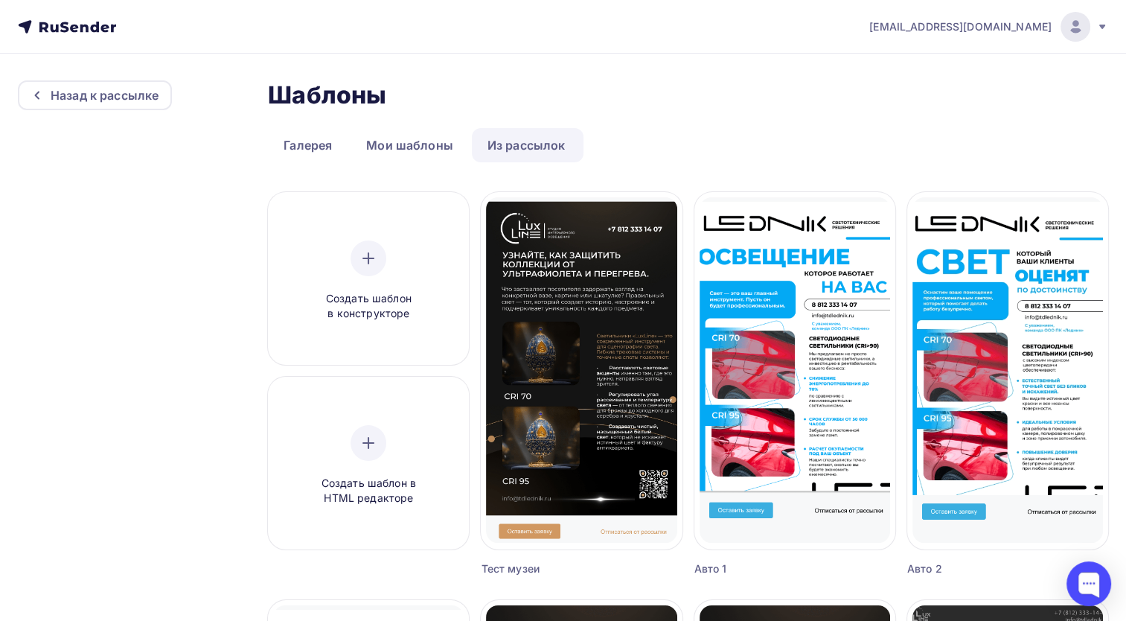
scroll to position [149, 0]
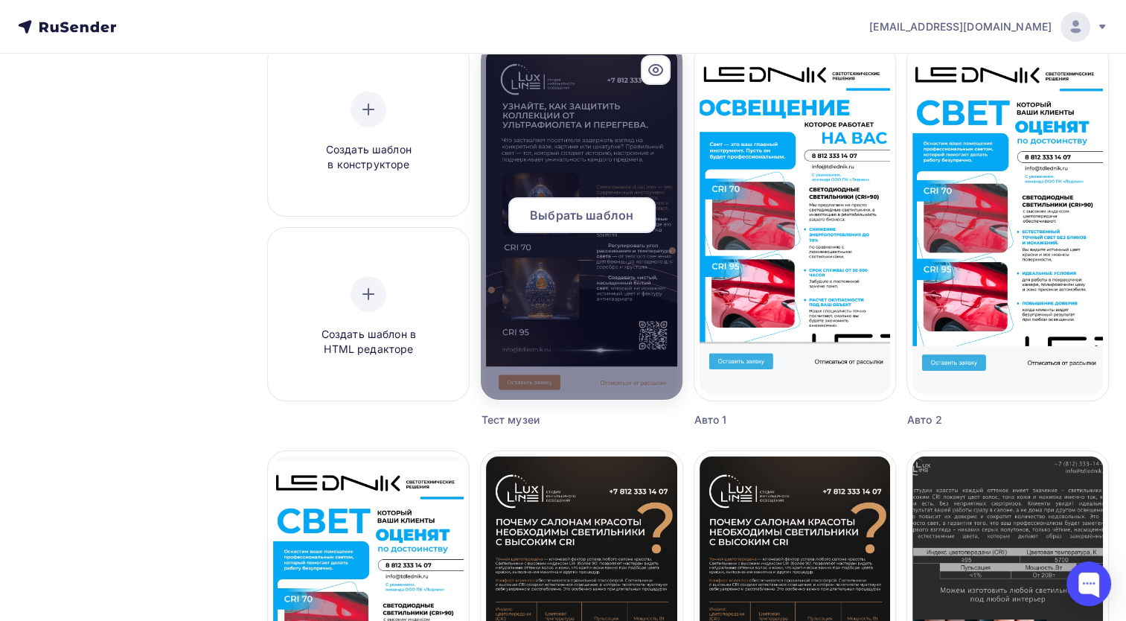
click at [584, 212] on span "Выбрать шаблон" at bounding box center [581, 215] width 103 height 18
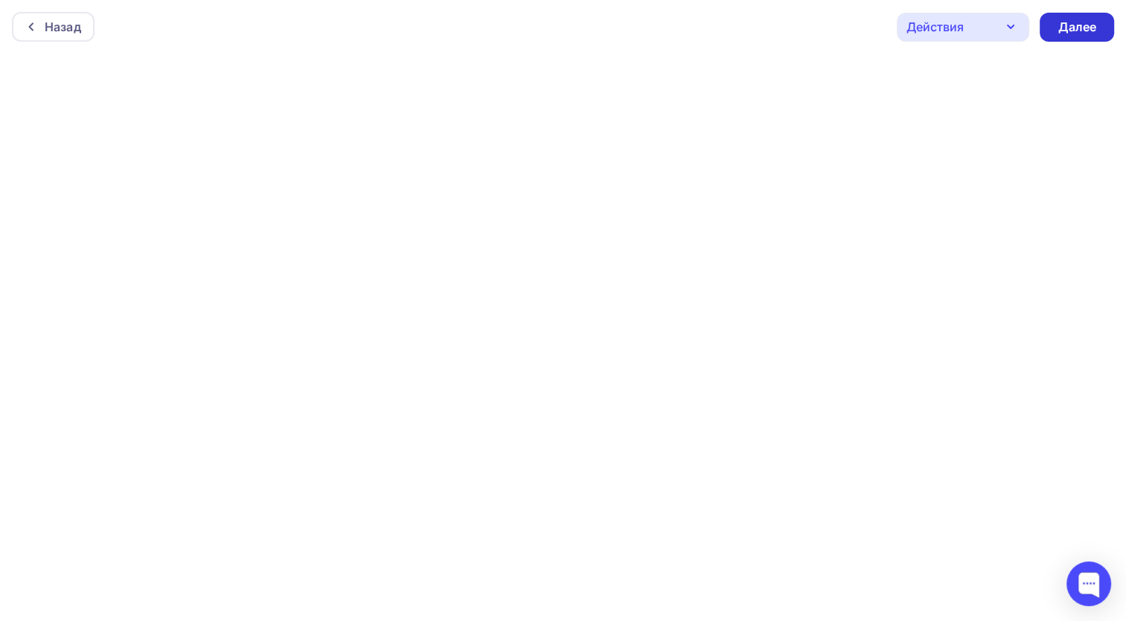
click at [1073, 26] on div "Далее" at bounding box center [1077, 27] width 39 height 17
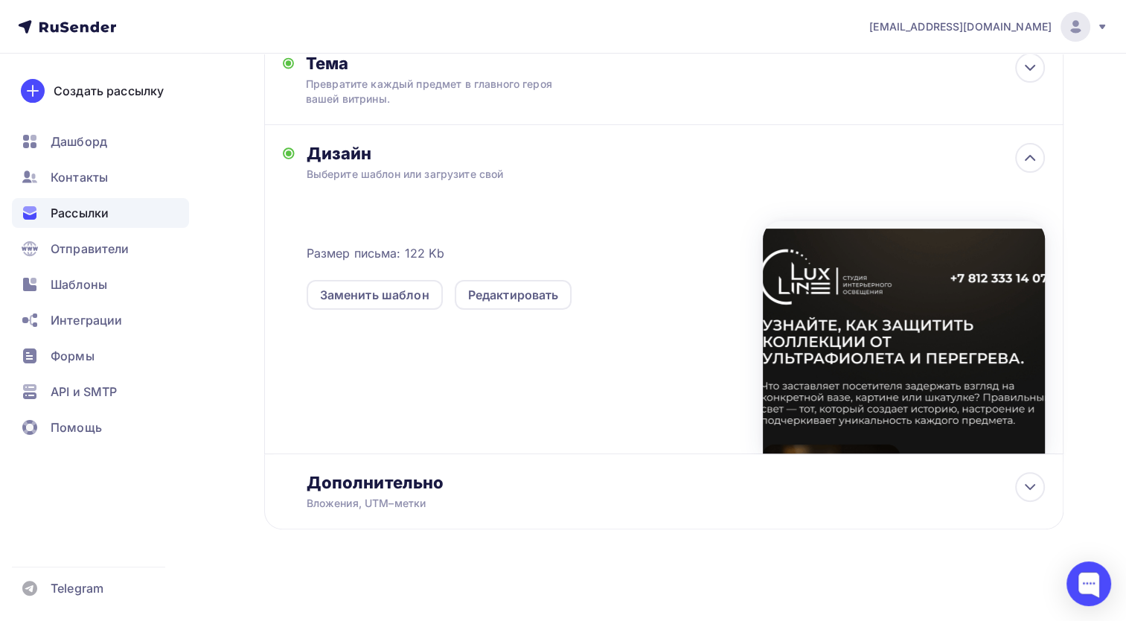
scroll to position [256, 0]
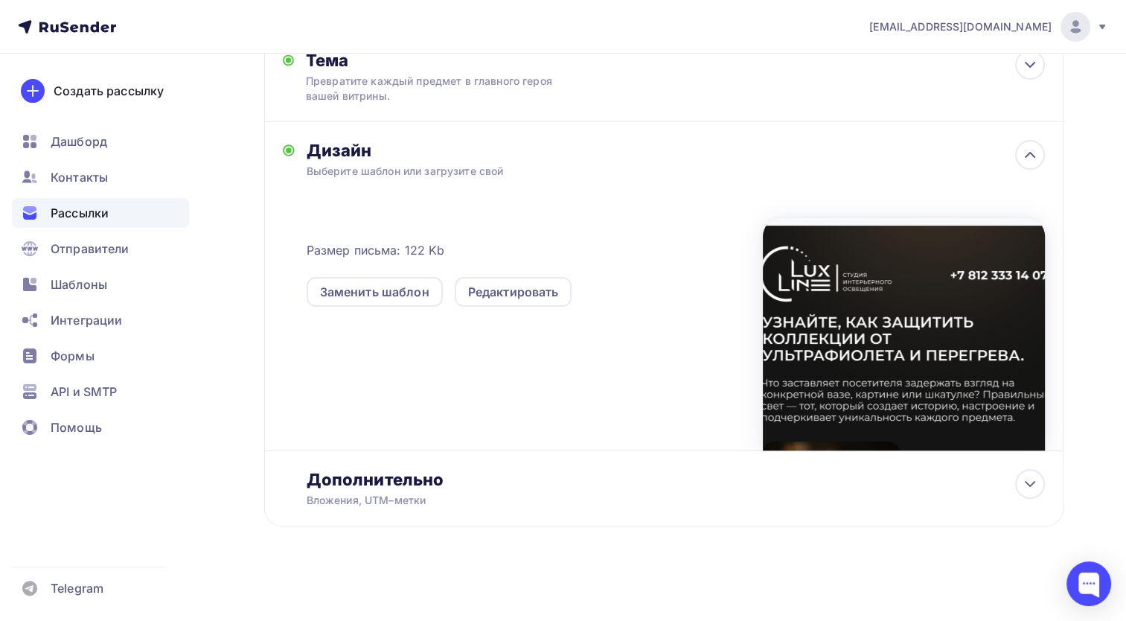
click at [991, 156] on div "Дизайн" at bounding box center [676, 150] width 739 height 21
click at [1024, 149] on icon at bounding box center [1030, 155] width 18 height 18
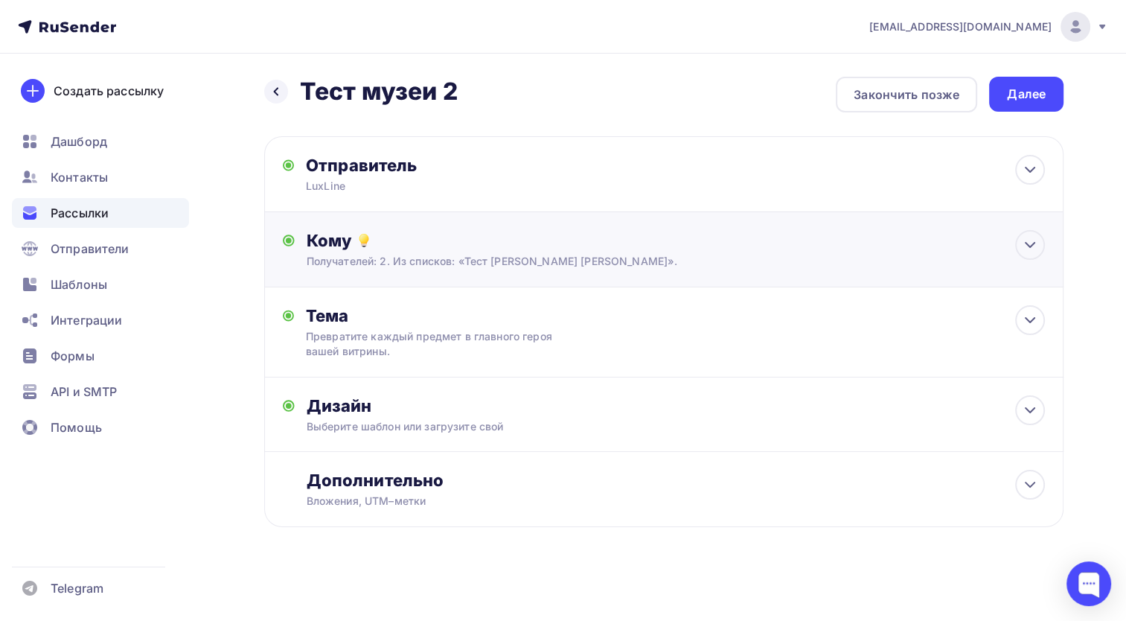
scroll to position [0, 0]
click at [1018, 94] on div "Далее" at bounding box center [1026, 94] width 39 height 17
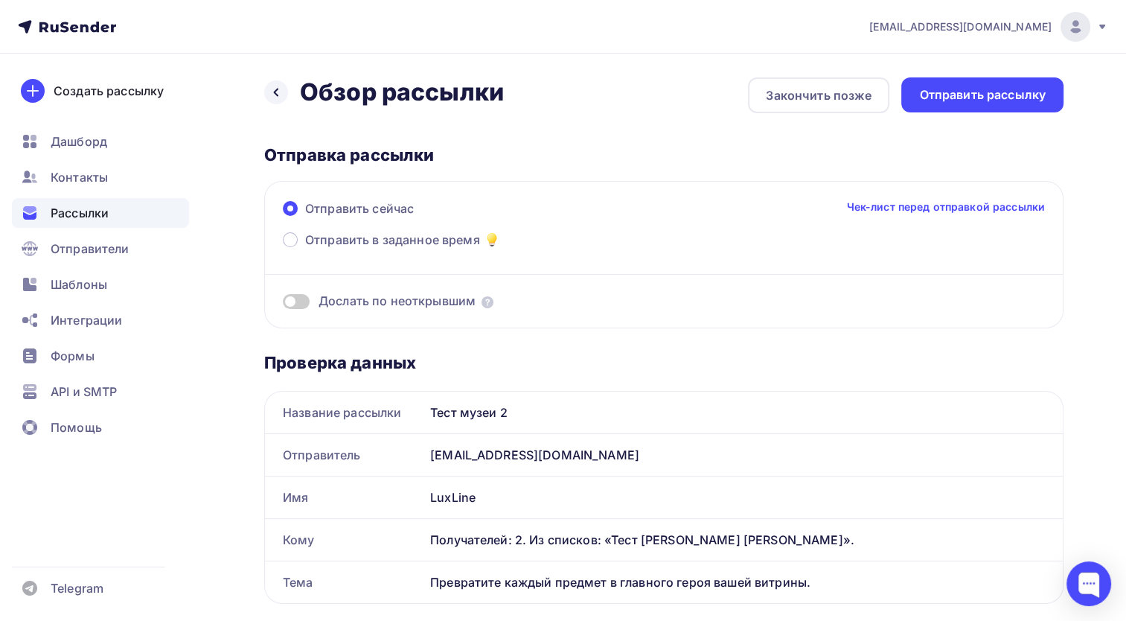
click at [295, 299] on span at bounding box center [296, 301] width 27 height 15
click at [283, 304] on input "checkbox" at bounding box center [283, 304] width 0 height 0
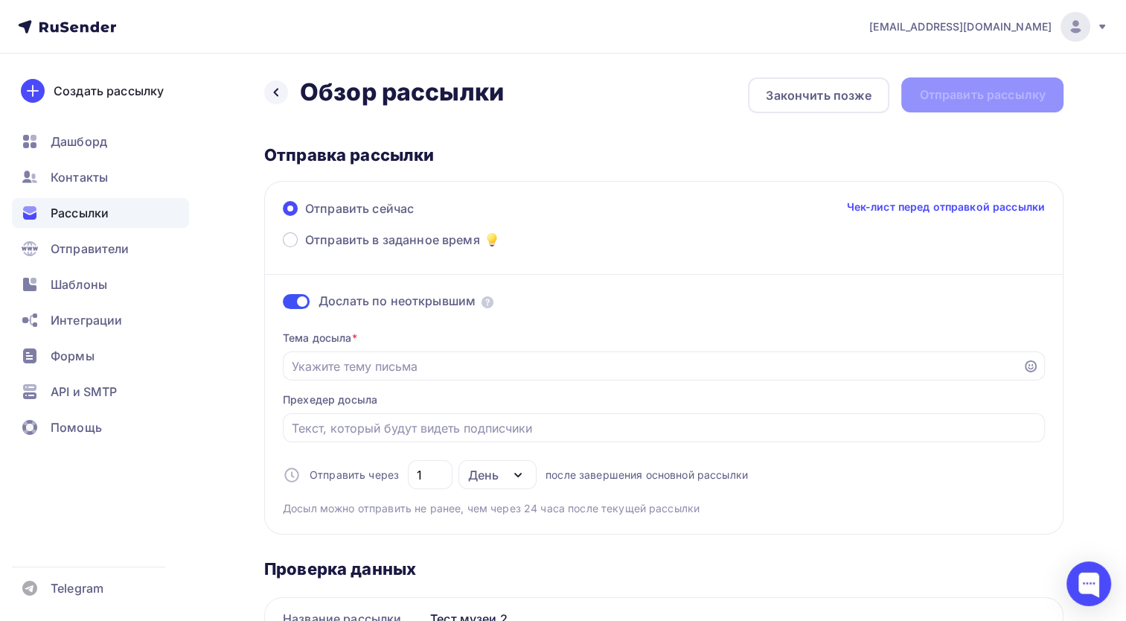
click at [295, 297] on span at bounding box center [296, 301] width 27 height 15
click at [283, 304] on input "checkbox" at bounding box center [283, 304] width 0 height 0
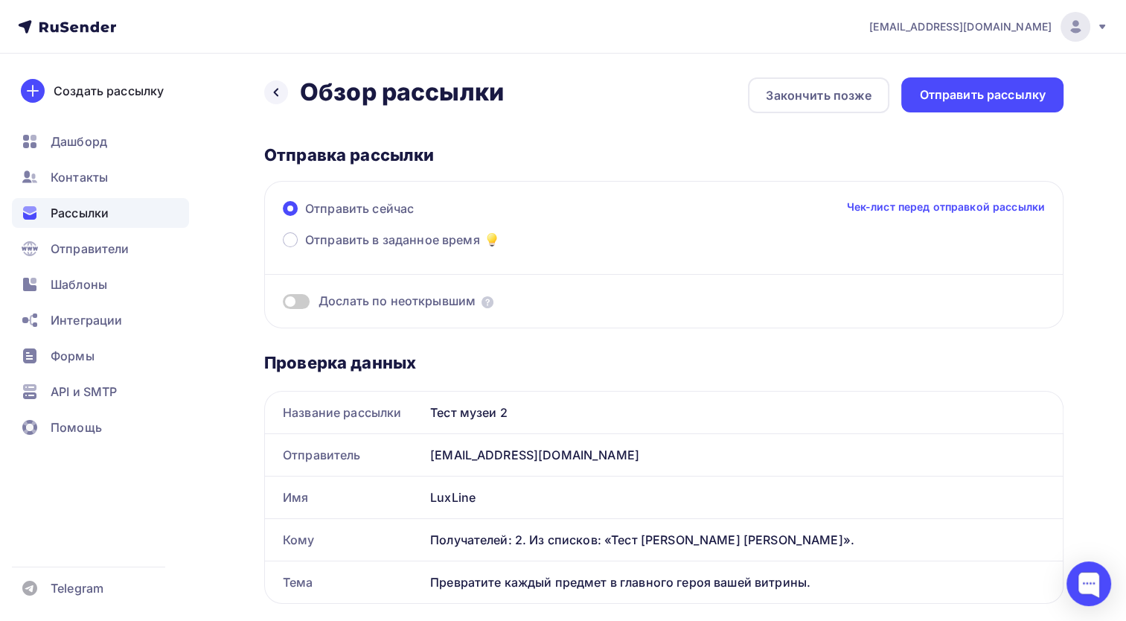
drag, startPoint x: 990, startPoint y: 96, endPoint x: 1004, endPoint y: 152, distance: 57.4
click at [1004, 152] on div "Назад Обзор рассылки Обзор рассылки Закончить позже Отправить рассылку Отправка…" at bounding box center [664, 631] width 800 height 1109
click at [1004, 152] on div "Отправка рассылки" at bounding box center [664, 154] width 800 height 21
click at [785, 153] on div "Отправка рассылки" at bounding box center [664, 154] width 800 height 21
click at [974, 205] on link "Чек-лист перед отправкой рассылки" at bounding box center [945, 207] width 199 height 15
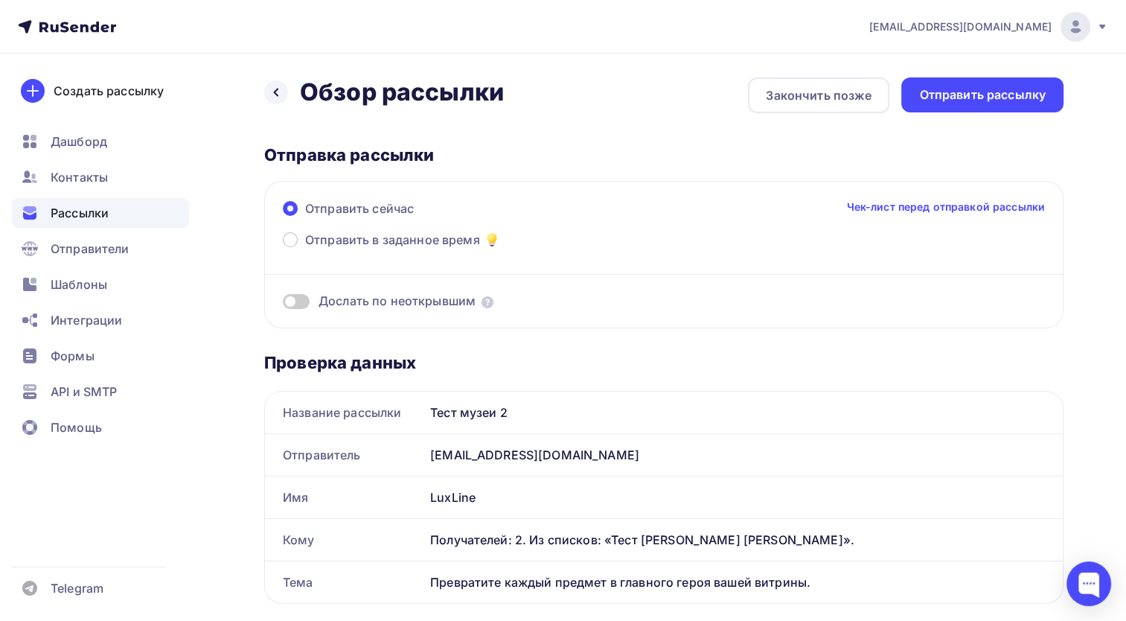
drag, startPoint x: 1034, startPoint y: 103, endPoint x: 998, endPoint y: 185, distance: 89.4
click at [998, 185] on div "Назад Обзор рассылки Обзор рассылки Закончить позже Отправить рассылку Отправка…" at bounding box center [664, 631] width 800 height 1109
click at [1018, 95] on div "Отправить рассылку" at bounding box center [982, 94] width 127 height 17
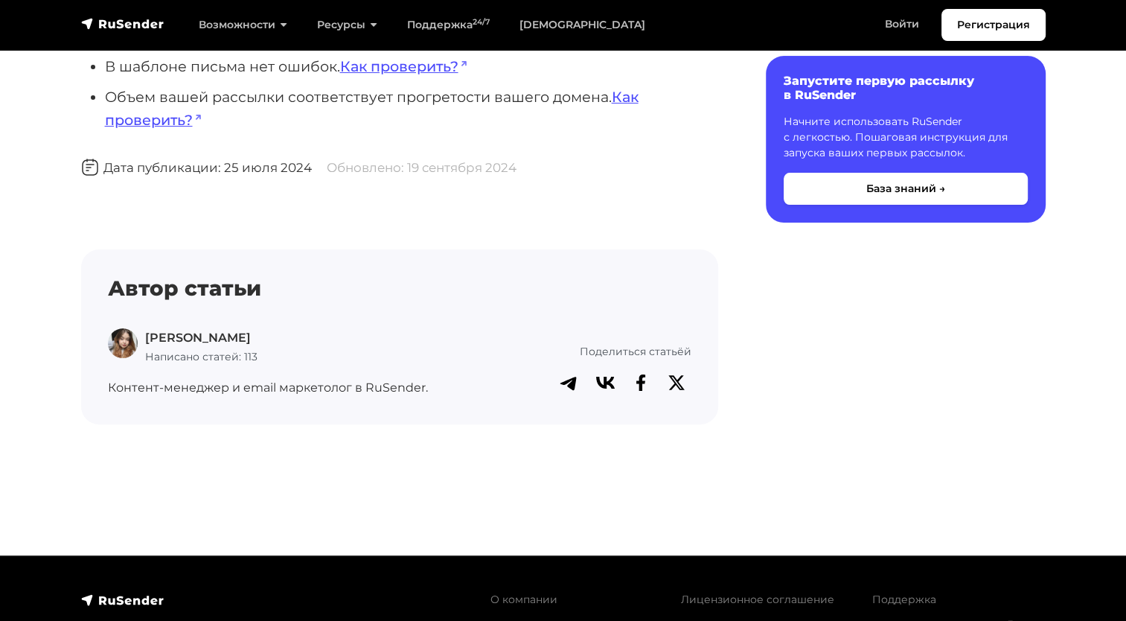
scroll to position [298, 0]
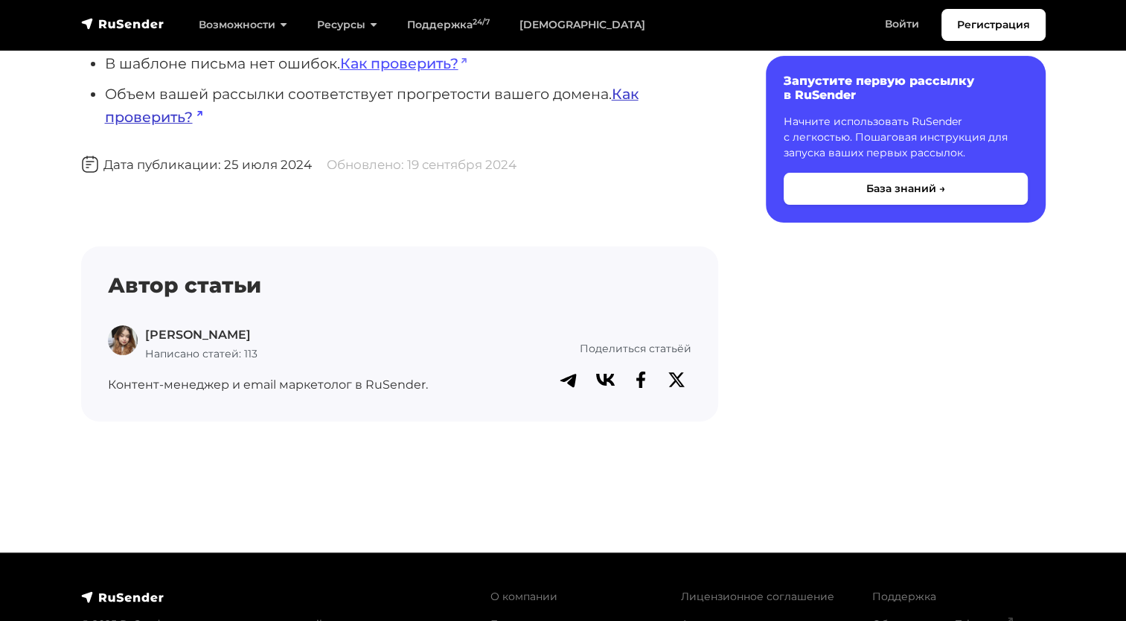
click at [622, 98] on link "Как проверить?" at bounding box center [372, 105] width 534 height 41
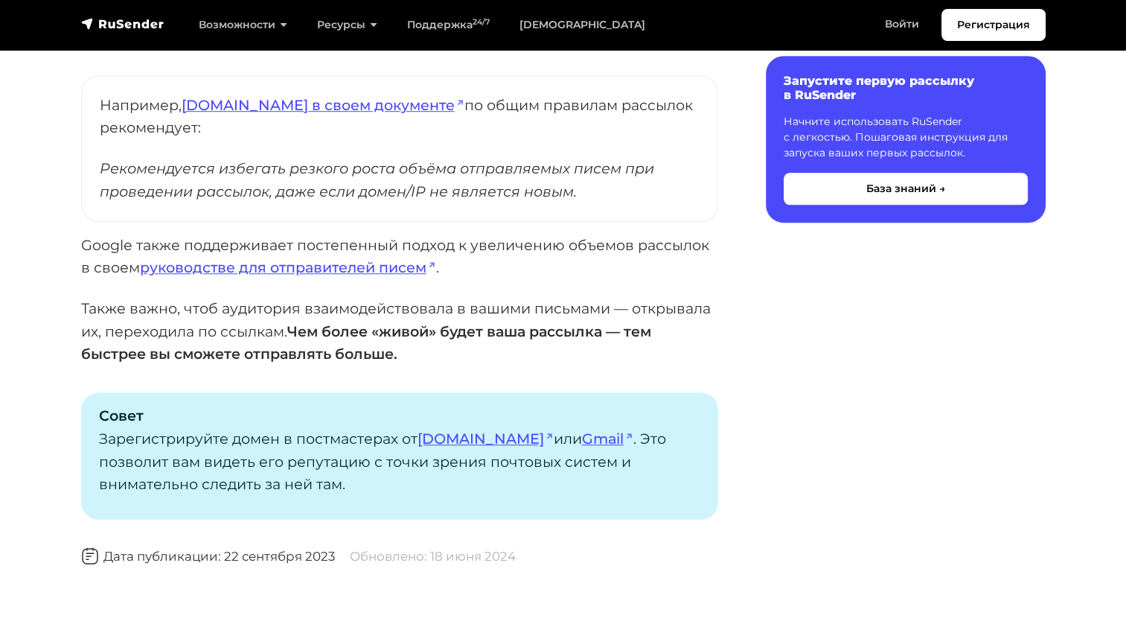
scroll to position [1613, 0]
